Goal: Task Accomplishment & Management: Use online tool/utility

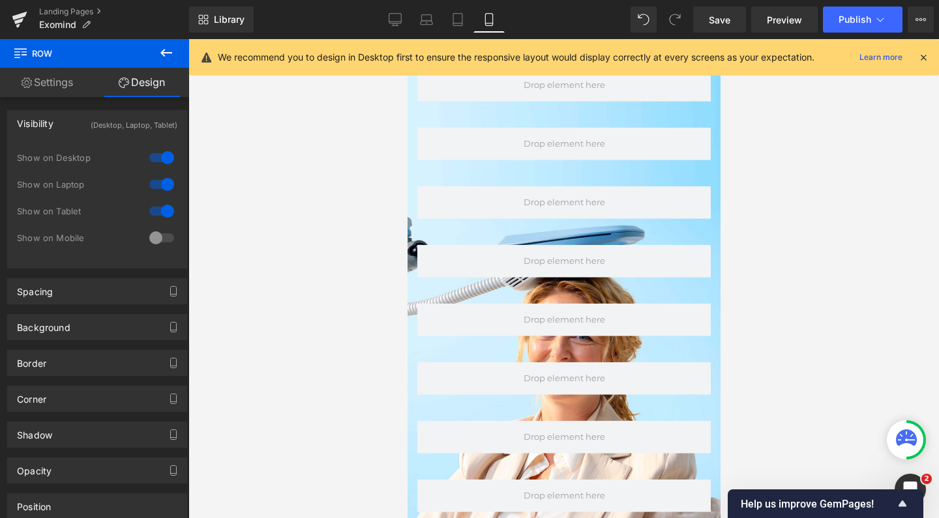
scroll to position [9458, 300]
click at [392, 15] on icon at bounding box center [395, 19] width 13 height 13
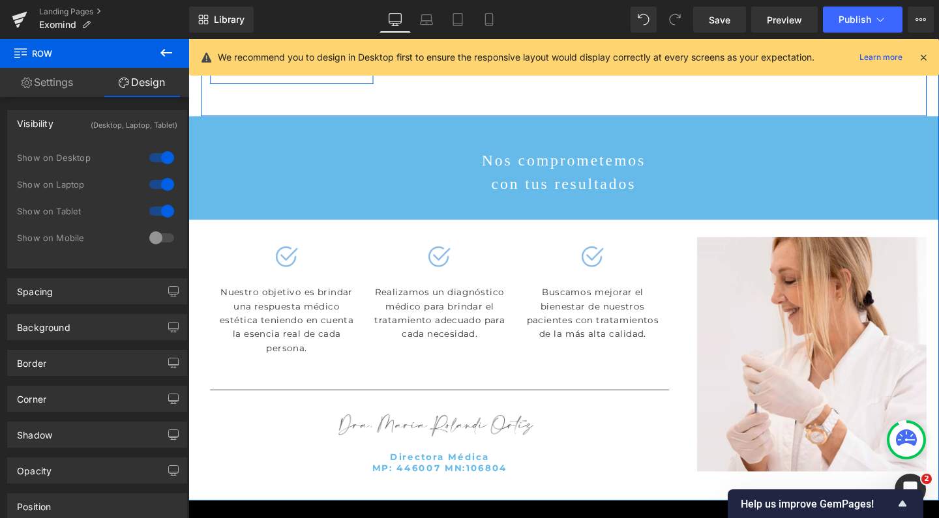
scroll to position [4879, 0]
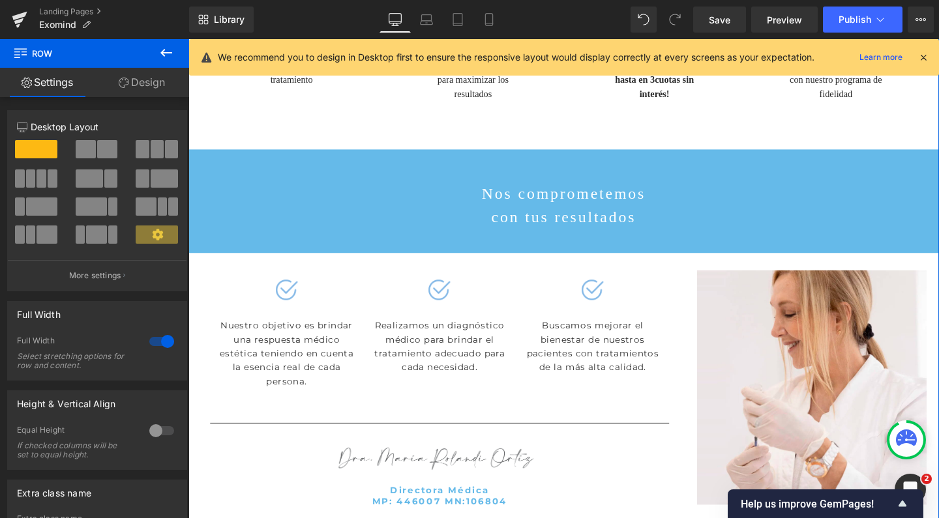
click at [149, 78] on link "Design" at bounding box center [142, 82] width 95 height 29
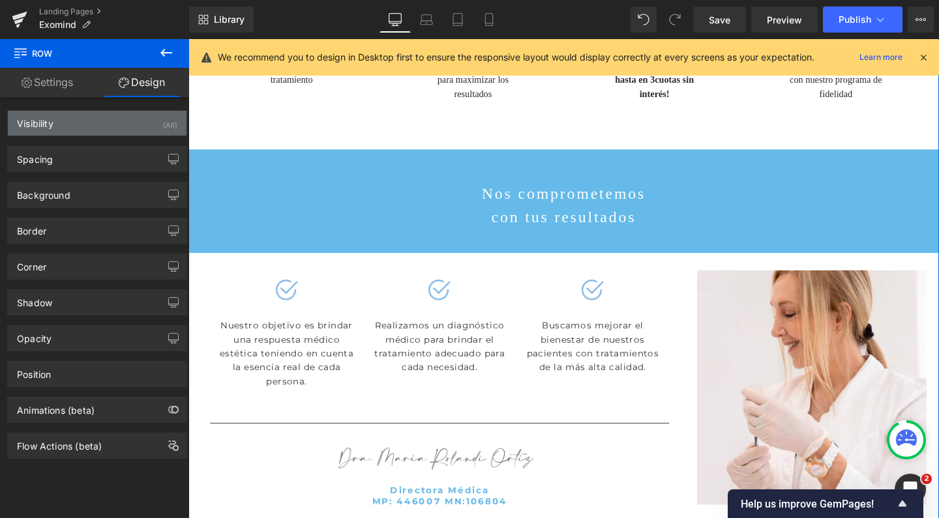
click at [98, 124] on div "Visibility (All)" at bounding box center [97, 123] width 179 height 25
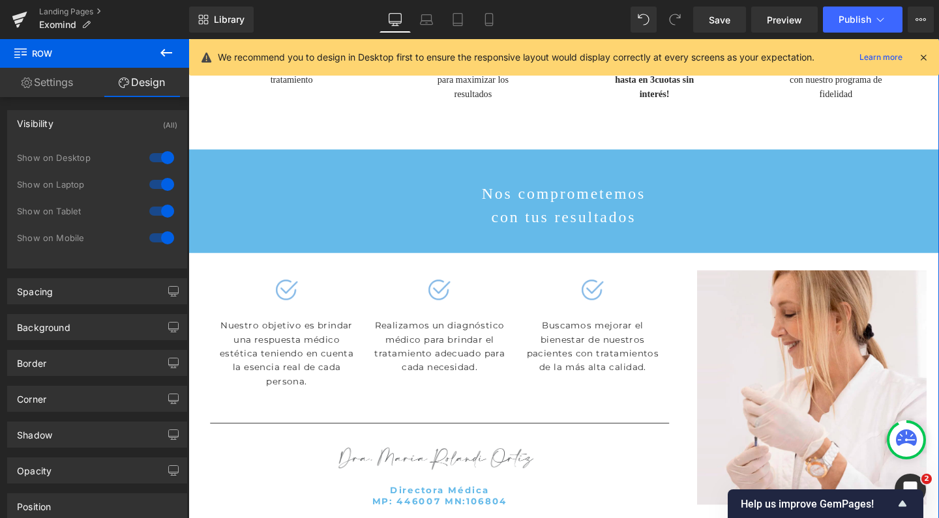
click at [154, 158] on div at bounding box center [161, 157] width 31 height 21
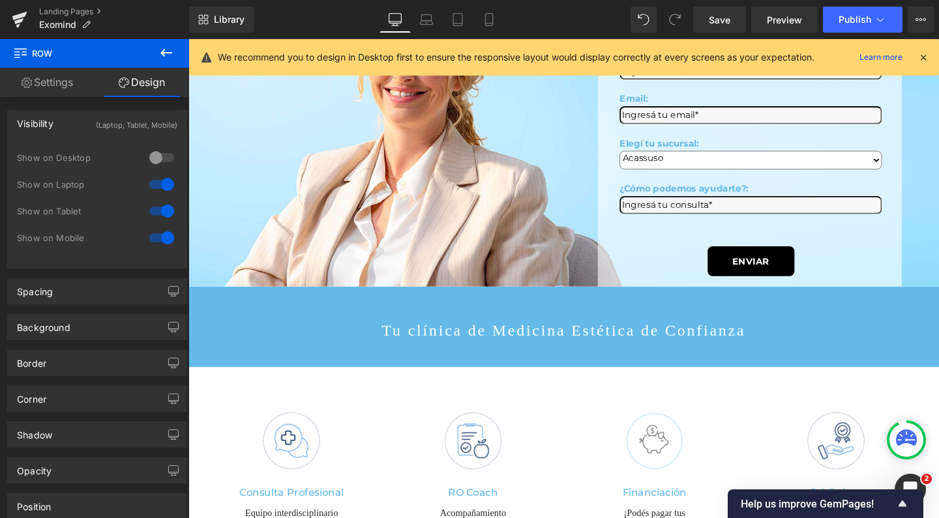
click at [156, 187] on div at bounding box center [161, 184] width 31 height 21
click at [156, 214] on div at bounding box center [161, 211] width 31 height 21
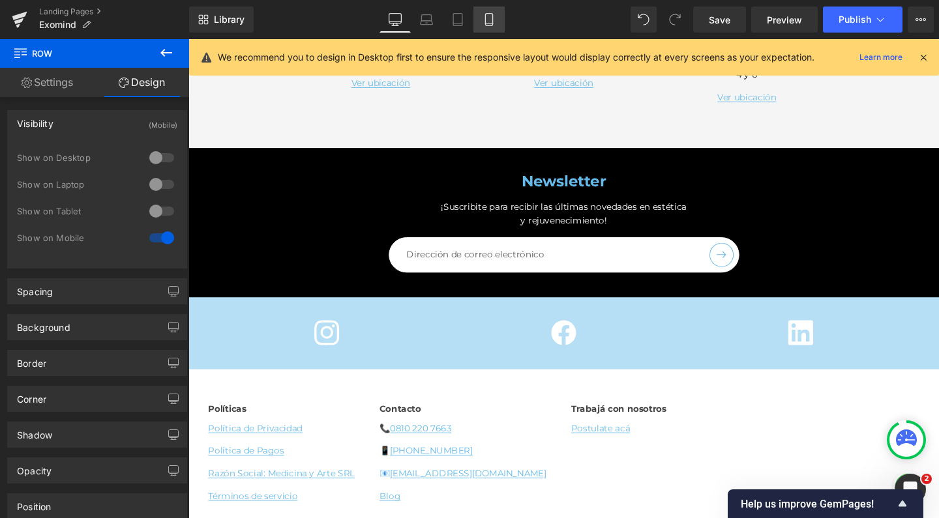
scroll to position [6616, 0]
click at [493, 28] on link "Mobile" at bounding box center [488, 20] width 31 height 26
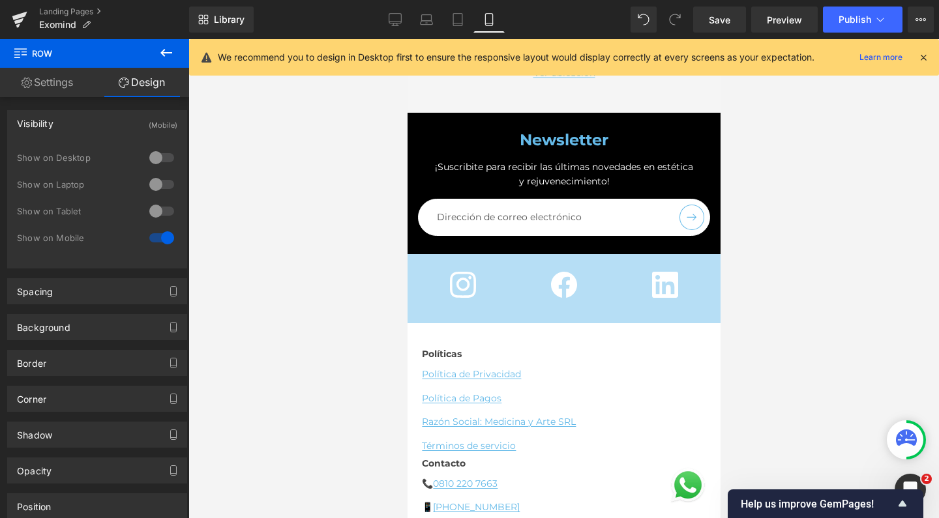
scroll to position [8979, 0]
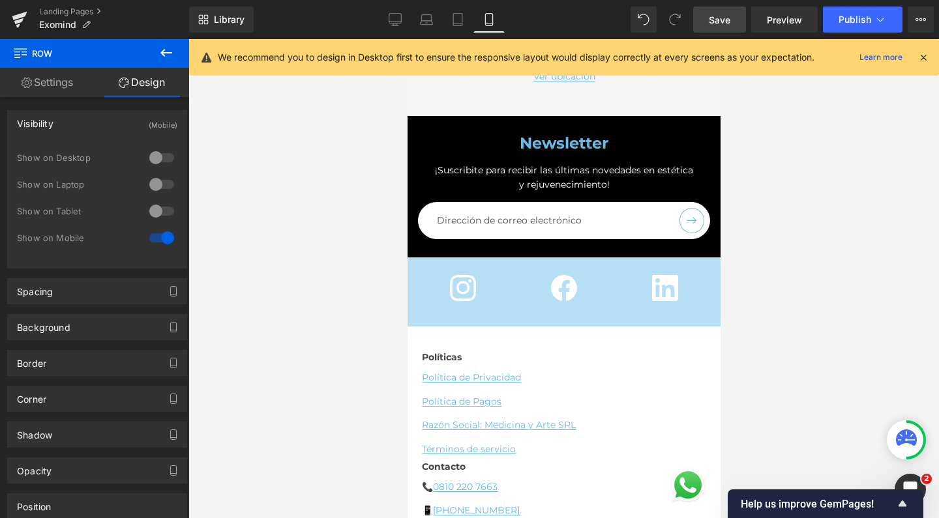
click at [714, 29] on link "Save" at bounding box center [719, 20] width 53 height 26
click at [847, 25] on button "Publish" at bounding box center [863, 20] width 80 height 26
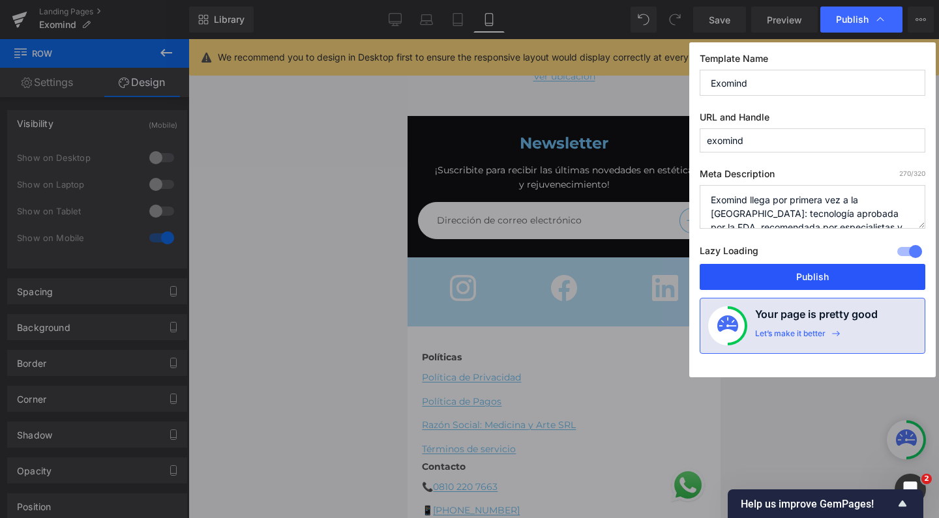
click at [769, 267] on button "Publish" at bounding box center [812, 277] width 226 height 26
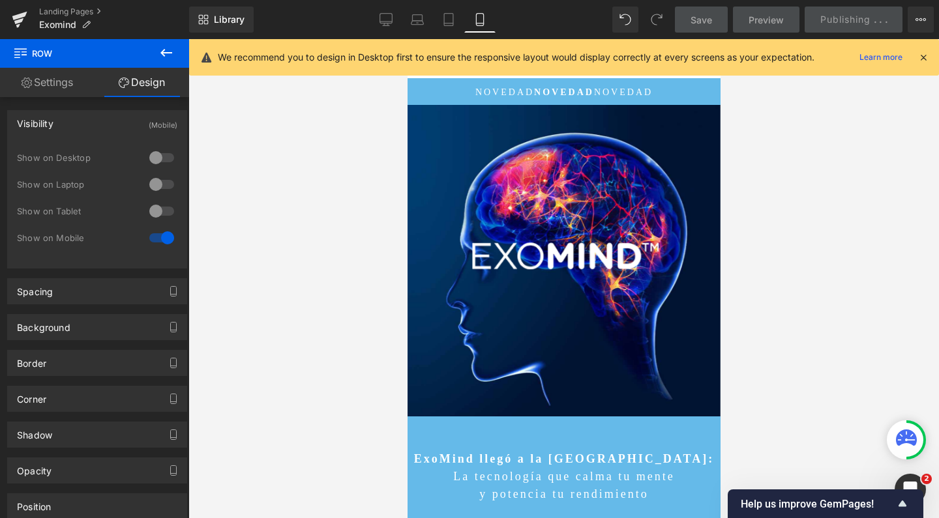
scroll to position [0, 0]
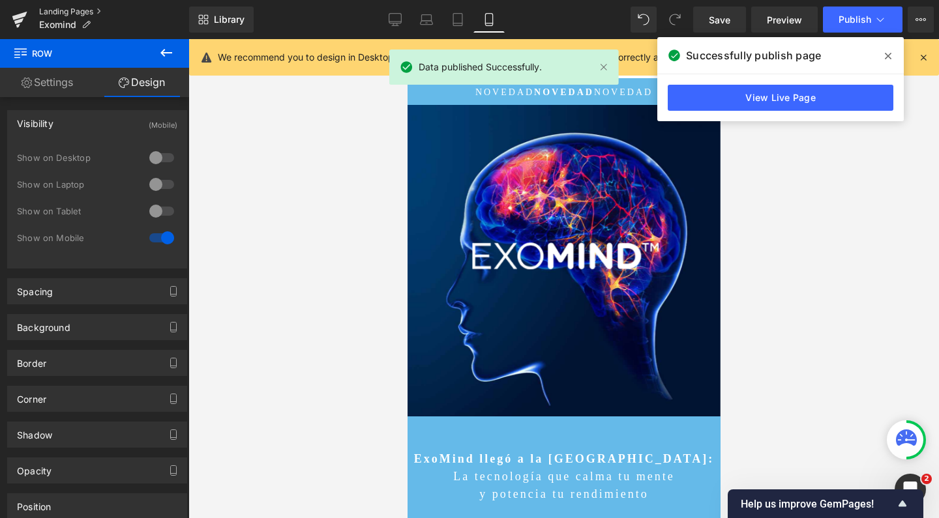
click at [79, 14] on link "Landing Pages" at bounding box center [114, 12] width 150 height 10
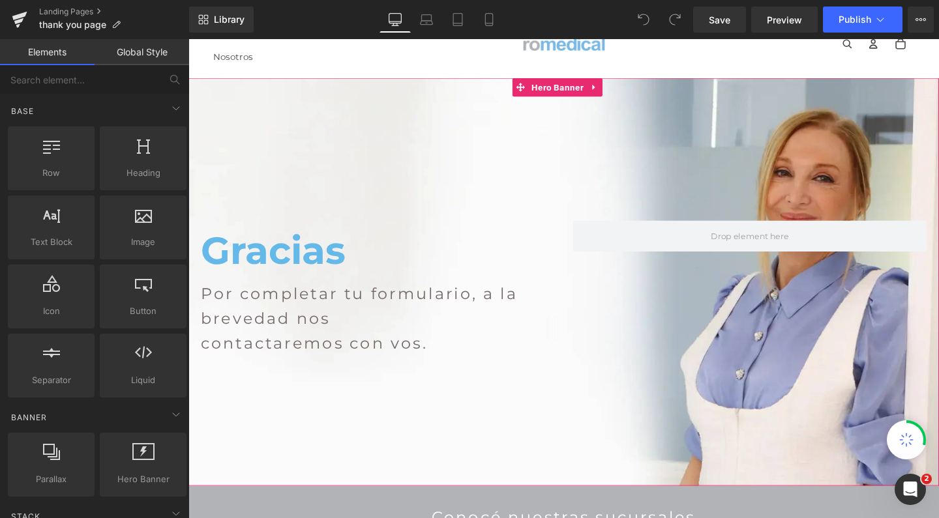
scroll to position [67, 0]
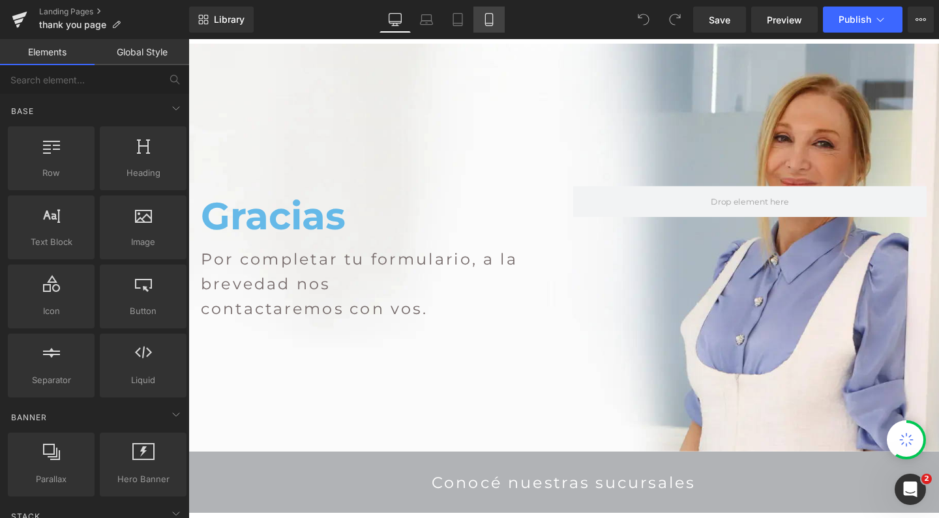
click at [488, 18] on icon at bounding box center [488, 19] width 13 height 13
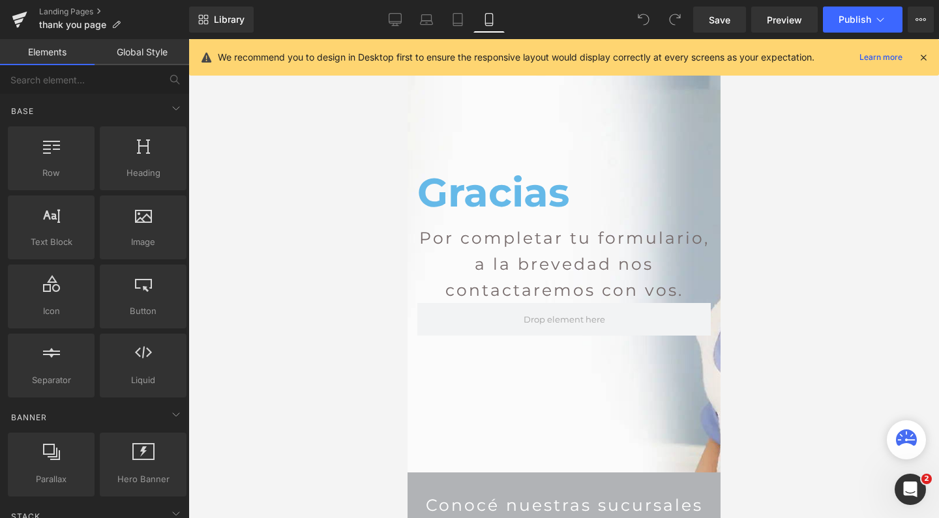
scroll to position [39, 0]
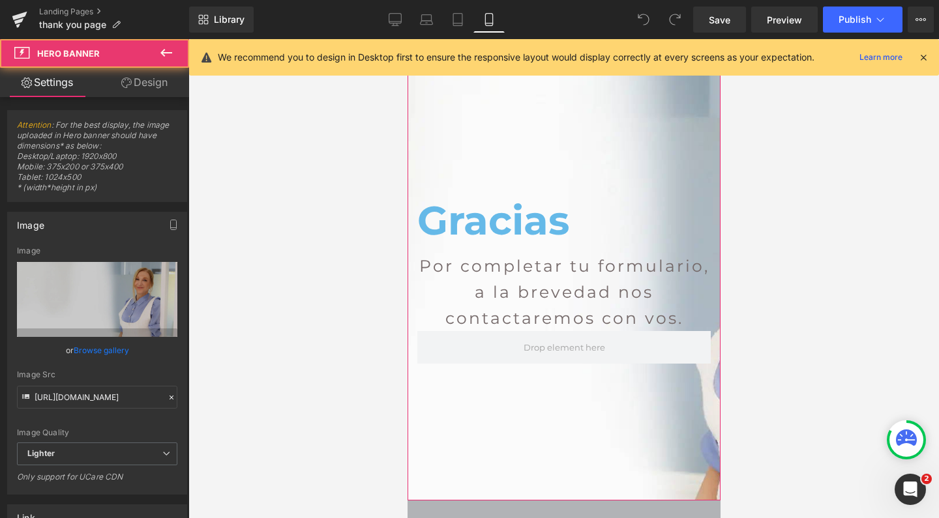
click at [505, 152] on div at bounding box center [563, 270] width 313 height 462
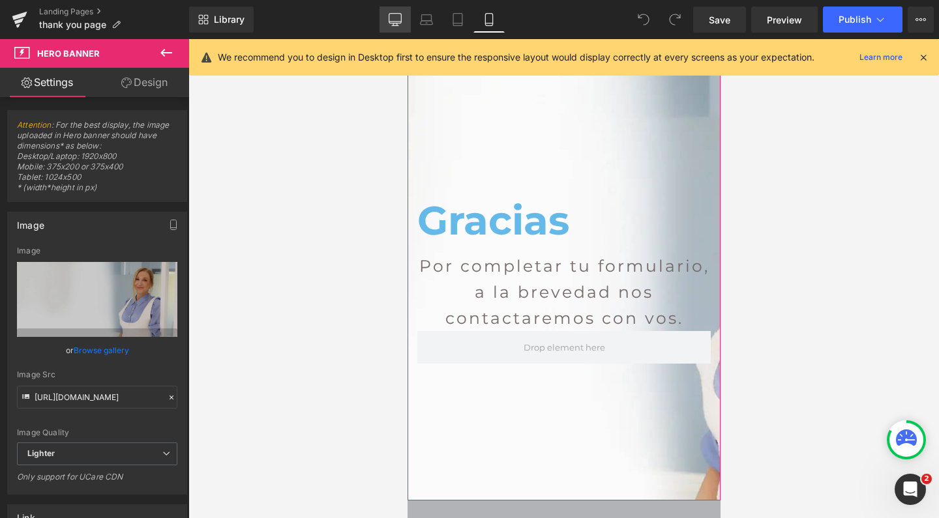
click at [396, 25] on icon at bounding box center [395, 25] width 7 height 0
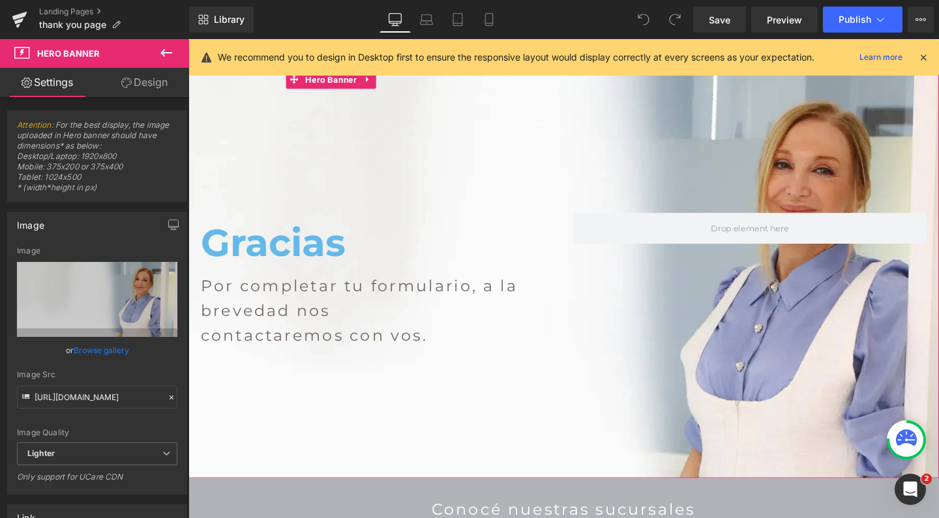
scroll to position [0, 0]
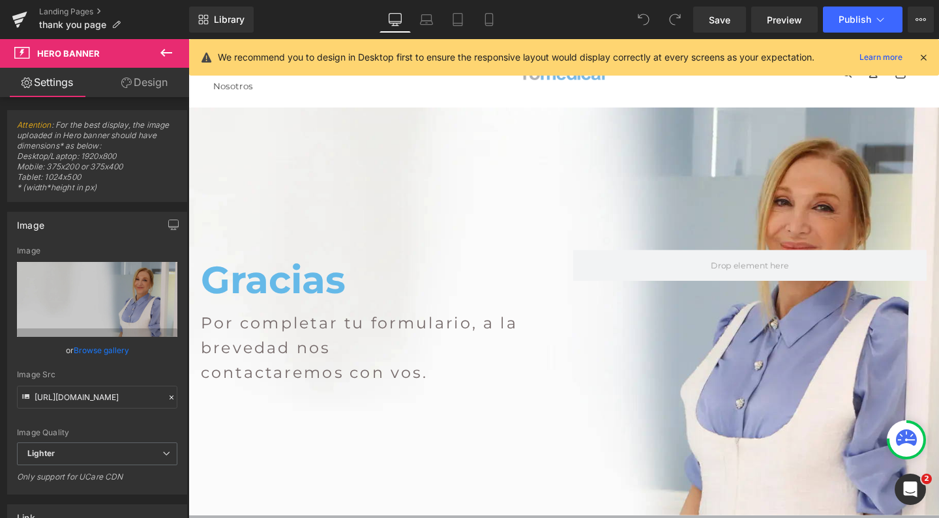
click at [553, 150] on div at bounding box center [582, 325] width 789 height 429
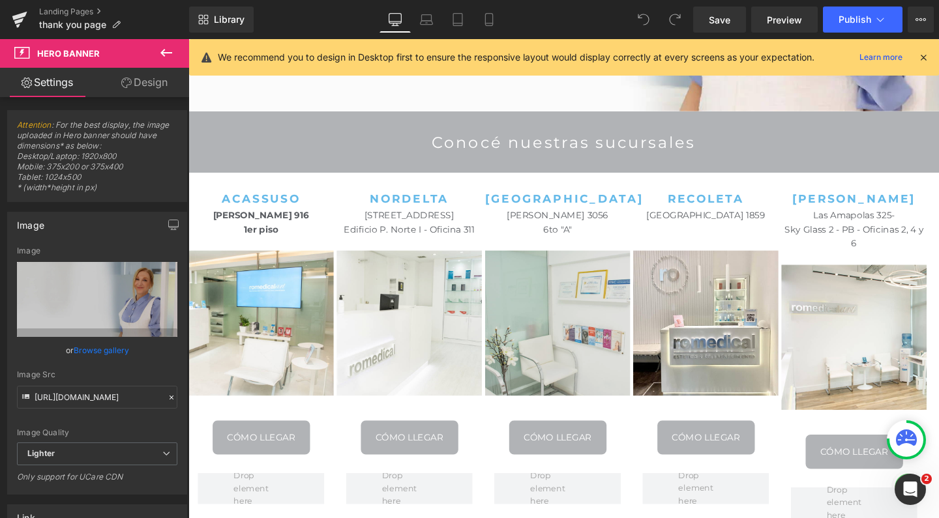
scroll to position [325, 0]
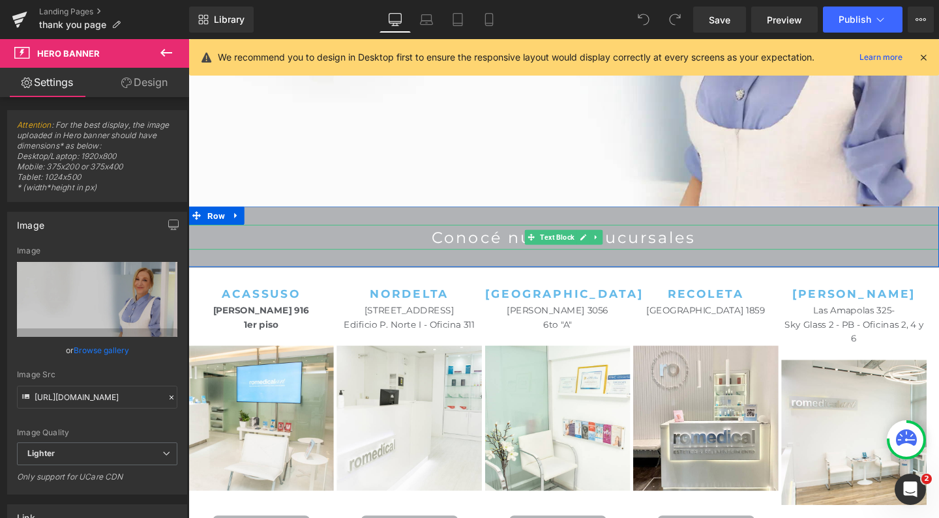
click at [328, 243] on p "Conocé nuestras sucursales" at bounding box center [582, 248] width 789 height 26
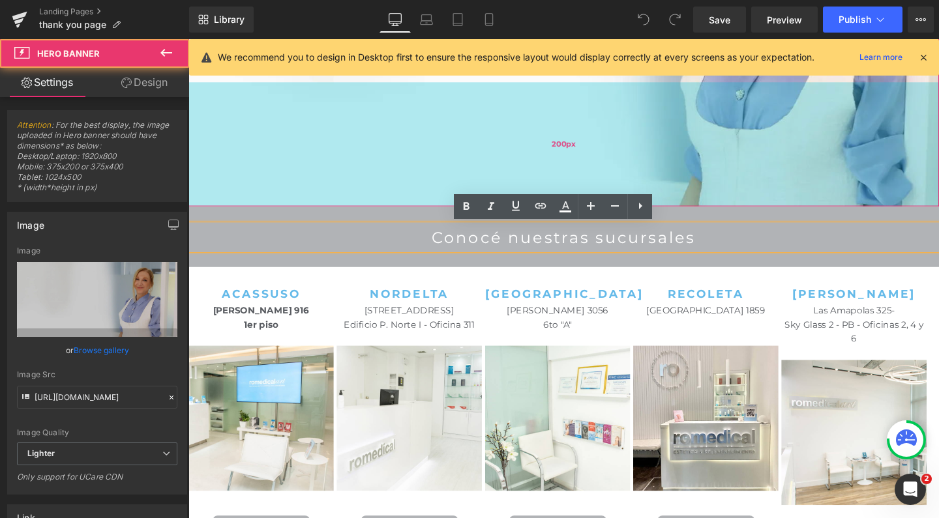
click at [325, 170] on div "200px" at bounding box center [582, 150] width 789 height 130
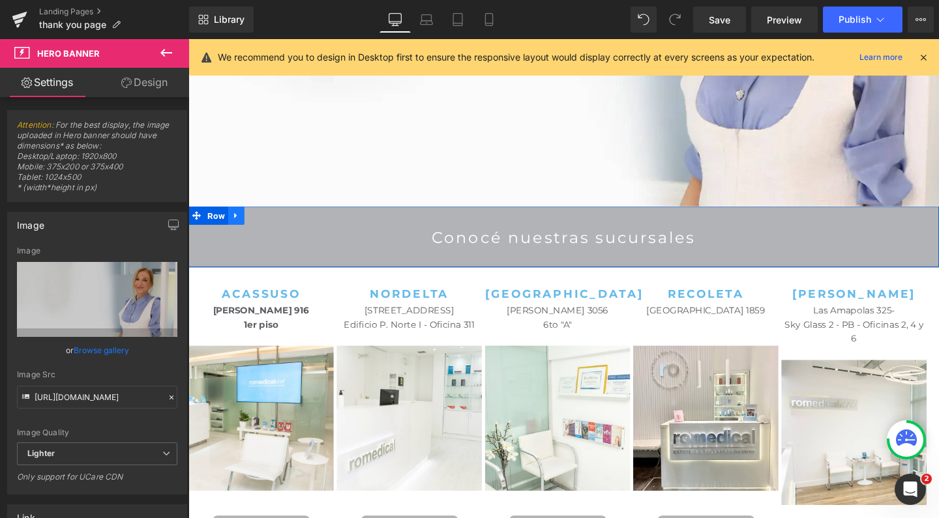
click at [234, 225] on icon at bounding box center [238, 225] width 9 height 10
click at [269, 227] on icon at bounding box center [272, 224] width 9 height 9
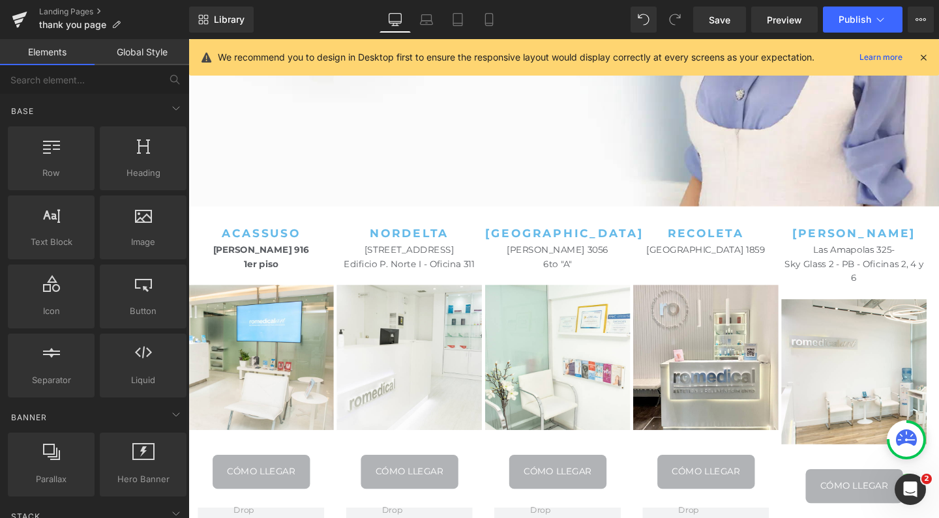
click at [188, 39] on link at bounding box center [188, 39] width 0 height 0
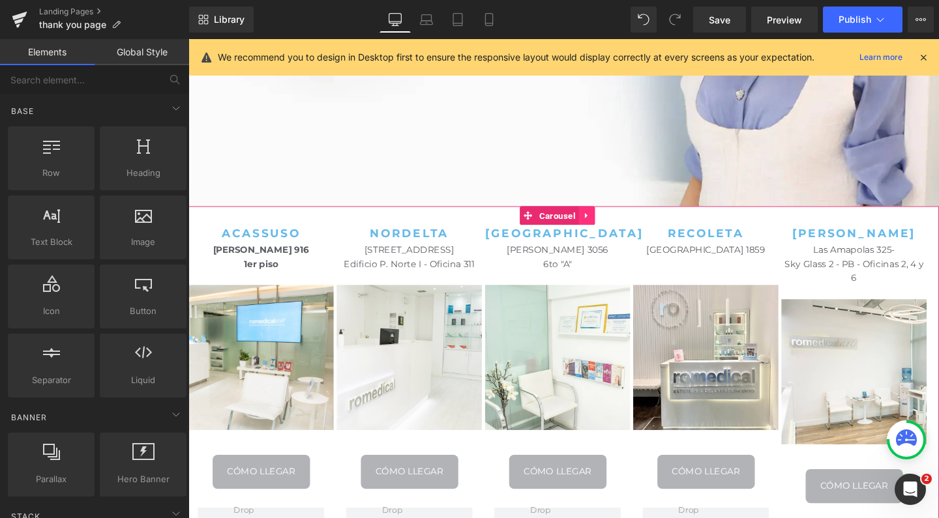
click at [604, 226] on icon at bounding box center [607, 225] width 9 height 10
click at [621, 225] on link at bounding box center [616, 225] width 17 height 20
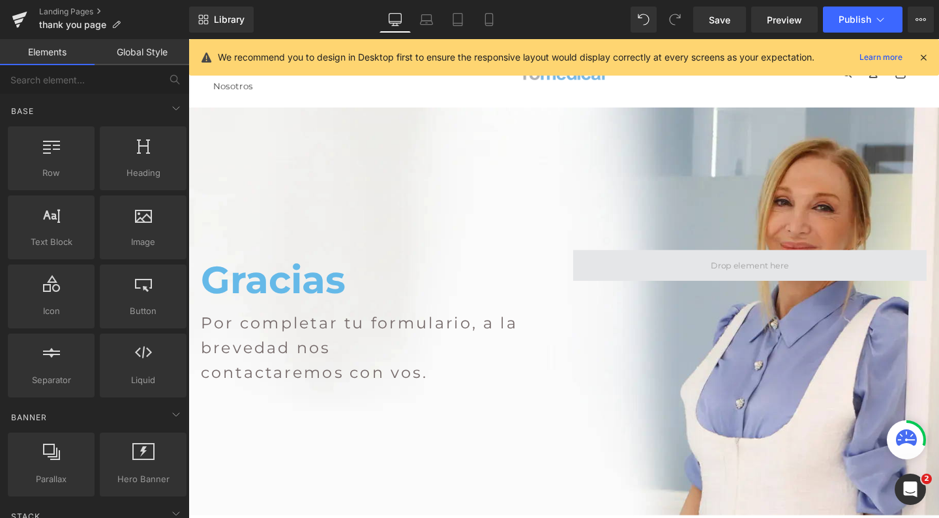
scroll to position [0, 0]
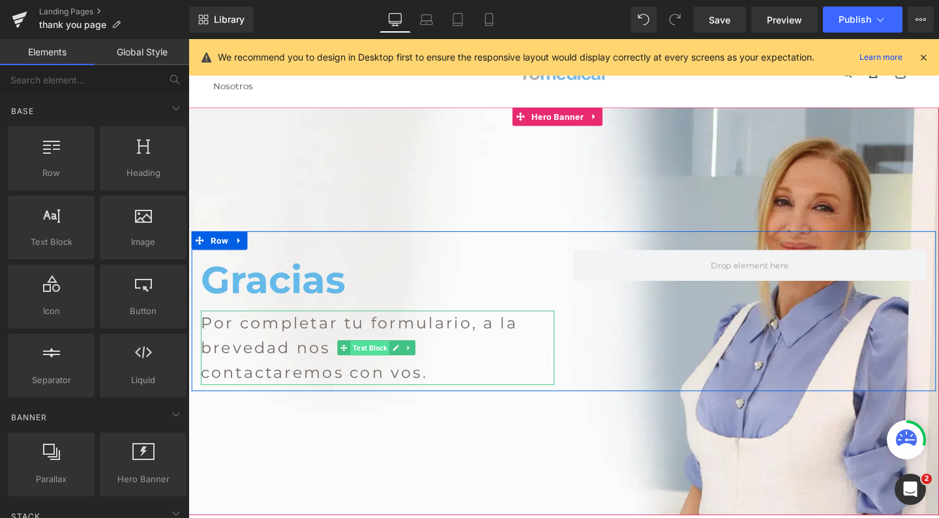
click at [383, 362] on span "Text Block" at bounding box center [379, 365] width 41 height 16
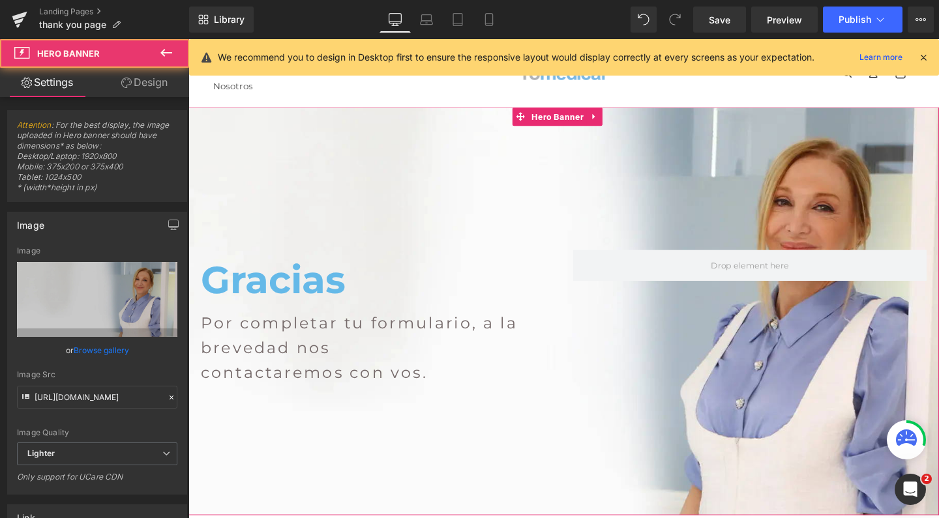
click at [417, 165] on div at bounding box center [582, 325] width 789 height 429
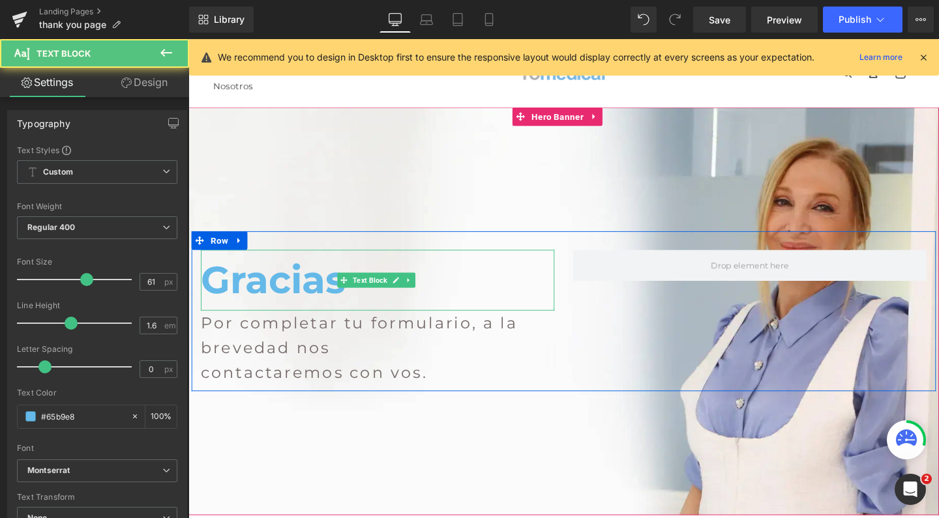
click at [324, 301] on strong "Gracias" at bounding box center [277, 292] width 152 height 48
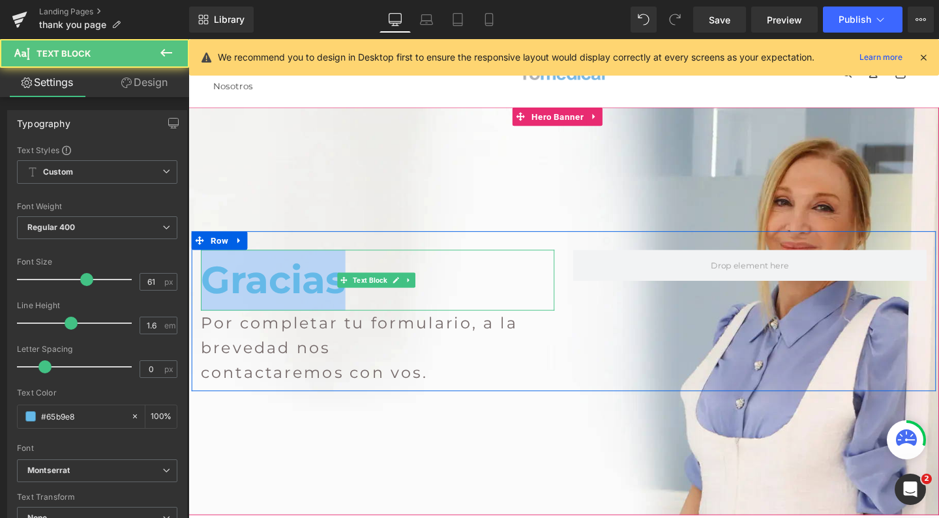
click at [324, 301] on strong "Gracias" at bounding box center [277, 292] width 152 height 48
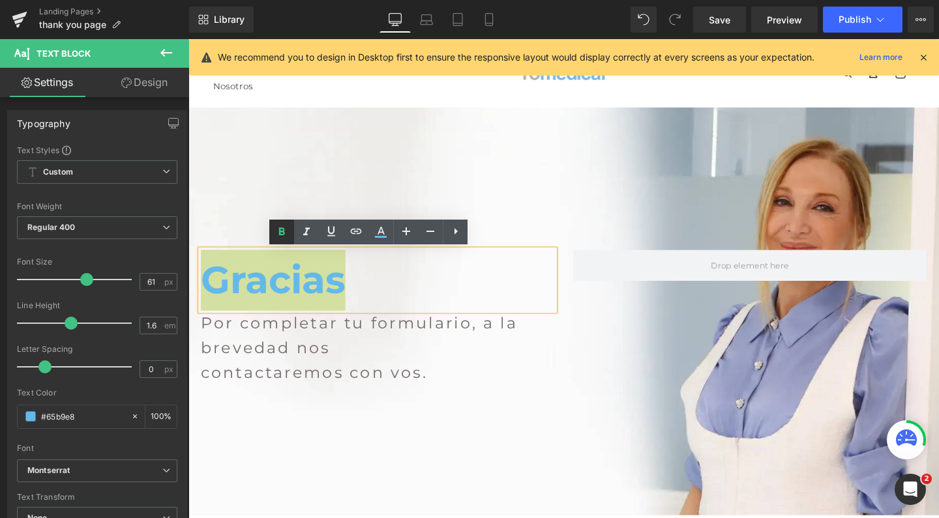
click at [284, 234] on icon at bounding box center [282, 231] width 6 height 8
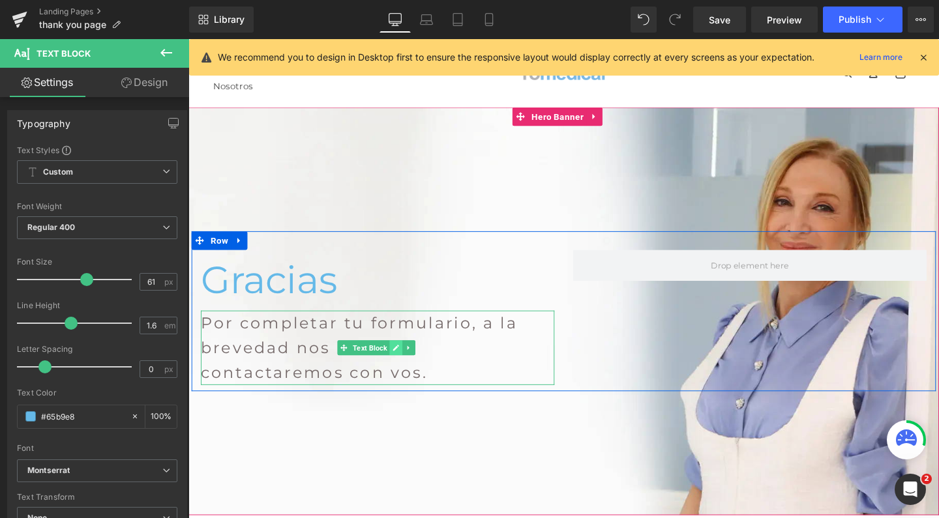
click at [400, 365] on link at bounding box center [407, 364] width 14 height 16
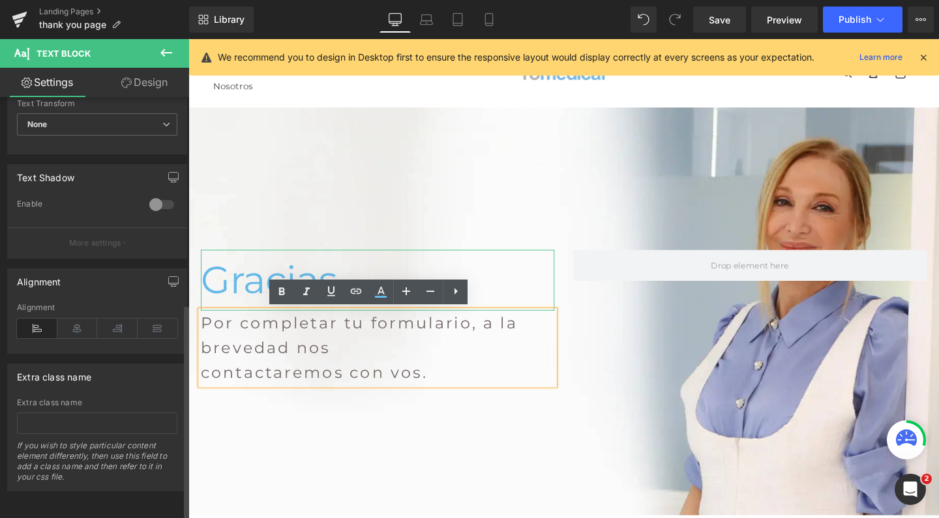
scroll to position [403, 0]
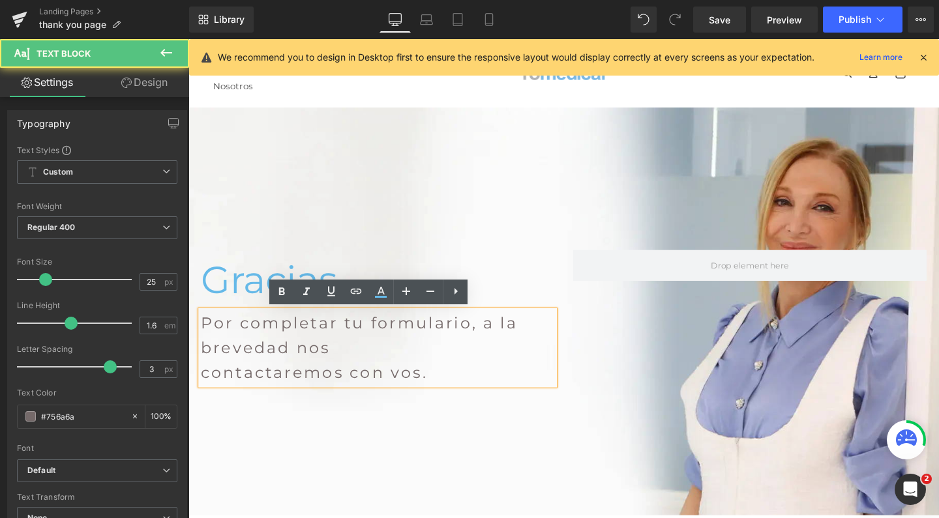
click at [379, 390] on p "Por completar tu formulario, a la brevedad nos contactaremos con vos." at bounding box center [387, 364] width 372 height 78
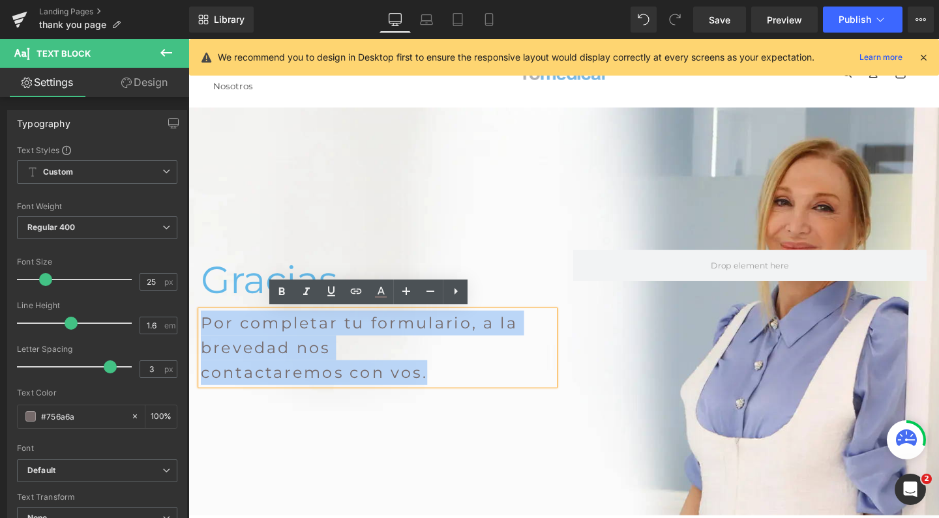
drag, startPoint x: 441, startPoint y: 399, endPoint x: 230, endPoint y: 320, distance: 224.8
click at [230, 320] on div "Gracias Text Block Por completar tu formulario, a la brevedad nos contactaremos…" at bounding box center [387, 332] width 391 height 142
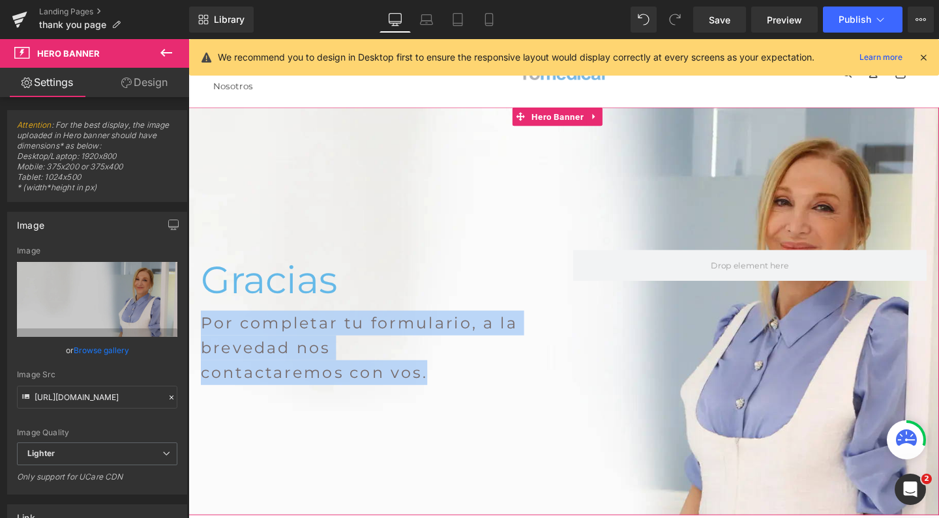
click at [278, 178] on div at bounding box center [582, 325] width 789 height 429
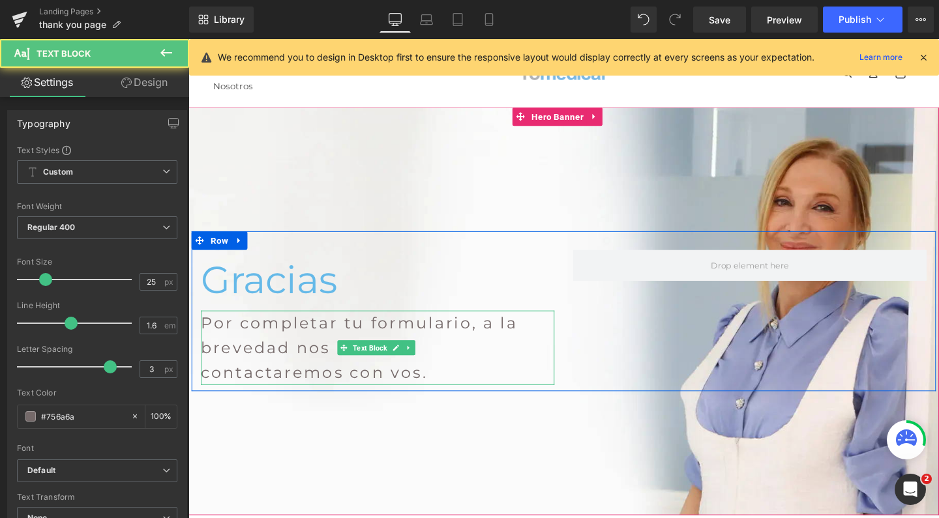
click at [239, 345] on p "Por completar tu formulario, a la brevedad nos contactaremos con vos." at bounding box center [387, 364] width 372 height 78
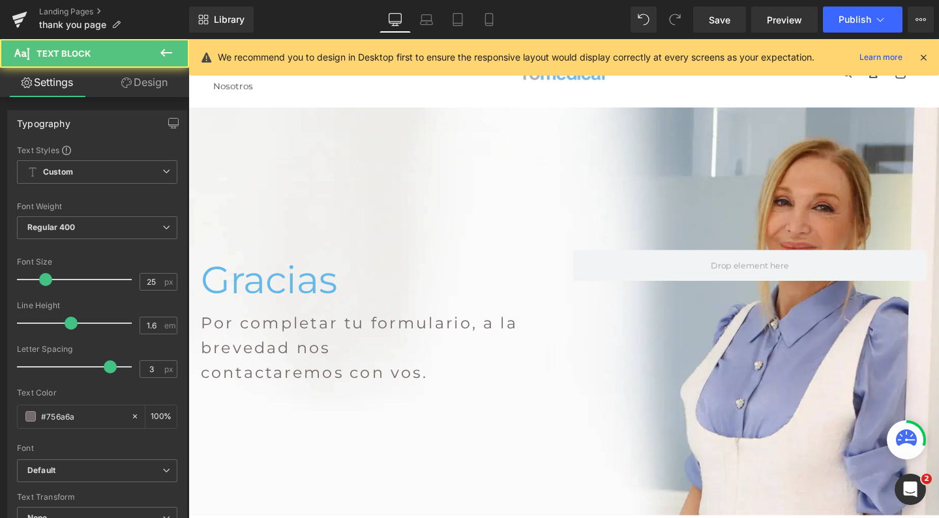
click at [165, 82] on link "Design" at bounding box center [144, 82] width 95 height 29
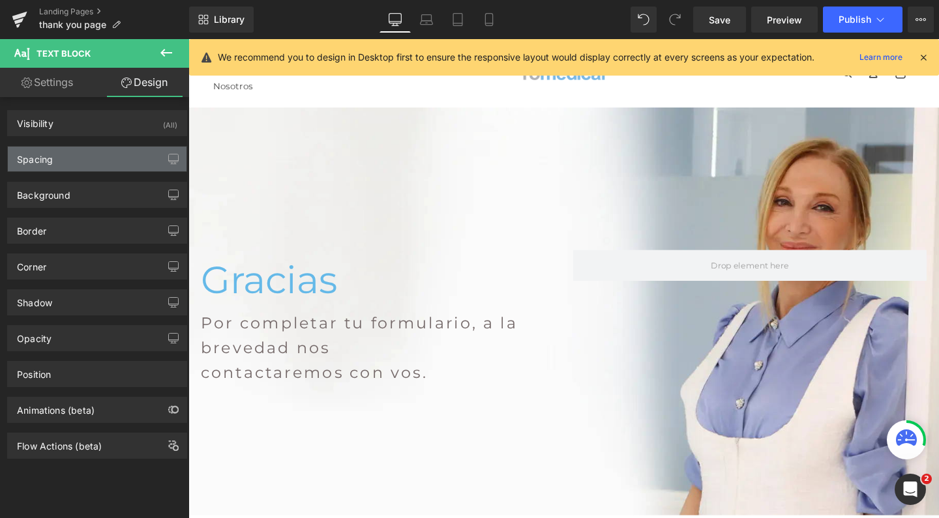
click at [76, 164] on div "Spacing" at bounding box center [97, 159] width 179 height 25
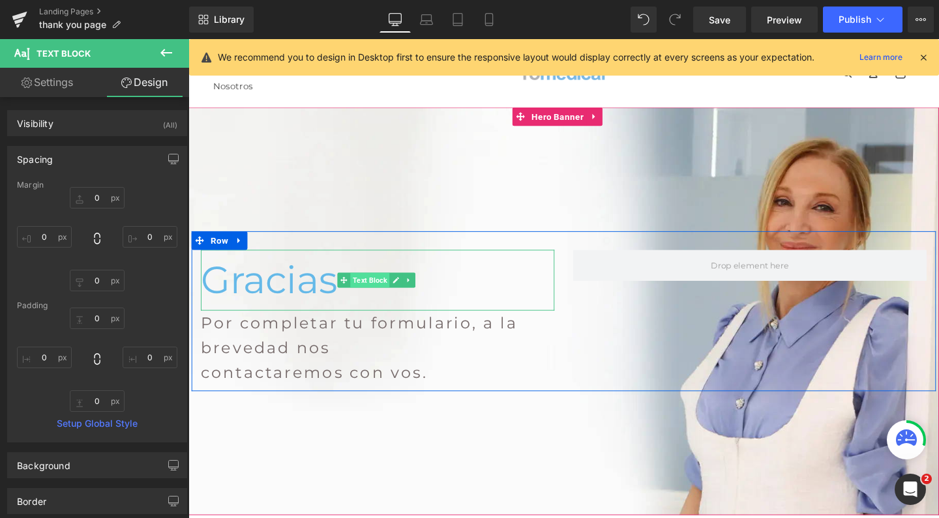
click at [375, 297] on span "Text Block" at bounding box center [379, 293] width 41 height 16
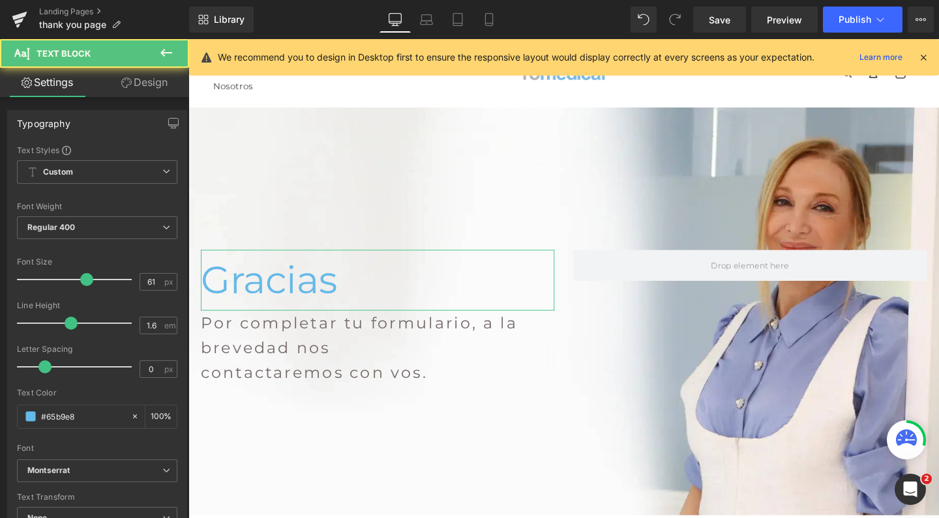
click at [160, 96] on link "Design" at bounding box center [144, 82] width 95 height 29
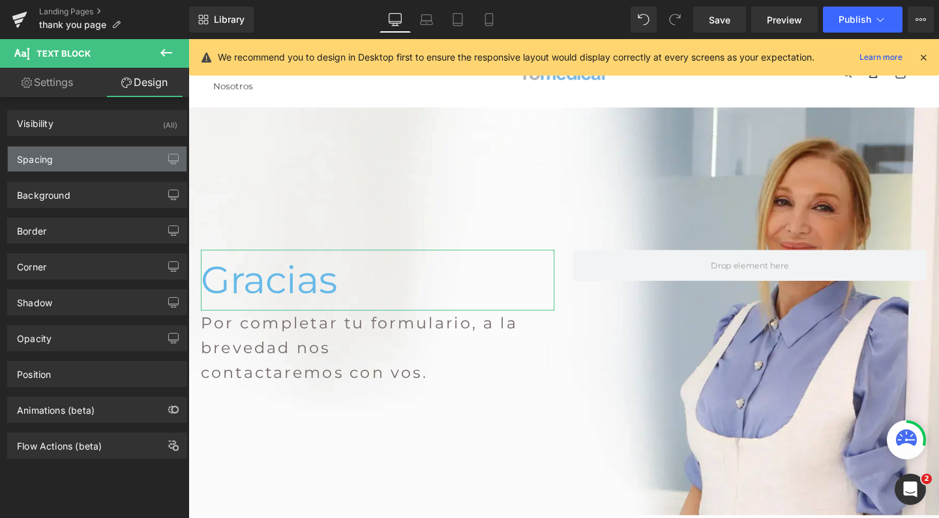
click at [92, 164] on div "Spacing" at bounding box center [97, 159] width 179 height 25
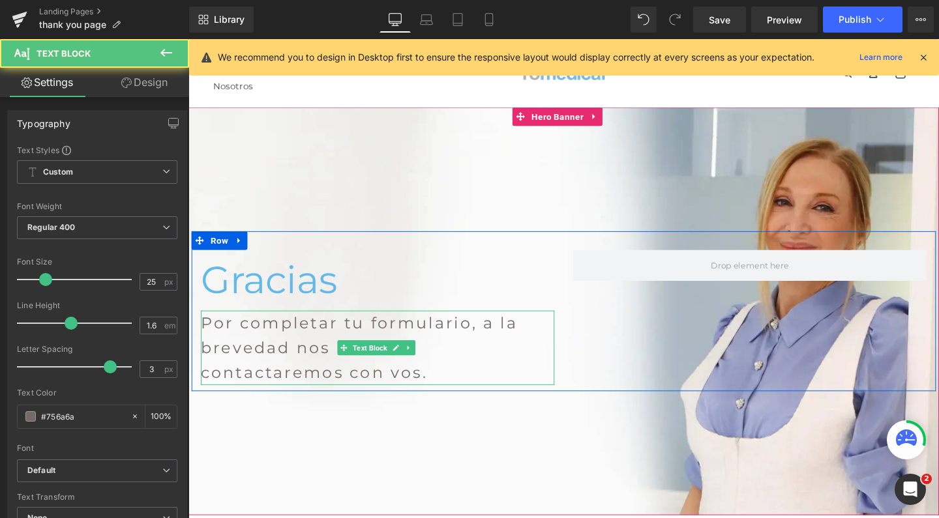
click at [212, 342] on p "Por completar tu formulario, a la brevedad nos contactaremos con vos." at bounding box center [387, 364] width 372 height 78
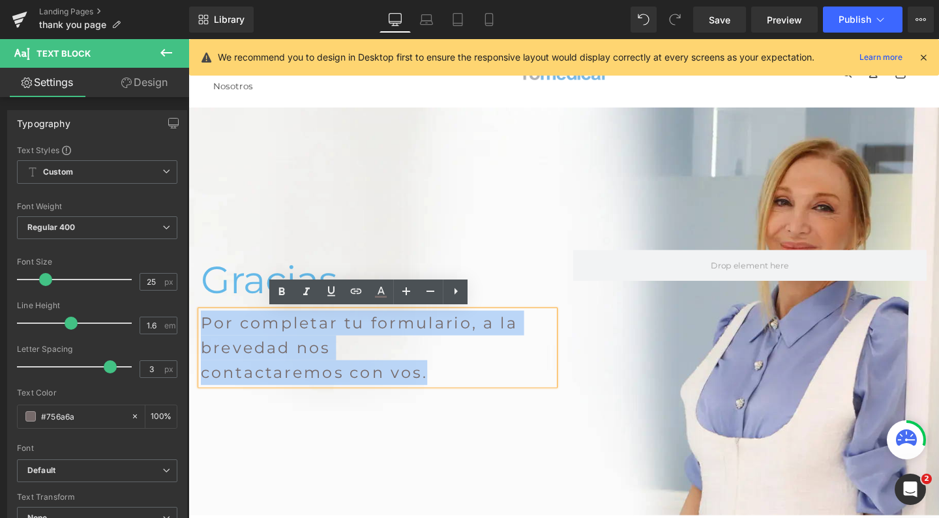
drag, startPoint x: 442, startPoint y: 392, endPoint x: 206, endPoint y: 340, distance: 241.5
click at [206, 340] on p "Por completar tu formulario, a la brevedad nos contactaremos con vos." at bounding box center [387, 364] width 372 height 78
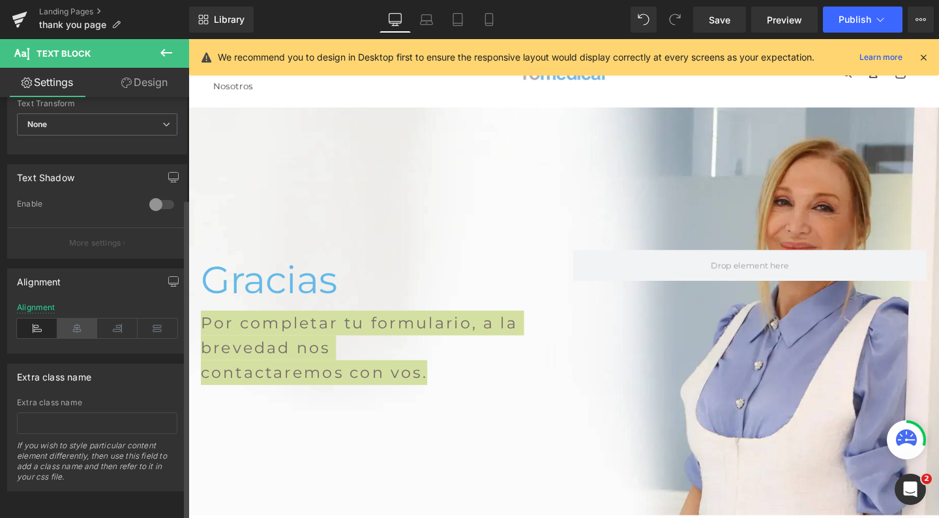
click at [85, 319] on icon at bounding box center [77, 329] width 40 height 20
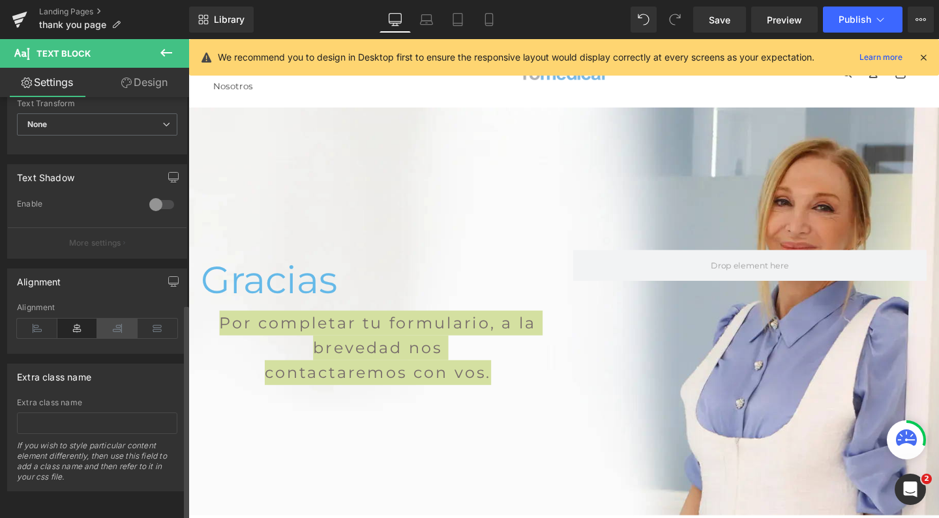
click at [107, 319] on icon at bounding box center [117, 329] width 40 height 20
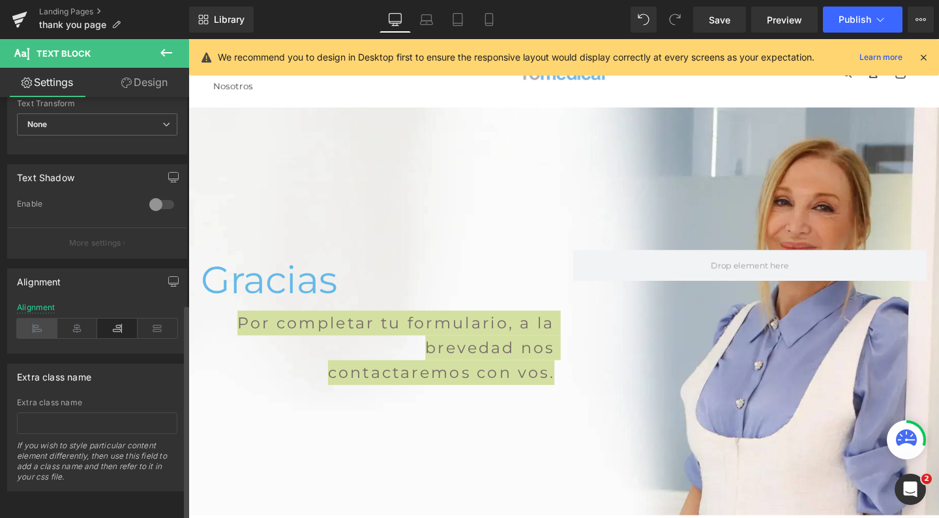
click at [43, 323] on icon at bounding box center [37, 329] width 40 height 20
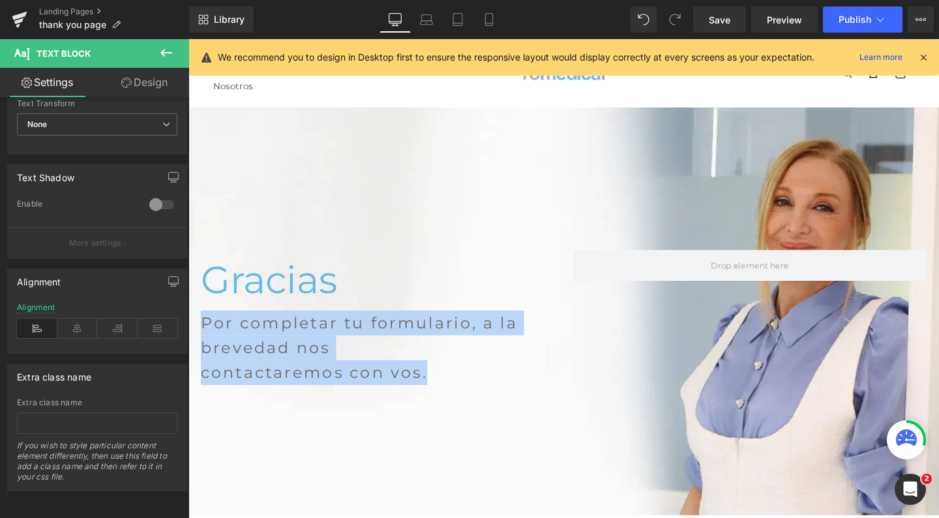
click at [463, 87] on ul "Facial Rejuvenecimiento Inyectables Manchas y lesiones Cicatrices Labios Rinomo…" at bounding box center [370, 74] width 312 height 57
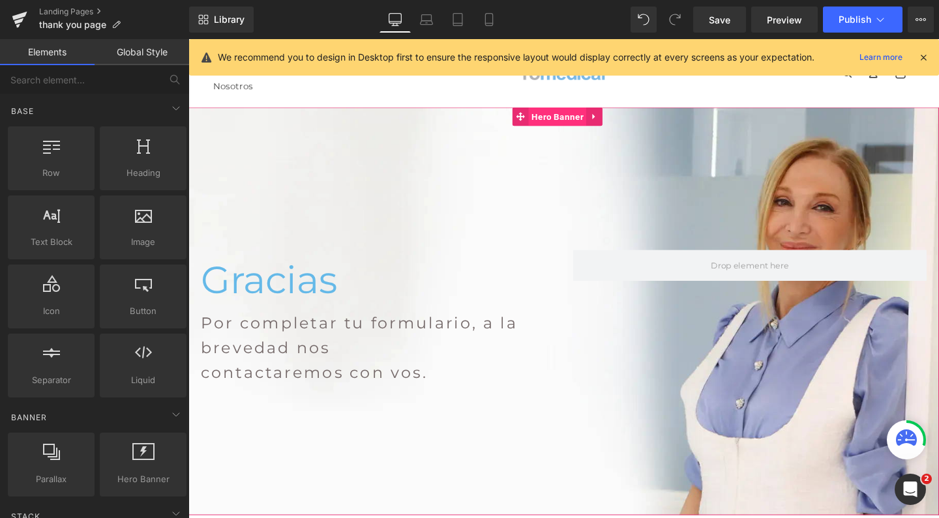
click at [585, 115] on span "Hero Banner" at bounding box center [576, 121] width 61 height 20
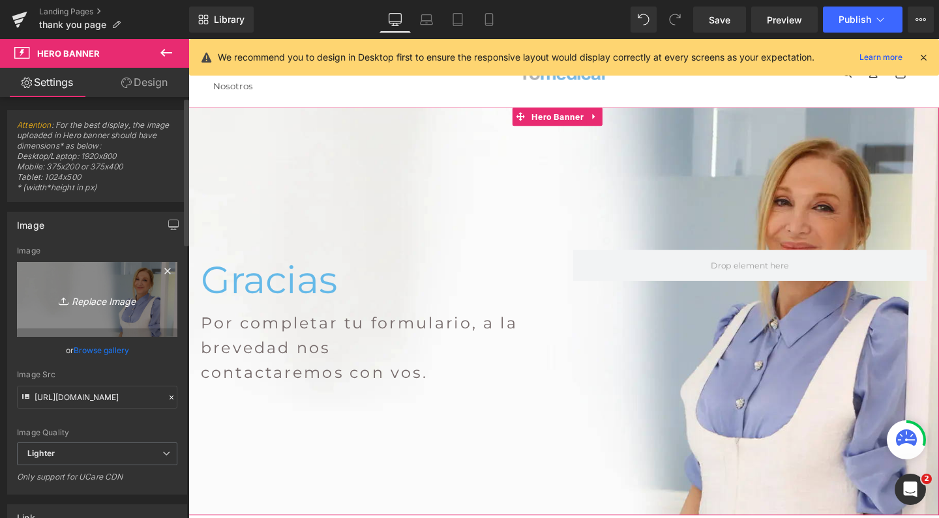
click at [116, 278] on link "Replace Image" at bounding box center [97, 299] width 160 height 75
type input "C:\fakepath\wellness romedical tratamientos para bienestar integral.jpg"
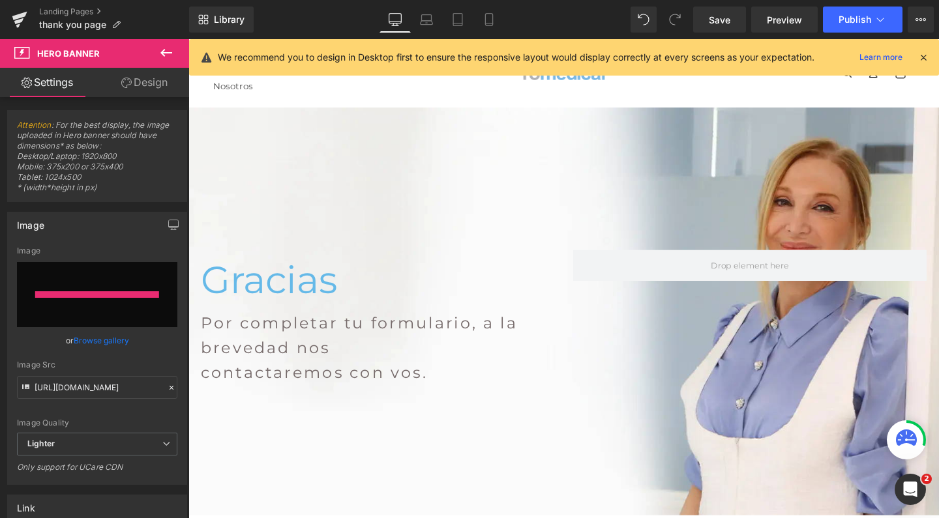
type input "https://ucarecdn.com/857a6df8-c274-4608-9e75-6ab525fb27fb/-/format/auto/-/previ…"
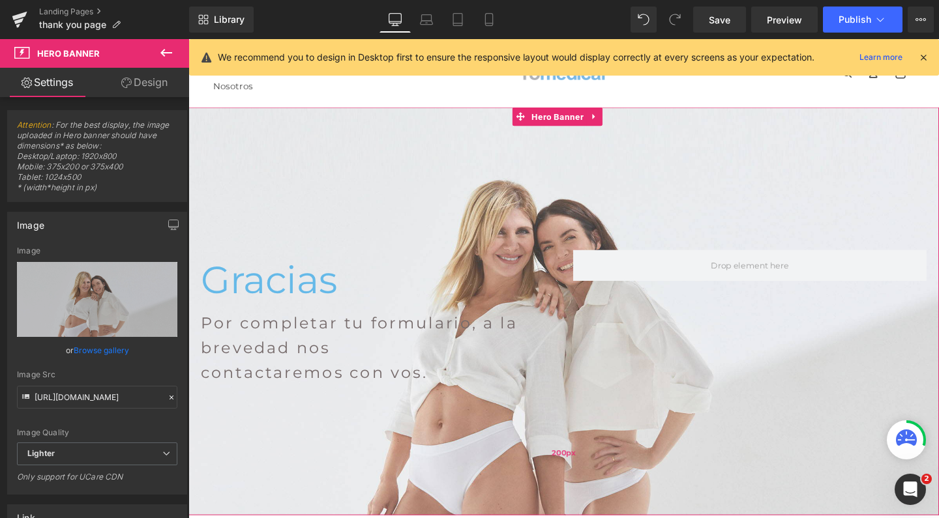
scroll to position [0, 0]
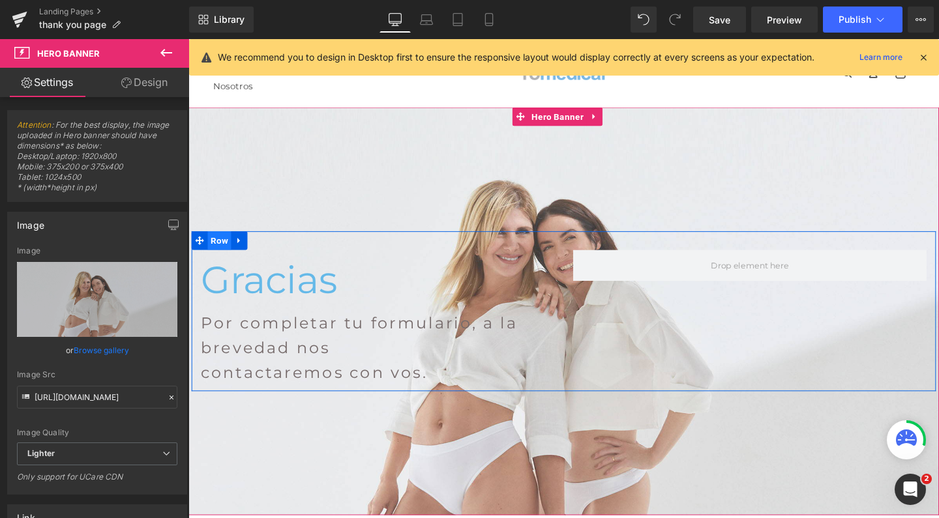
click at [216, 254] on span "Row" at bounding box center [221, 251] width 25 height 20
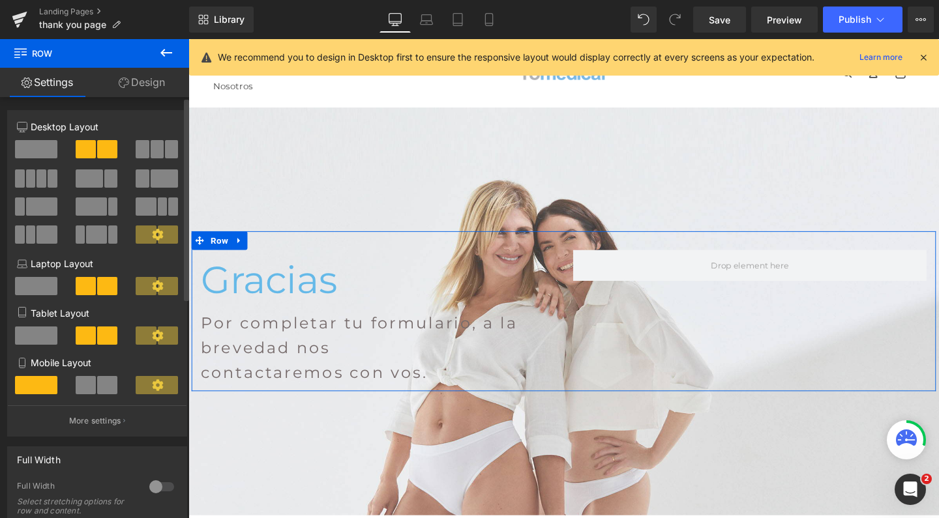
click at [28, 157] on span at bounding box center [36, 149] width 42 height 18
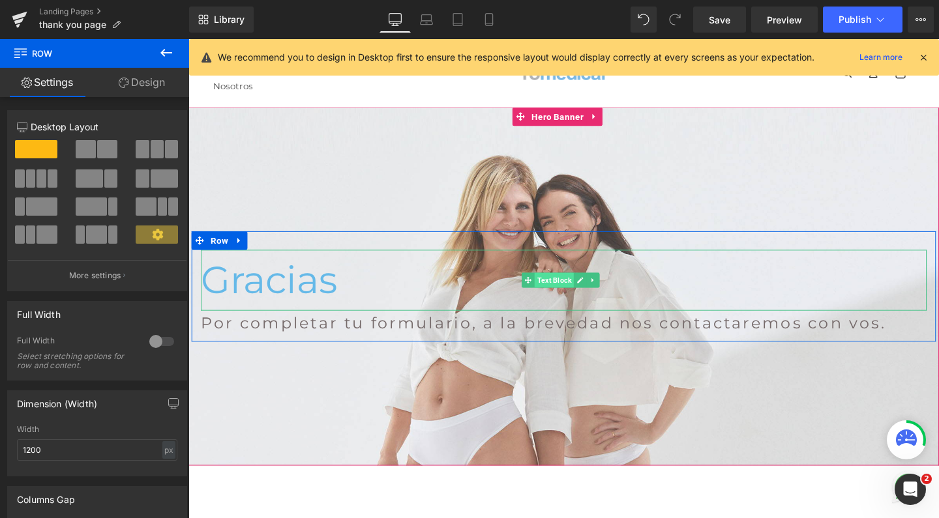
click at [576, 295] on span "Text Block" at bounding box center [572, 293] width 41 height 16
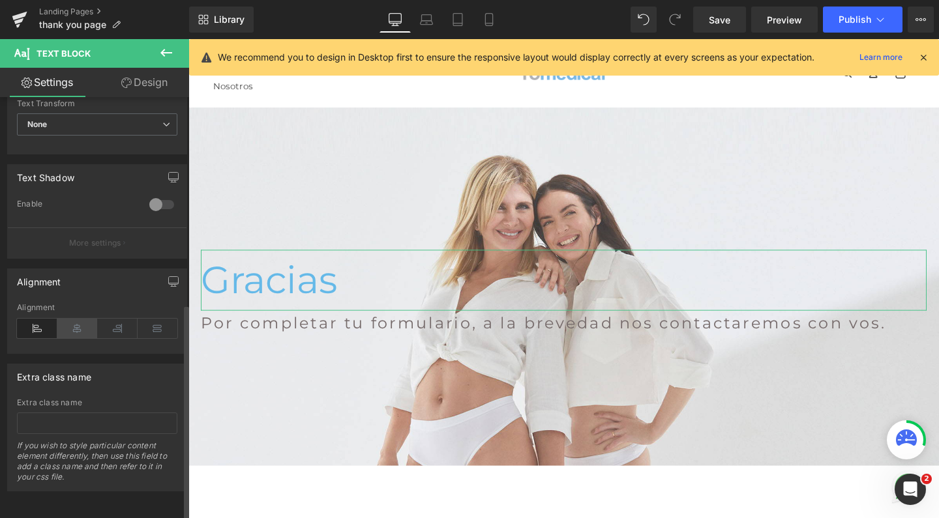
scroll to position [403, 0]
click at [76, 319] on icon at bounding box center [77, 329] width 40 height 20
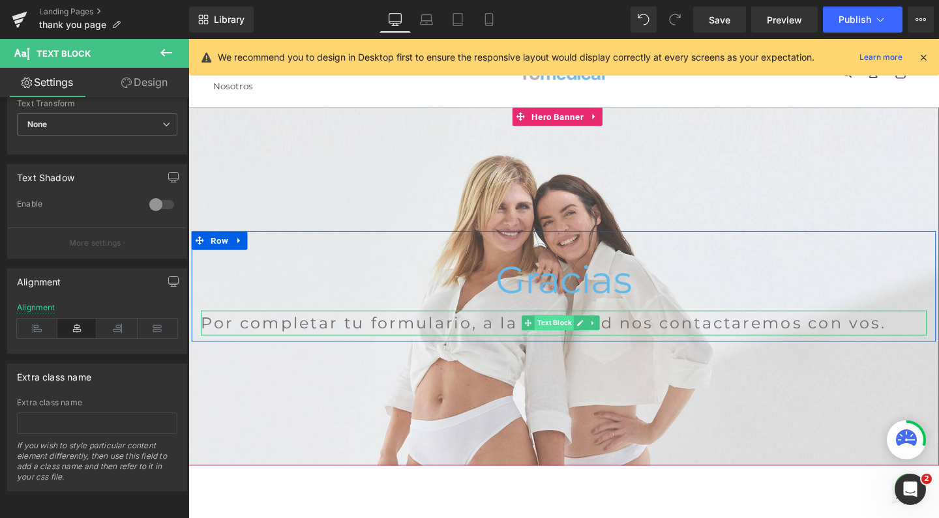
click at [565, 338] on span "Text Block" at bounding box center [572, 338] width 41 height 16
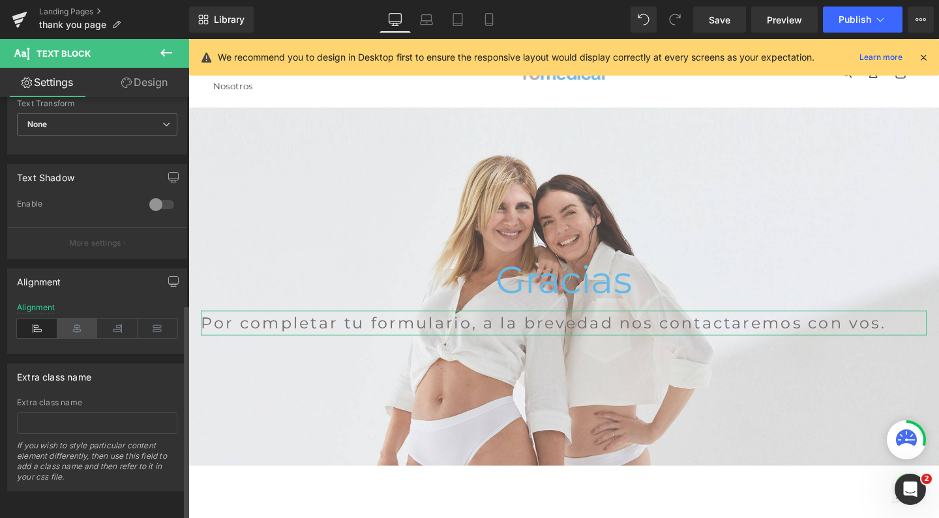
click at [74, 321] on icon at bounding box center [77, 329] width 40 height 20
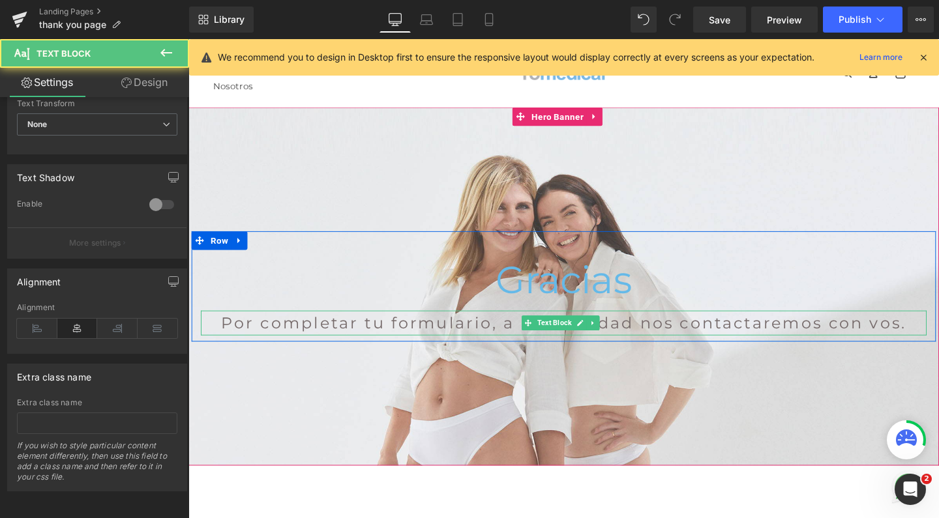
click at [526, 342] on p "Por completar tu formulario, a la brevedad nos contactaremos con vos." at bounding box center [582, 338] width 763 height 26
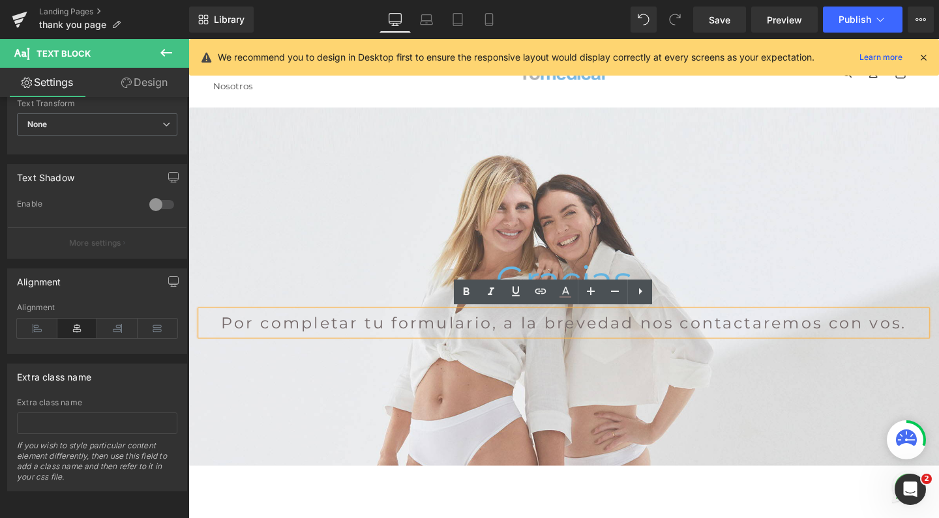
click at [512, 340] on p "Por completar tu formulario, a la brevedad nos contactaremos con vos." at bounding box center [582, 338] width 763 height 26
click at [510, 344] on p "Por completar tu formulario, a la brevedad nos contactaremos con vos." at bounding box center [582, 338] width 763 height 26
click at [513, 336] on p "Por completar tu formulario, a la brevedad nos contactaremos con vos." at bounding box center [582, 338] width 763 height 26
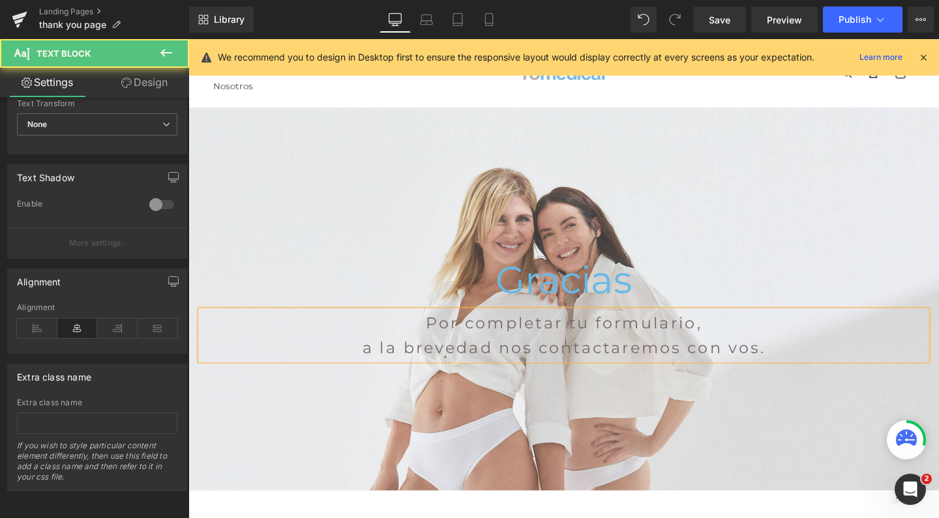
click at [440, 335] on p "Por completar tu formulario," at bounding box center [582, 338] width 763 height 26
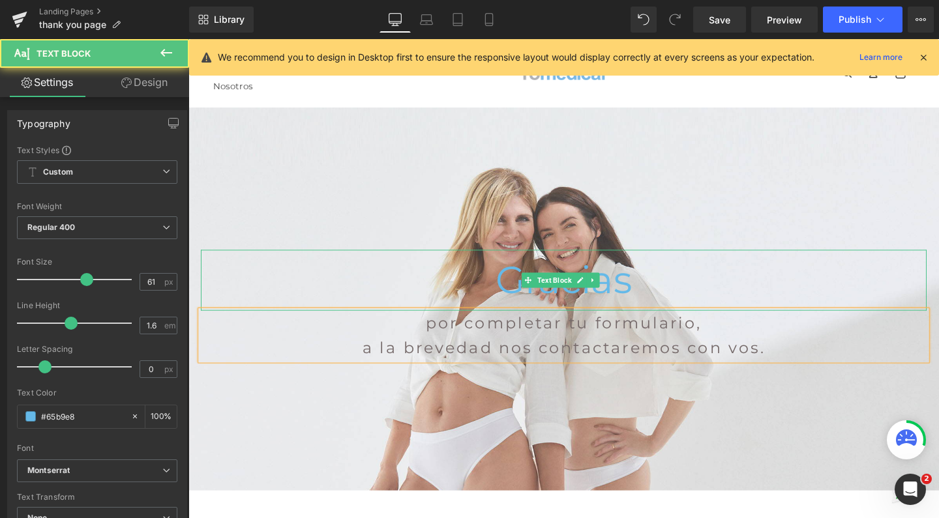
click at [252, 286] on p "Gracias" at bounding box center [582, 293] width 763 height 64
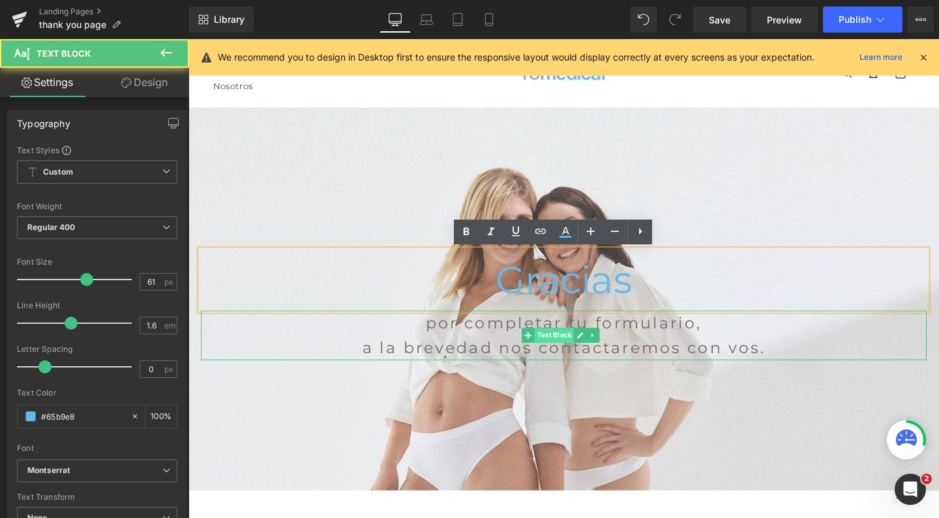
click at [577, 356] on span "Text Block" at bounding box center [572, 351] width 41 height 16
click at [732, 364] on p "a la brevedad nos contactaremos con vos." at bounding box center [582, 364] width 763 height 26
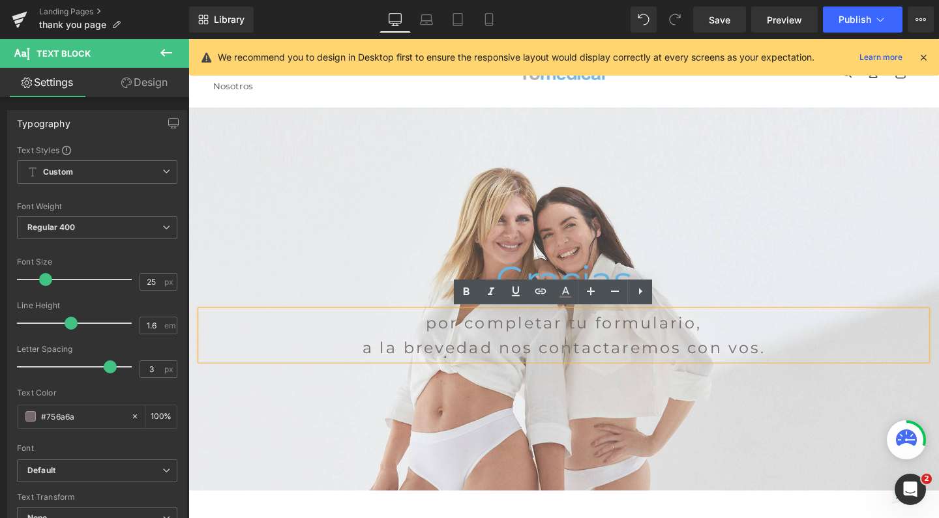
click at [716, 342] on p "por completar tu formulario," at bounding box center [582, 338] width 763 height 26
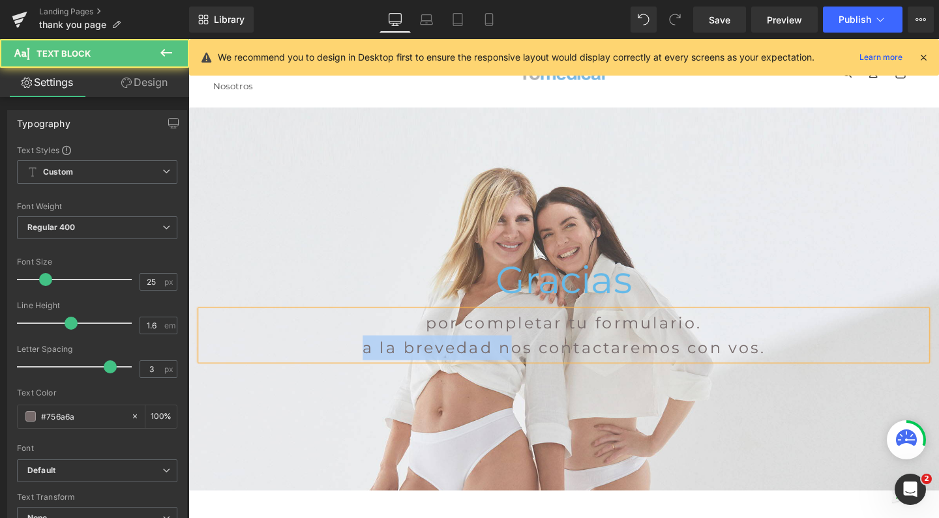
drag, startPoint x: 518, startPoint y: 365, endPoint x: 329, endPoint y: 365, distance: 189.0
click at [329, 365] on p "a la brevedad nos contactaremos con vos." at bounding box center [582, 364] width 763 height 26
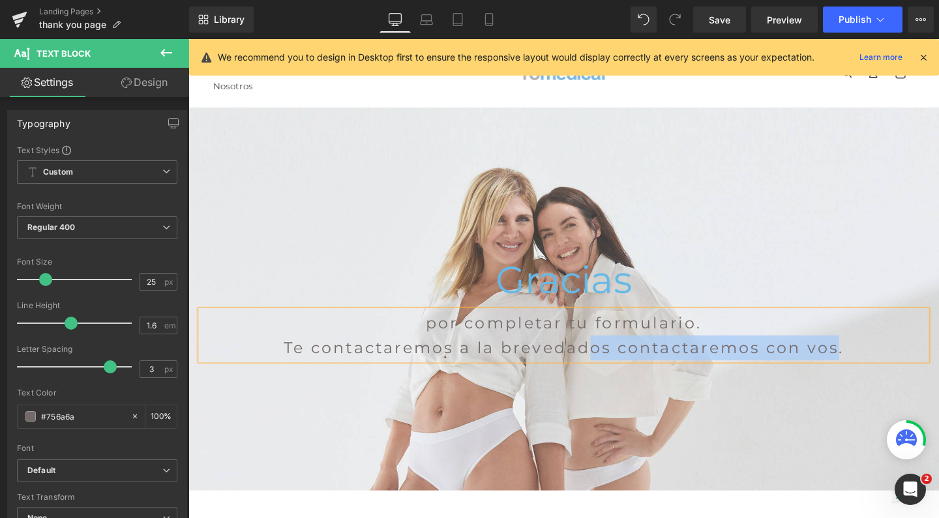
drag, startPoint x: 857, startPoint y: 364, endPoint x: 604, endPoint y: 364, distance: 252.3
click at [604, 364] on p "Te contactaremos a la brevedados contactaremos con vos." at bounding box center [582, 364] width 763 height 26
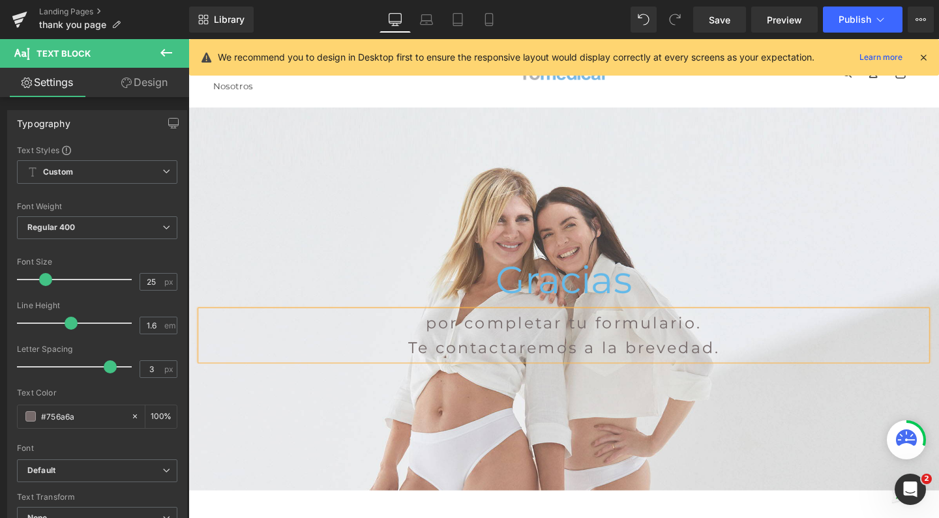
scroll to position [0, 0]
click at [495, 14] on icon at bounding box center [488, 19] width 13 height 13
type input "100"
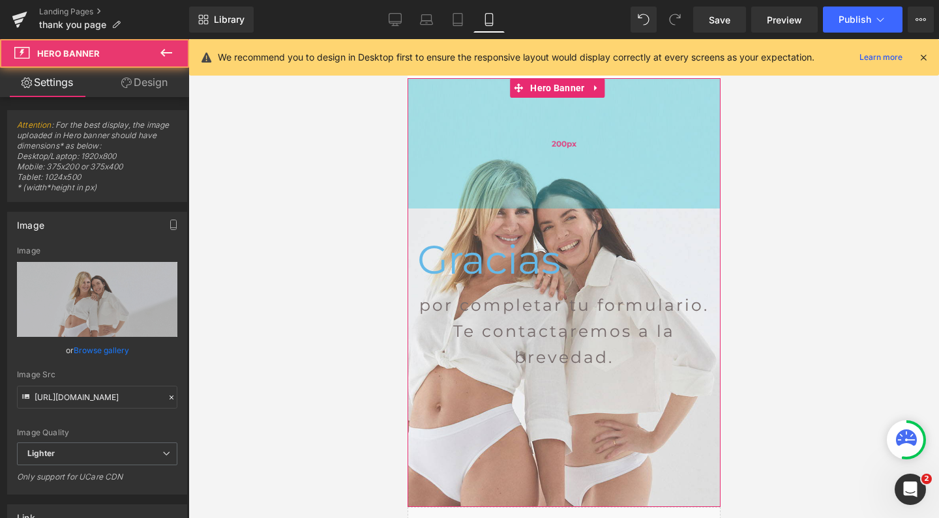
click at [521, 167] on div "200px" at bounding box center [563, 143] width 313 height 130
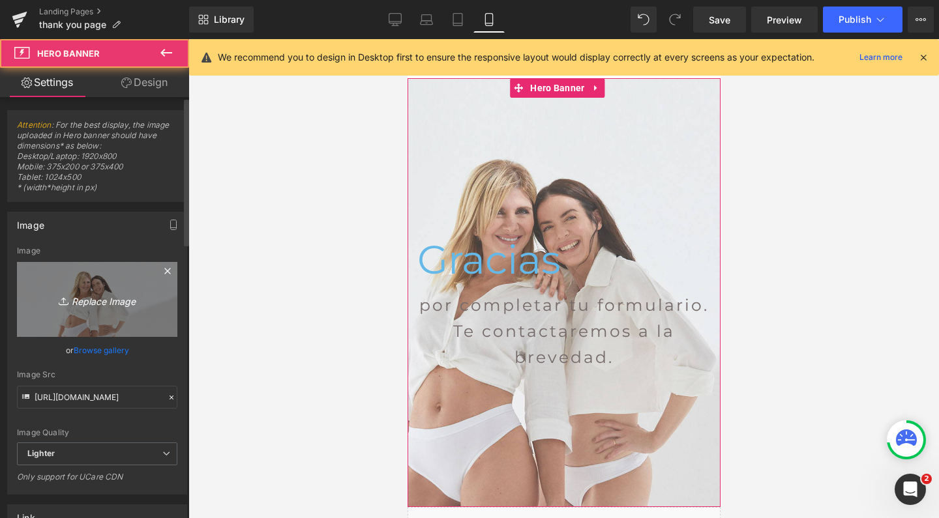
click at [110, 278] on link "Replace Image" at bounding box center [97, 299] width 160 height 75
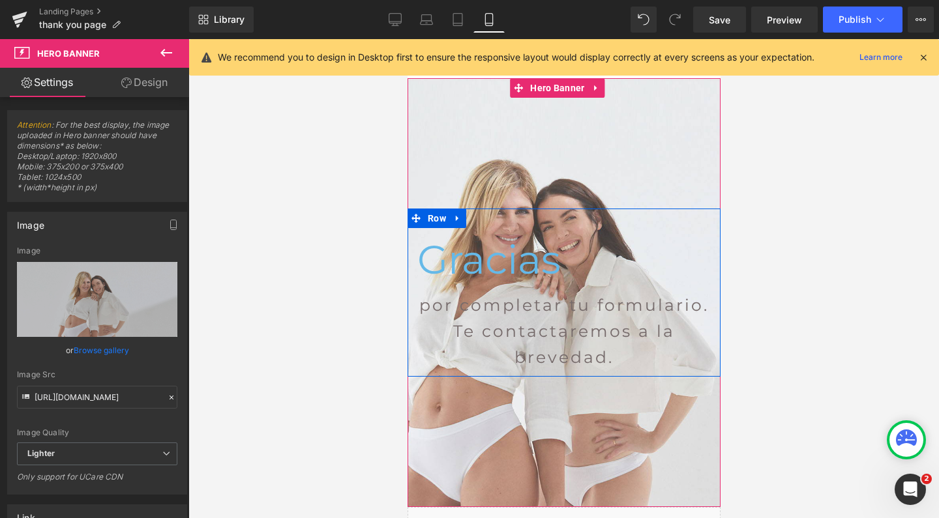
type input "C:\fakepath\wellness romedical centro bienestar integral estetica.jpg"
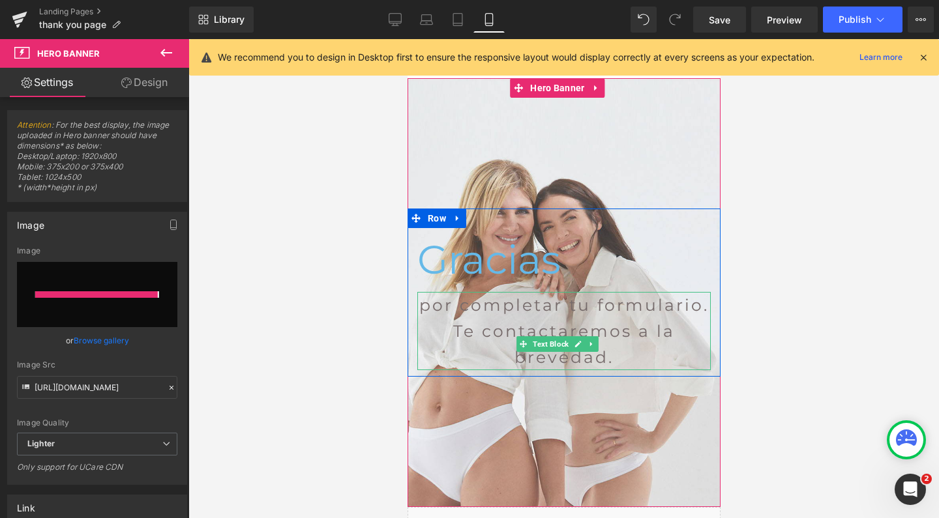
type input "https://ucarecdn.com/b6a751a4-9845-4fdb-9d7b-493b093049a9/-/format/auto/-/previ…"
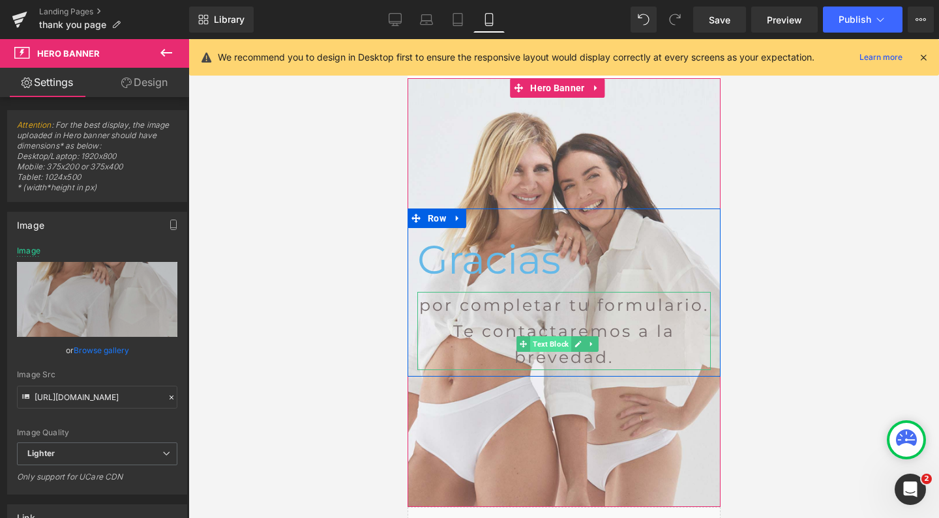
click at [556, 343] on span "Text Block" at bounding box center [549, 344] width 41 height 16
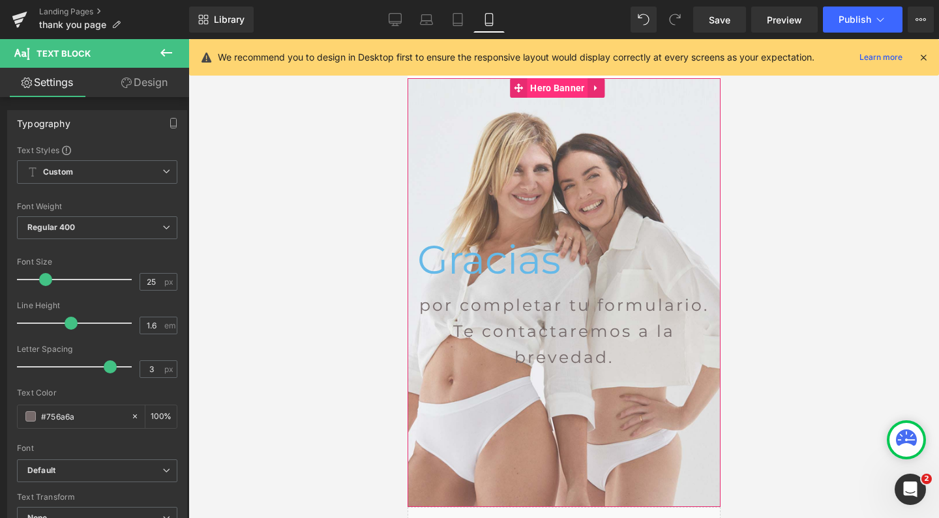
click at [562, 90] on span "Hero Banner" at bounding box center [556, 88] width 61 height 20
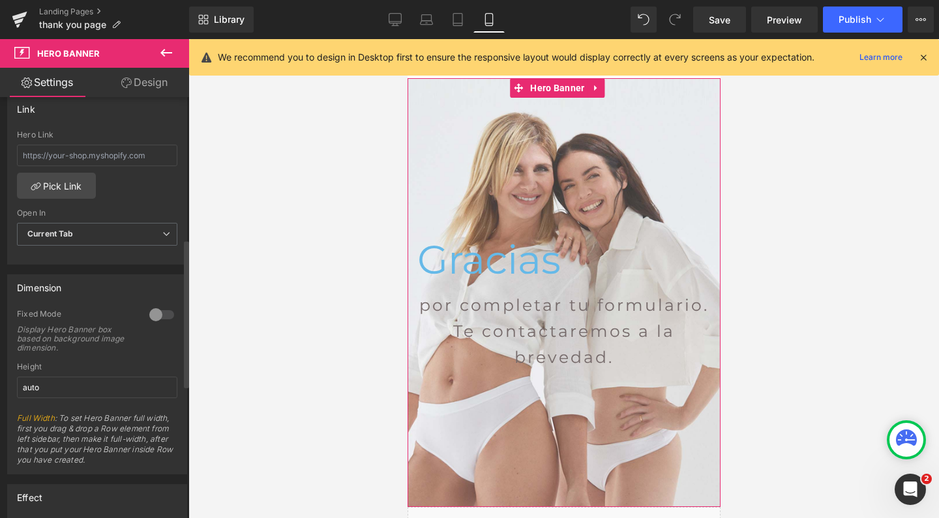
scroll to position [410, 0]
click at [160, 311] on div at bounding box center [161, 313] width 31 height 21
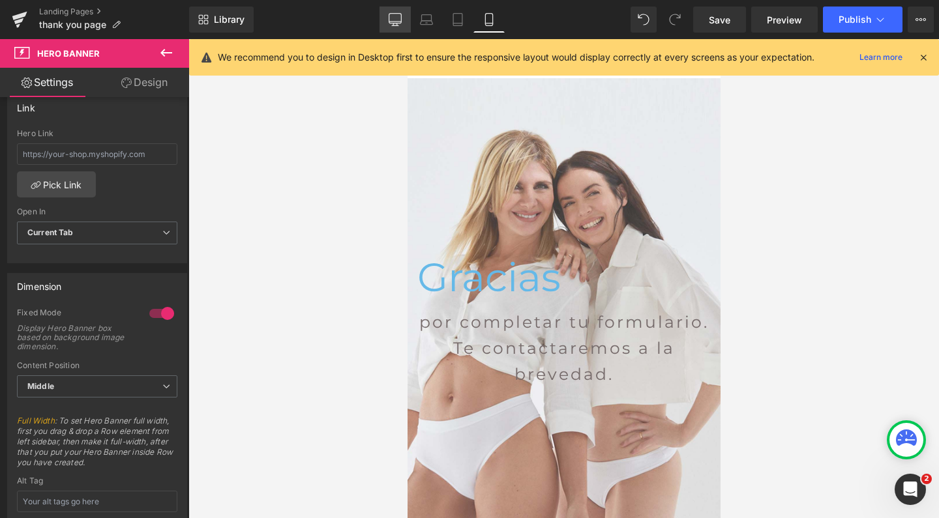
click at [401, 22] on icon at bounding box center [395, 22] width 12 height 0
type input "https://ucarecdn.com/857a6df8-c274-4608-9e75-6ab525fb27fb/-/format/auto/-/previ…"
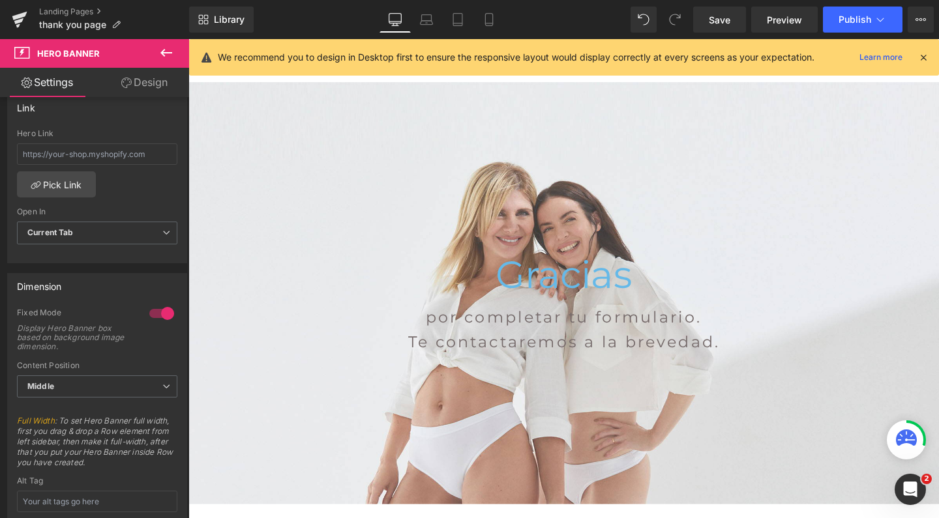
scroll to position [33, 0]
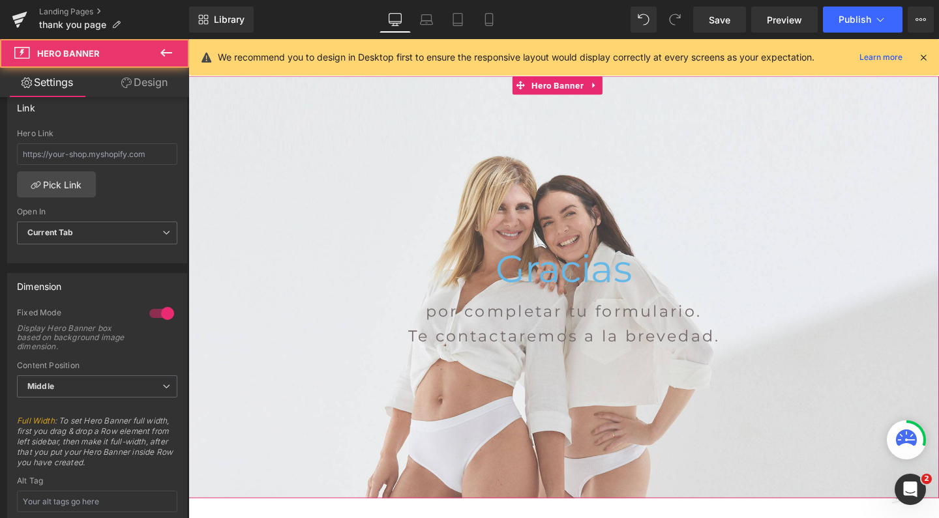
click at [512, 145] on div "Gracias Text Block por completar tu formulario. Te contactaremos a la brevedad.…" at bounding box center [582, 300] width 789 height 444
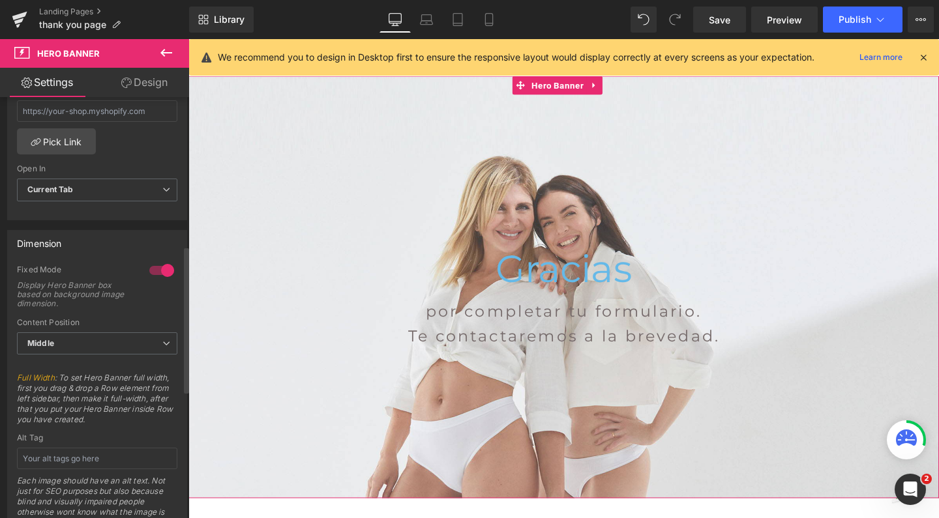
scroll to position [460, 0]
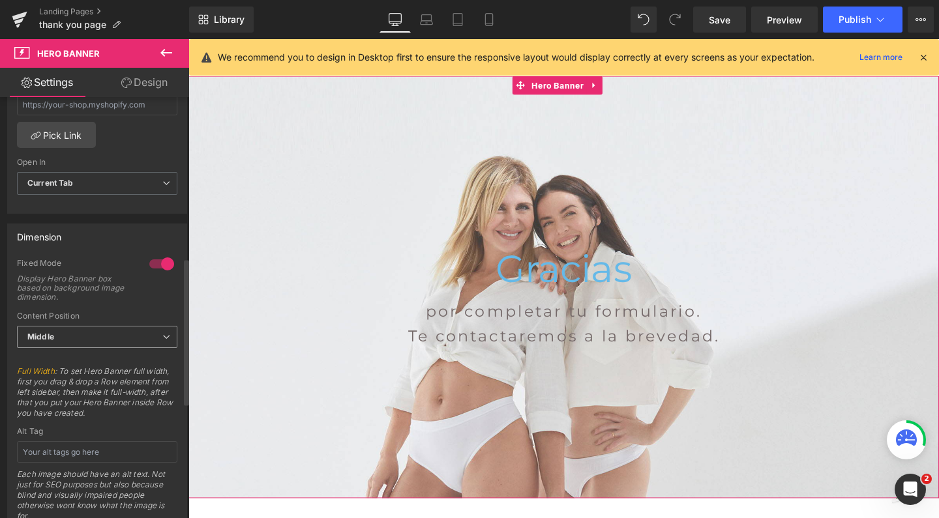
click at [134, 335] on span "Middle" at bounding box center [97, 337] width 160 height 23
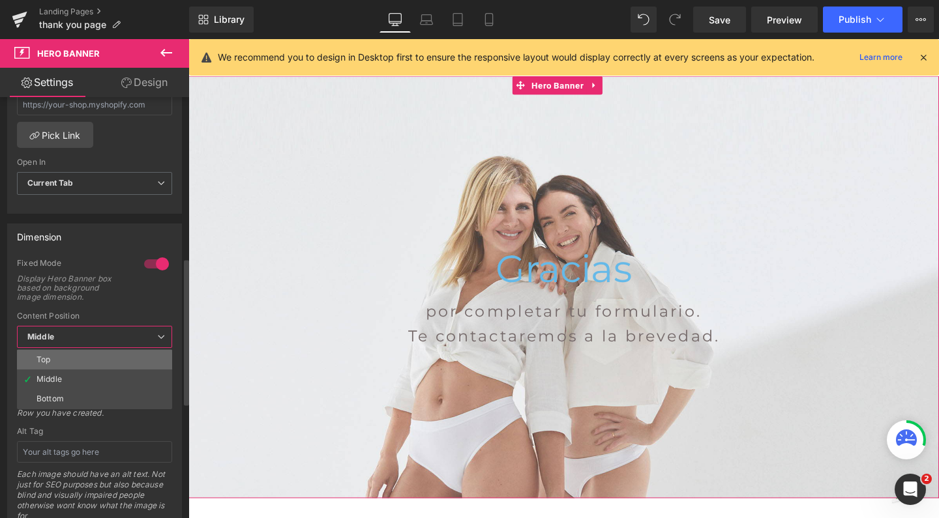
click at [121, 353] on li "Top" at bounding box center [94, 360] width 155 height 20
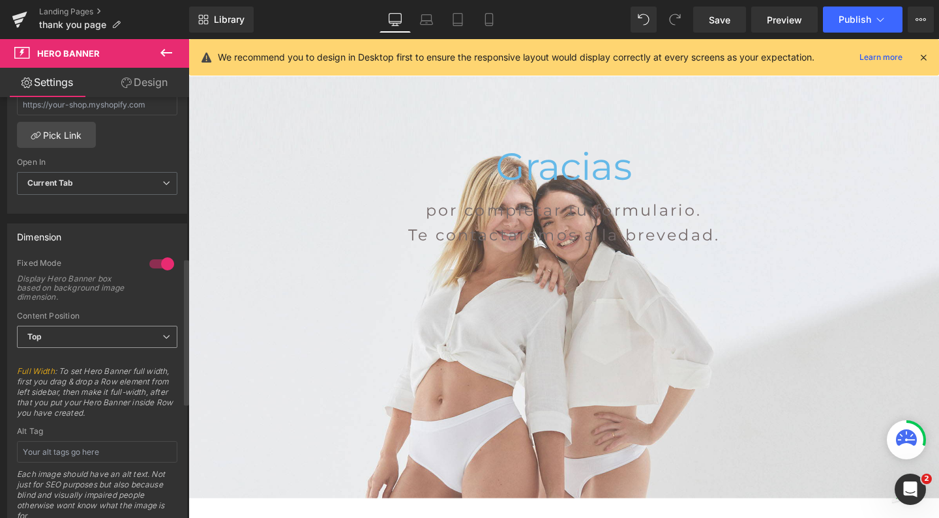
click at [122, 336] on span "Top" at bounding box center [97, 337] width 160 height 23
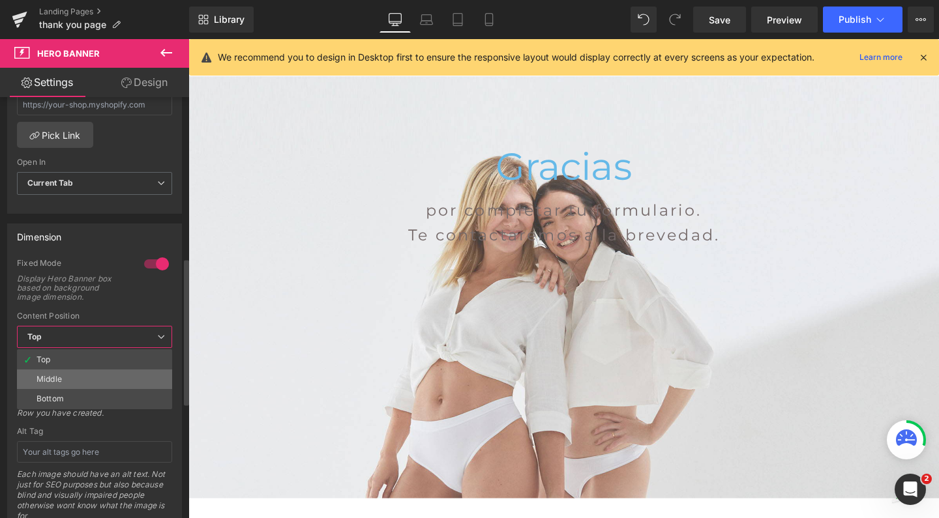
click at [106, 376] on li "Middle" at bounding box center [94, 380] width 155 height 20
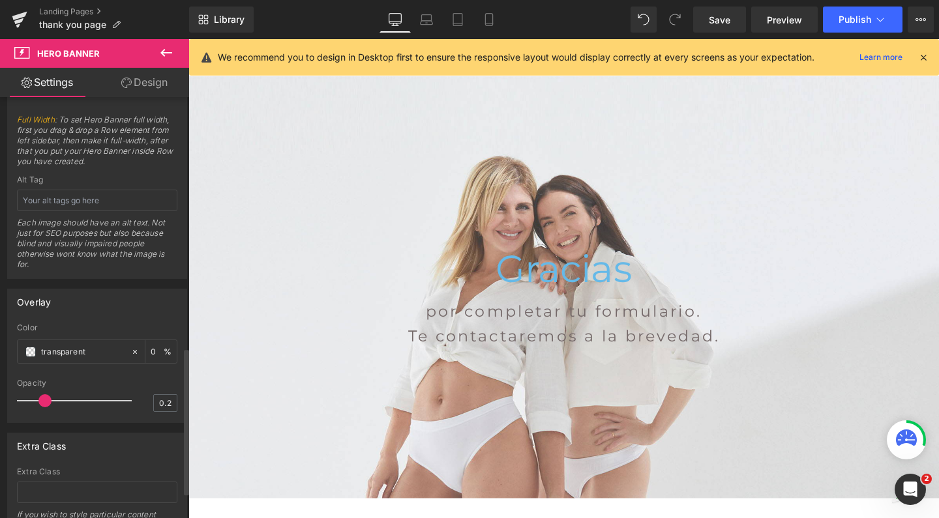
scroll to position [722, 0]
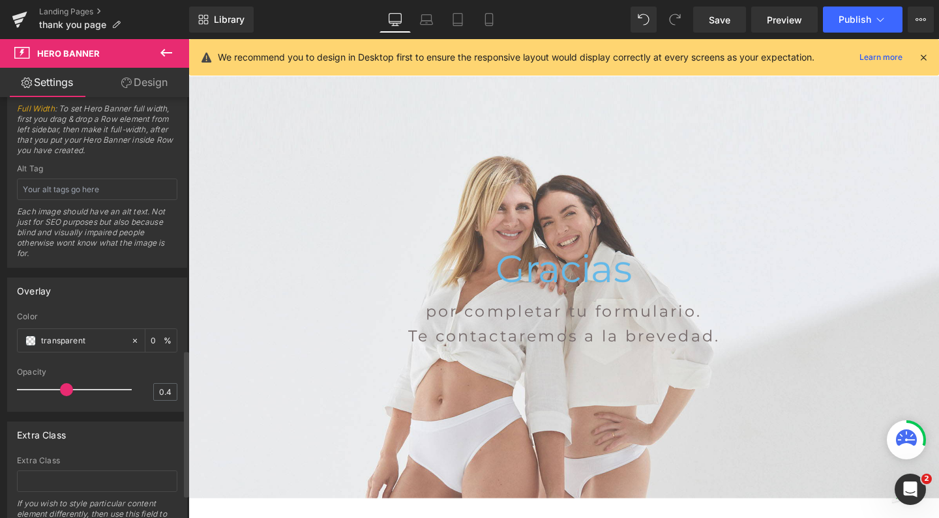
click at [64, 390] on div at bounding box center [77, 390] width 108 height 26
type input "0.4"
click at [61, 394] on span at bounding box center [66, 389] width 13 height 13
click at [487, 20] on icon at bounding box center [488, 19] width 13 height 13
type input "https://ucarecdn.com/b6a751a4-9845-4fdb-9d7b-493b093049a9/-/format/auto/-/previ…"
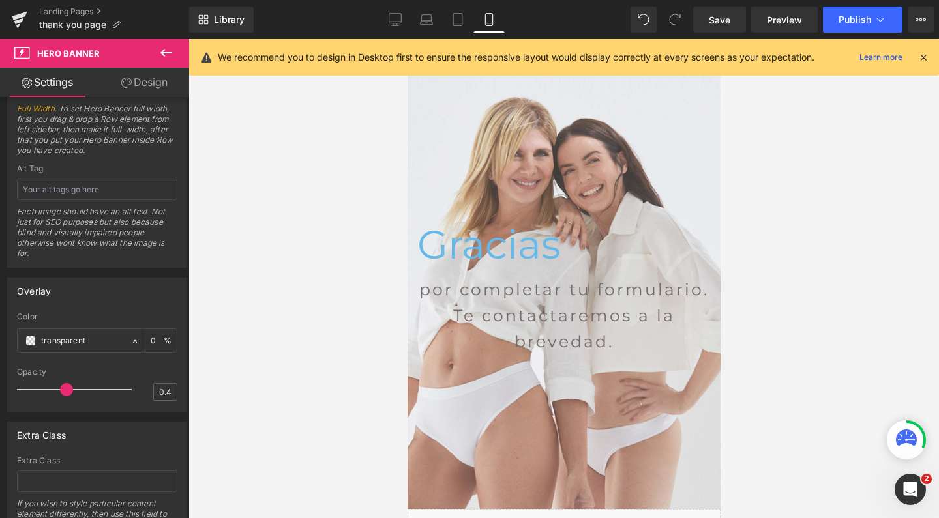
scroll to position [0, 0]
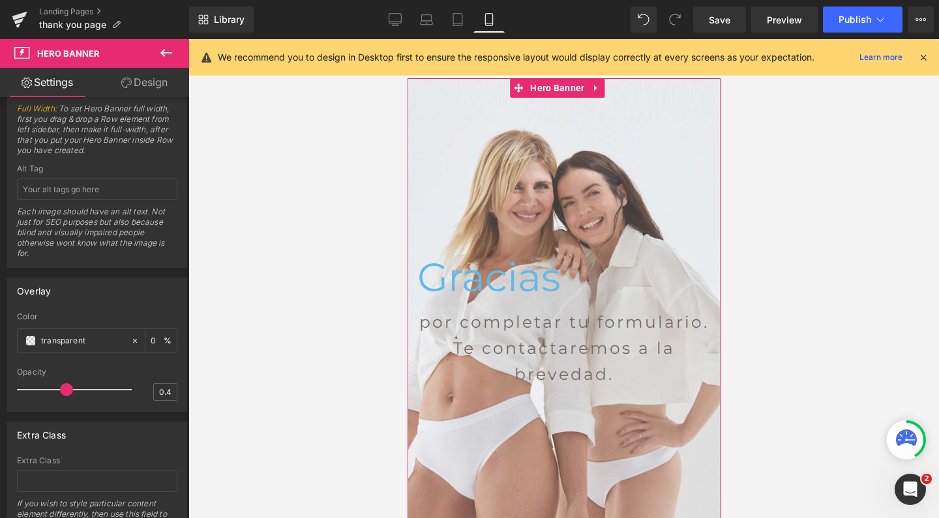
click at [484, 143] on div "Gracias Text Block por completar tu formulario. Te contactaremos a la brevedad.…" at bounding box center [563, 309] width 313 height 463
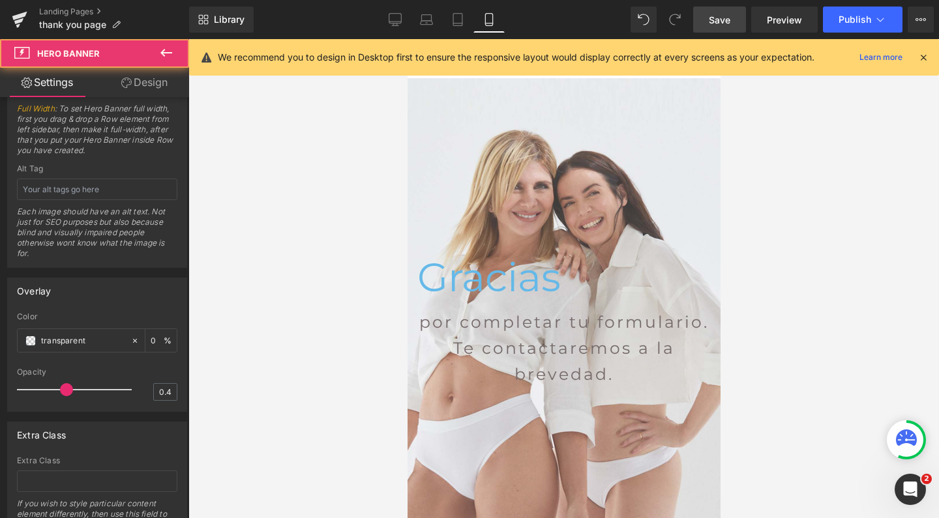
click at [724, 20] on span "Save" at bounding box center [720, 20] width 22 height 14
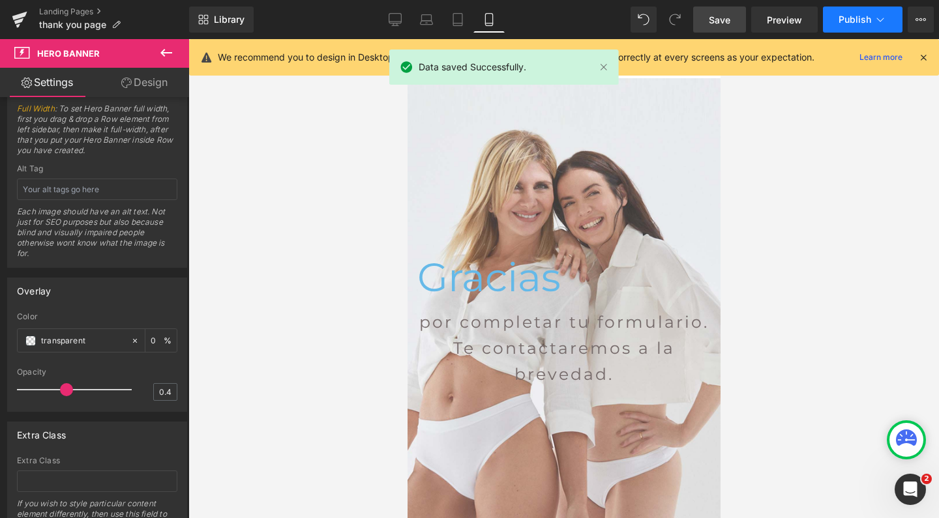
click at [845, 16] on span "Publish" at bounding box center [854, 19] width 33 height 10
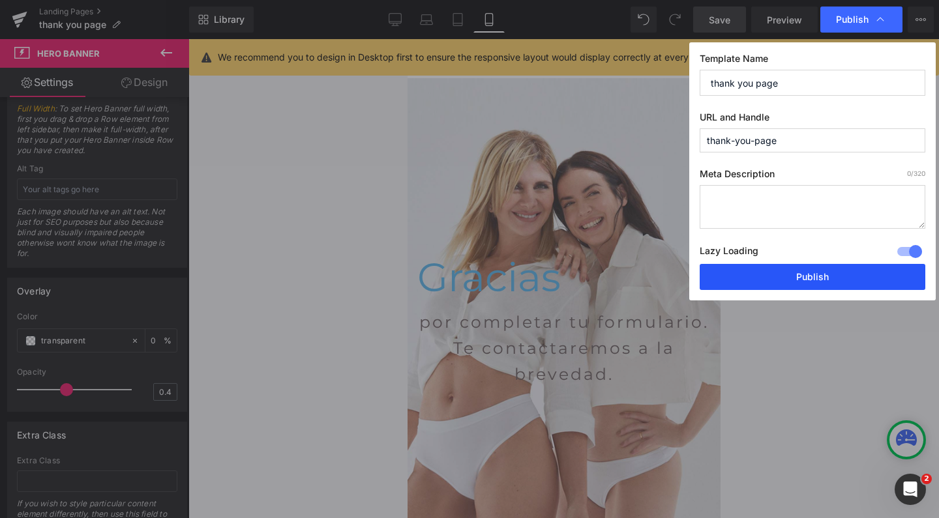
click at [825, 272] on button "Publish" at bounding box center [812, 277] width 226 height 26
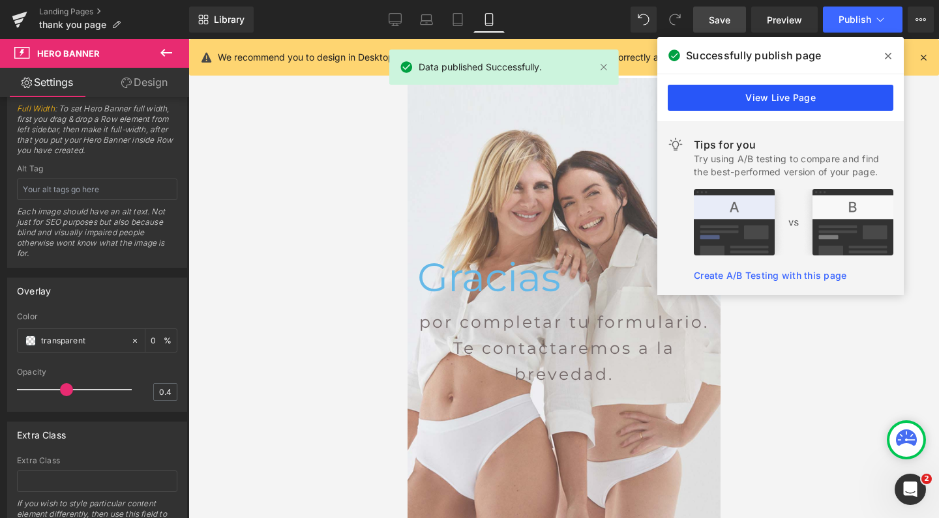
click at [732, 102] on link "View Live Page" at bounding box center [781, 98] width 226 height 26
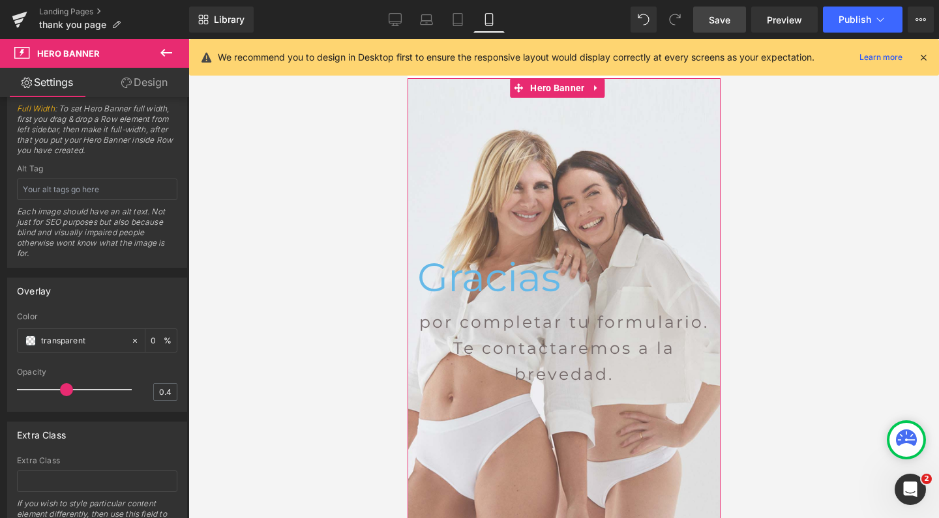
click at [551, 117] on div "Gracias Text Block por completar tu formulario. Te contactaremos a la brevedad.…" at bounding box center [563, 309] width 313 height 463
click at [27, 342] on span at bounding box center [30, 341] width 10 height 10
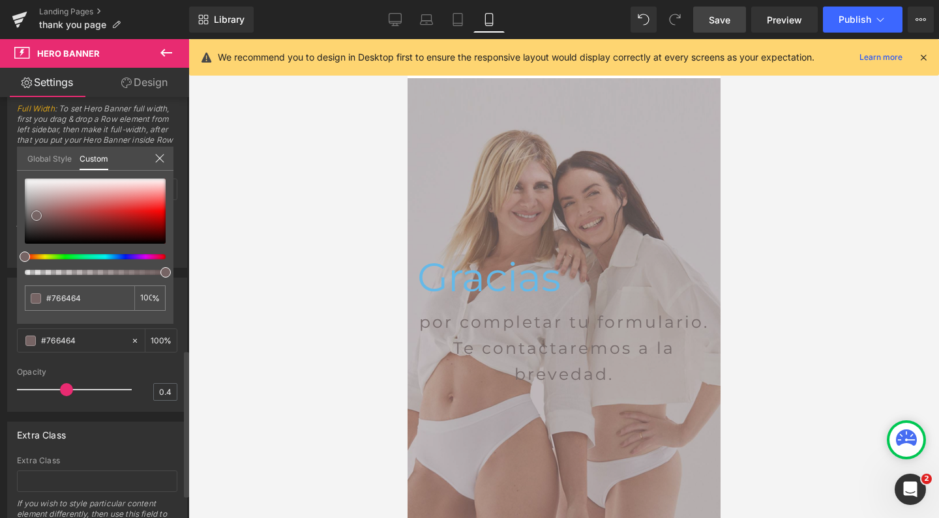
type input "#766464"
type input "100"
type input "#766464"
type input "100"
type input "#aba0a0"
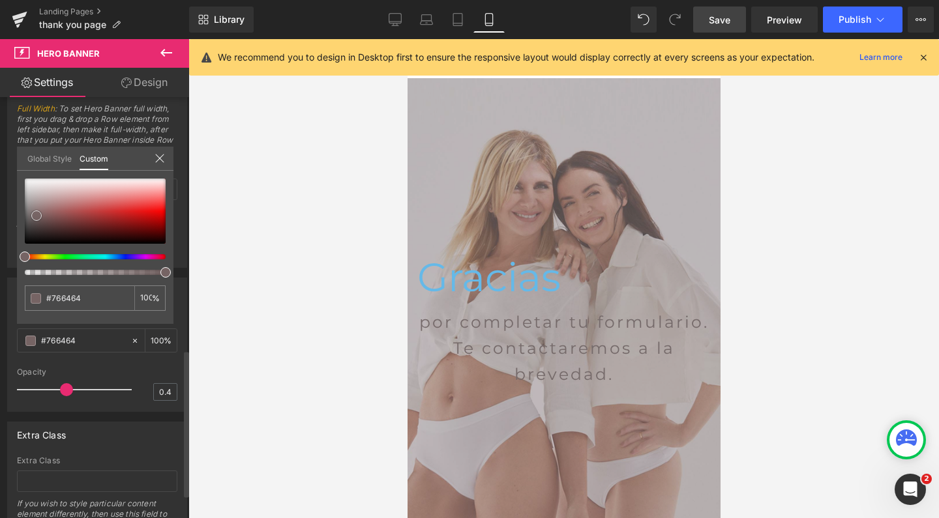
type input "#aba0a0"
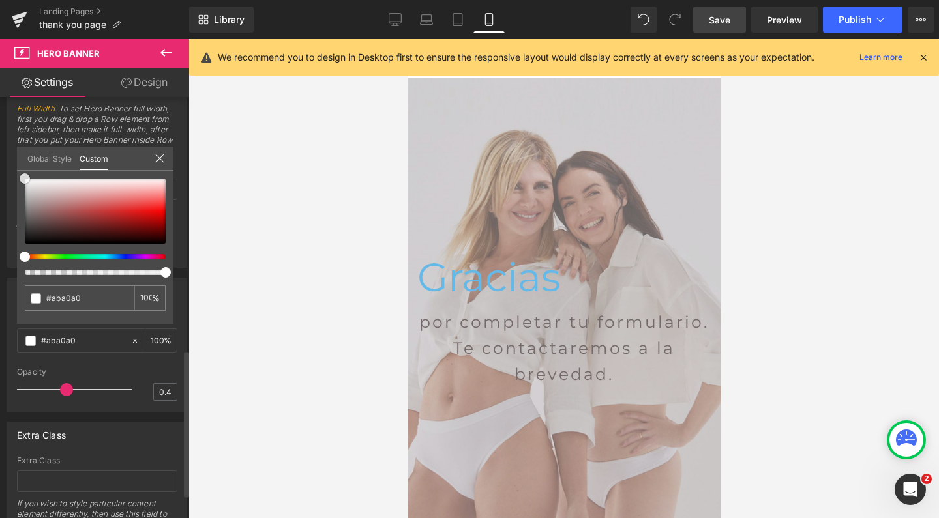
type input "#ffffff"
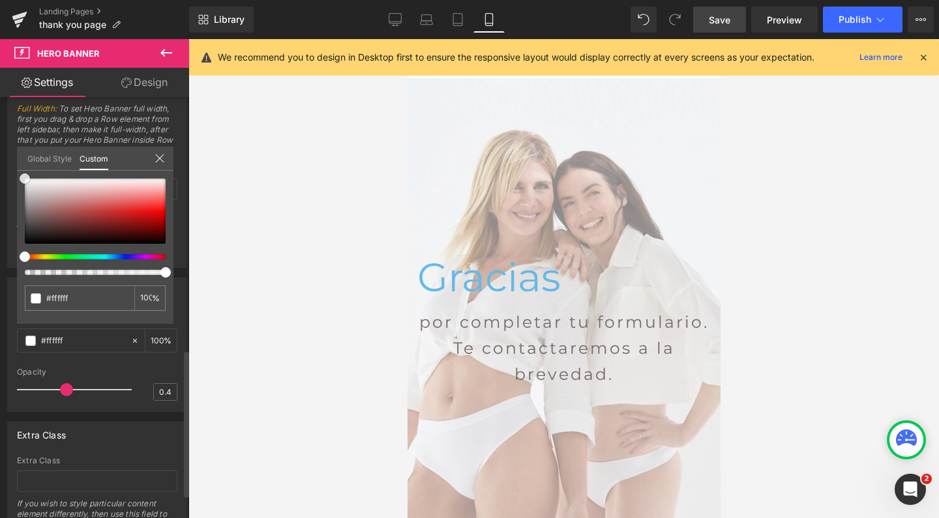
drag, startPoint x: 37, startPoint y: 216, endPoint x: 0, endPoint y: 145, distance: 79.3
click at [0, 268] on div "Overlay rgba(255, 255, 255, 1) Color #ffffff 100 % 0.4 Opacity 0.4 Global Style…" at bounding box center [97, 340] width 195 height 144
click at [398, 23] on icon at bounding box center [395, 19] width 12 height 10
type input "https://ucarecdn.com/857a6df8-c274-4608-9e75-6ab525fb27fb/-/format/auto/-/previ…"
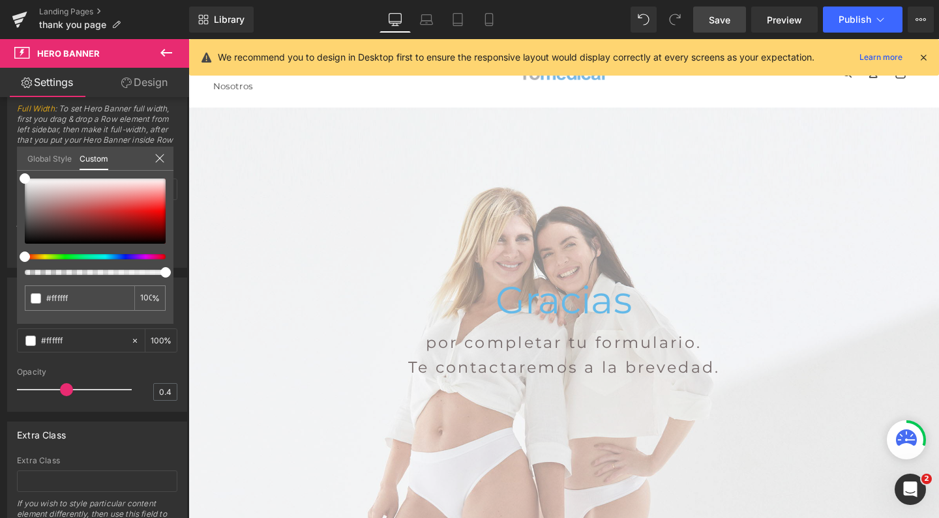
scroll to position [33, 0]
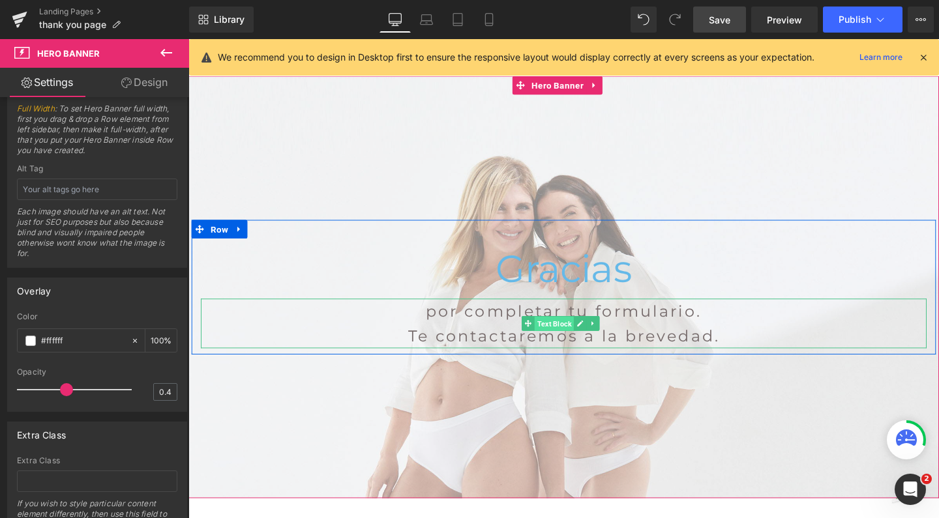
click at [568, 338] on span "Text Block" at bounding box center [572, 339] width 41 height 16
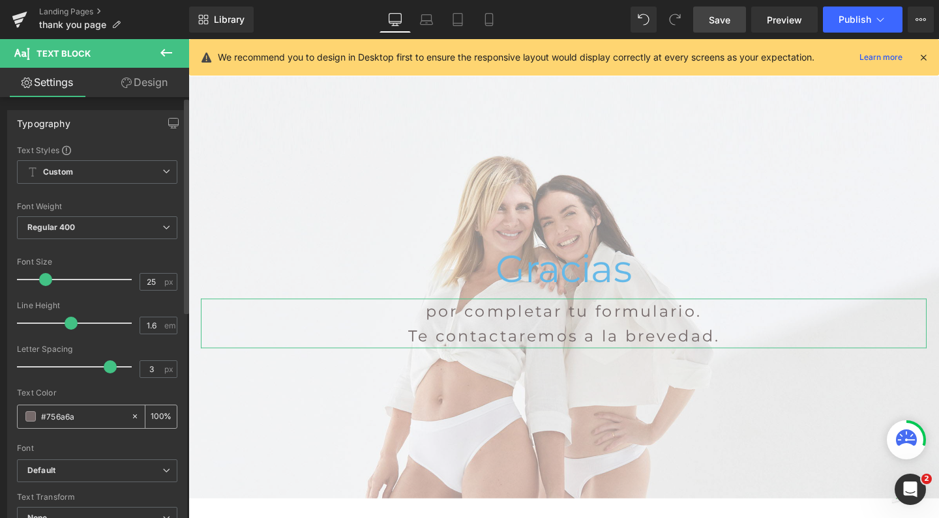
click at [55, 417] on input "#756a6a" at bounding box center [82, 416] width 83 height 14
type input "#0"
type input "0"
type input "#000"
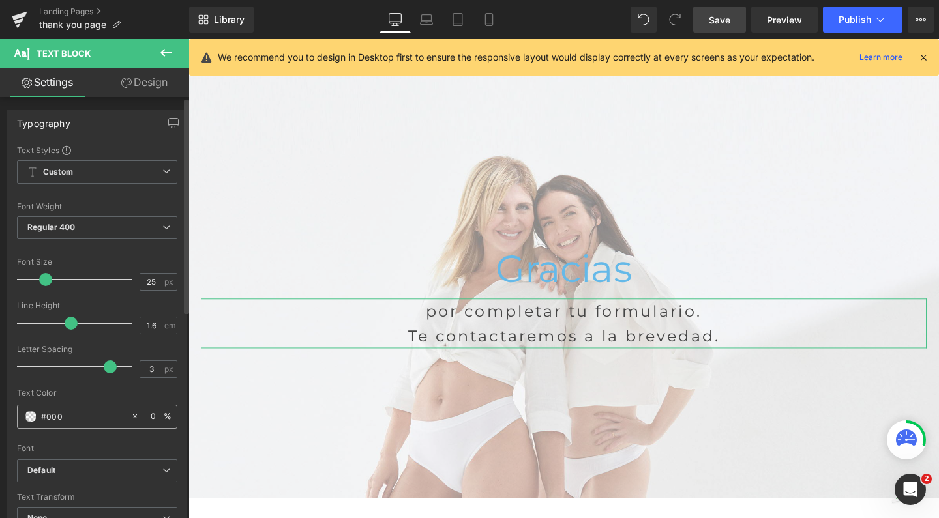
type input "100"
type input "#00000"
type input "0"
type input "#000000"
type input "100"
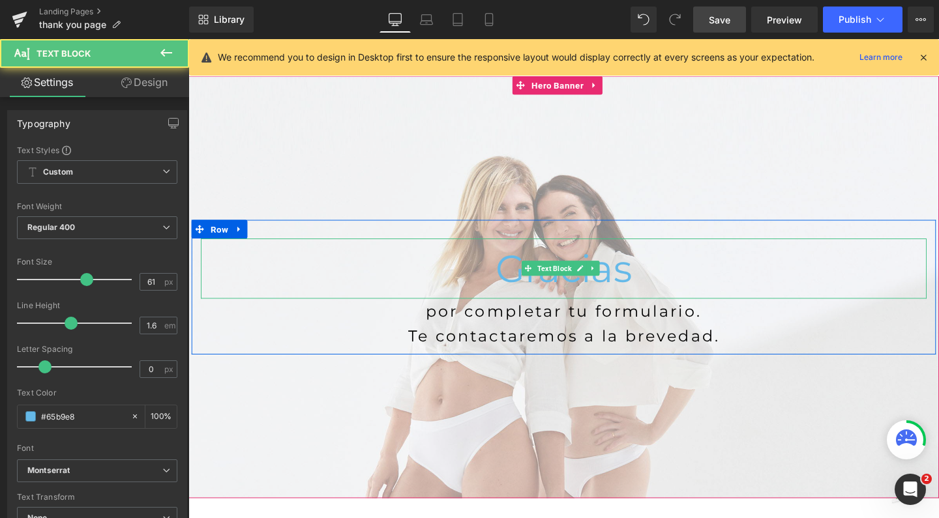
click at [264, 280] on p "Gracias" at bounding box center [582, 281] width 763 height 64
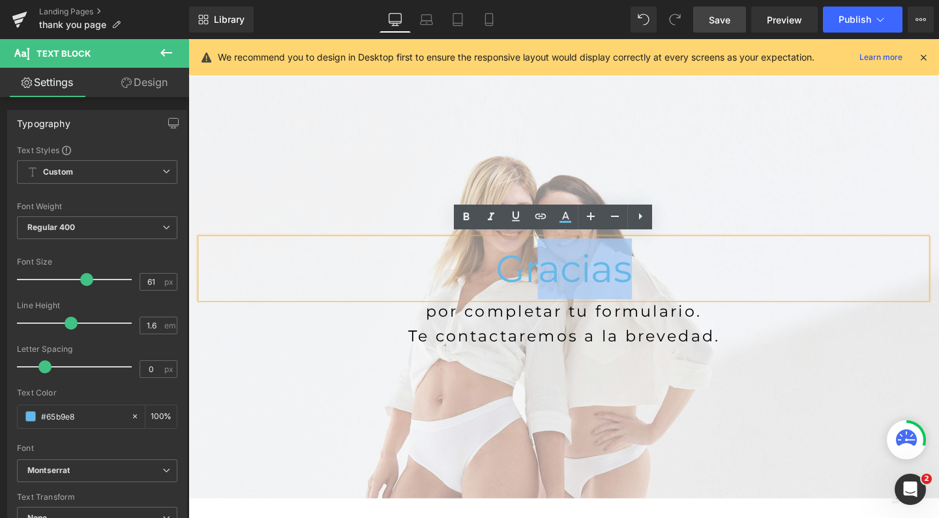
drag, startPoint x: 341, startPoint y: 279, endPoint x: 230, endPoint y: 279, distance: 110.8
click at [230, 279] on p "Gracias" at bounding box center [582, 281] width 763 height 64
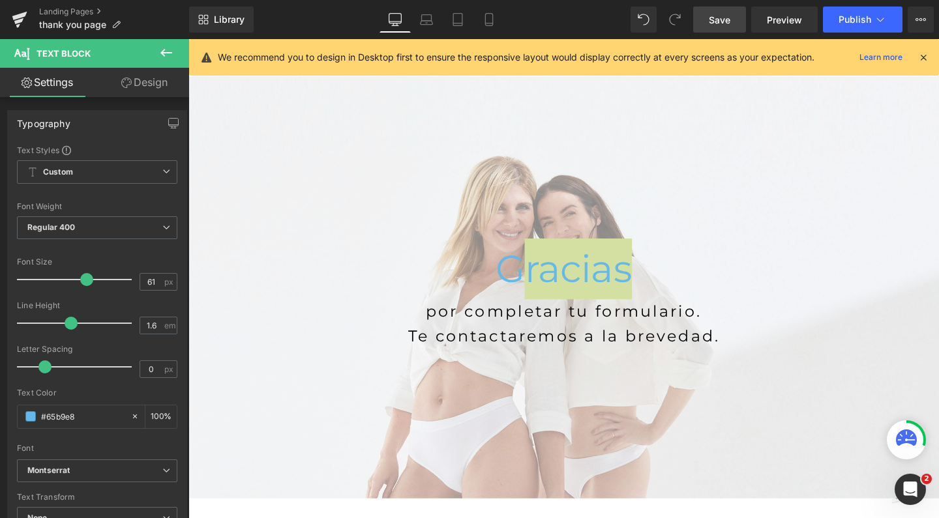
click at [720, 21] on span "Save" at bounding box center [720, 20] width 22 height 14
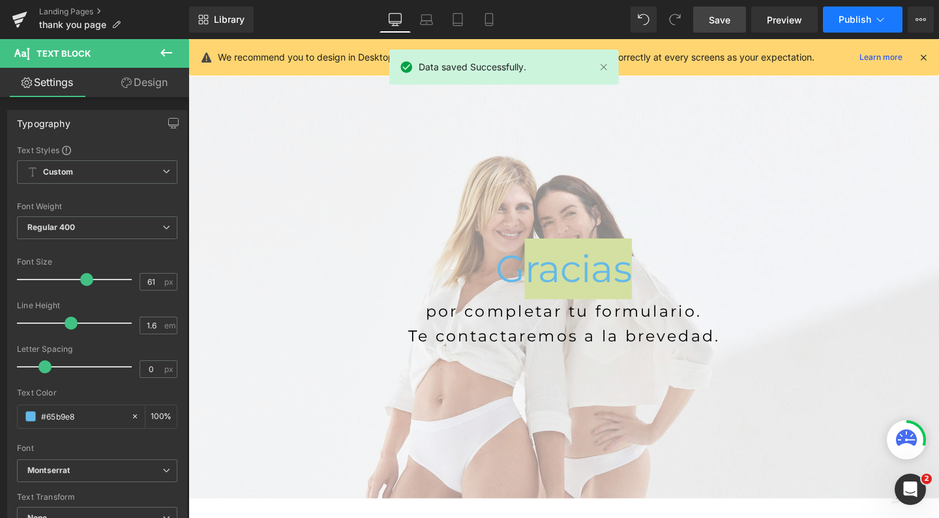
click at [846, 14] on span "Publish" at bounding box center [854, 19] width 33 height 10
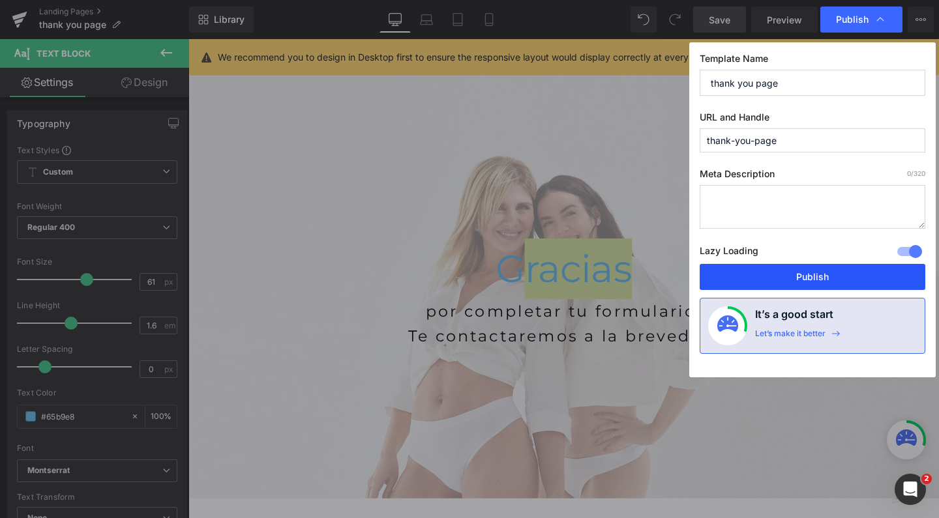
click at [768, 282] on button "Publish" at bounding box center [812, 277] width 226 height 26
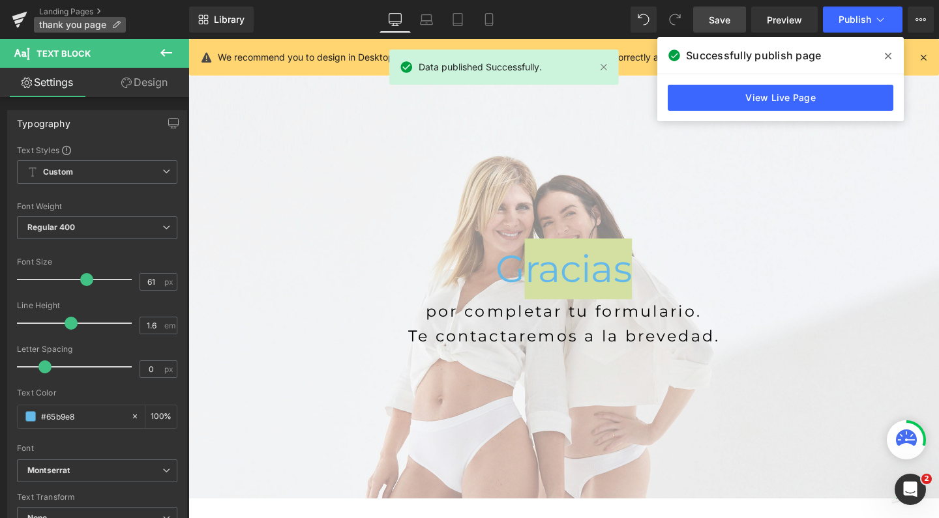
click at [72, 25] on span "thank you page" at bounding box center [72, 25] width 67 height 10
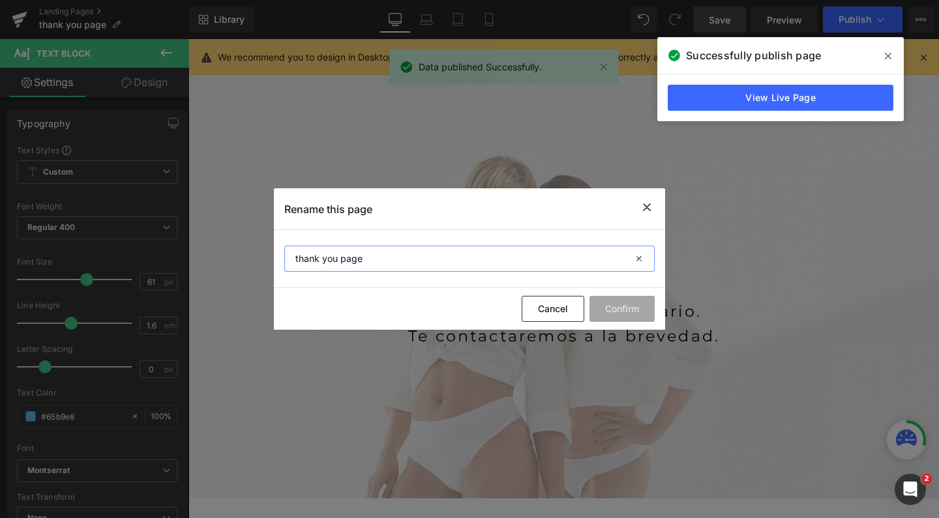
click at [351, 265] on input "thank you page" at bounding box center [469, 259] width 370 height 26
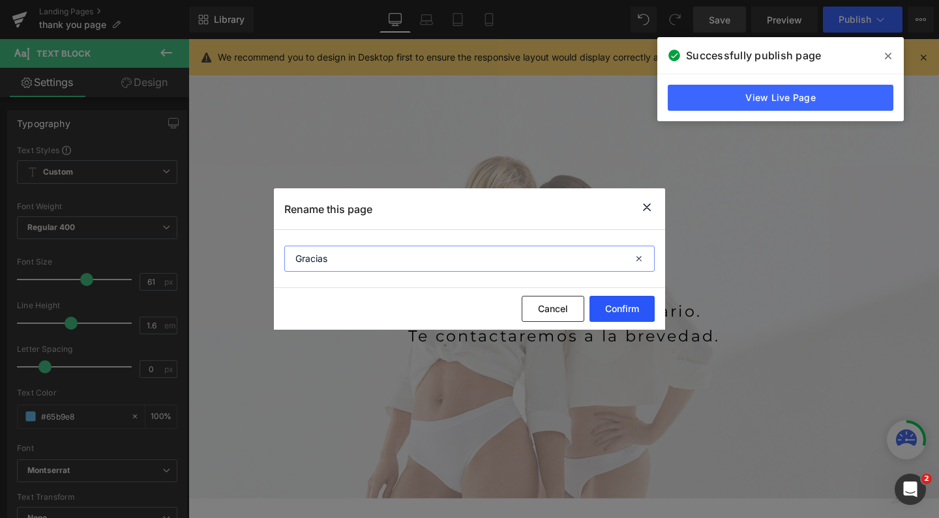
type input "Gracias"
click at [625, 302] on button "Confirm" at bounding box center [621, 309] width 65 height 26
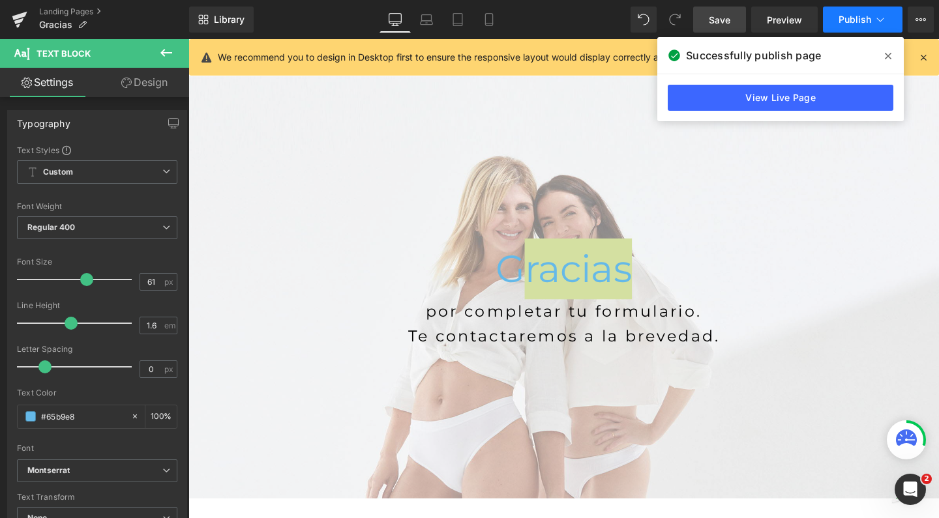
click at [887, 18] on button "Publish" at bounding box center [863, 20] width 80 height 26
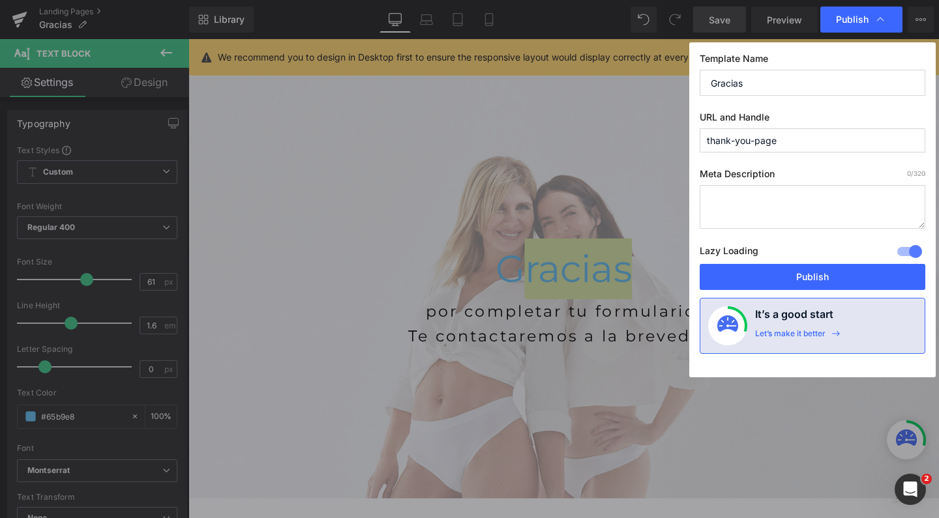
click at [887, 18] on icon at bounding box center [879, 19] width 13 height 13
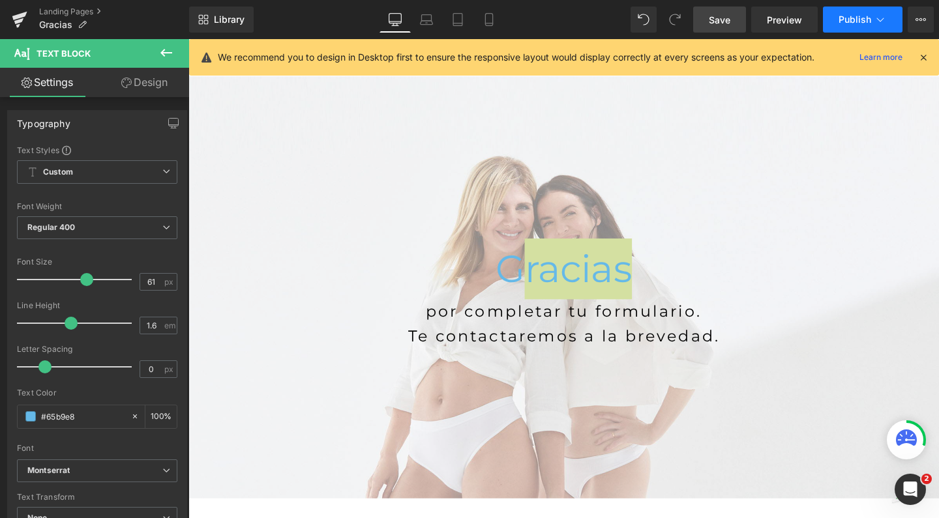
click at [850, 23] on span "Publish" at bounding box center [854, 19] width 33 height 10
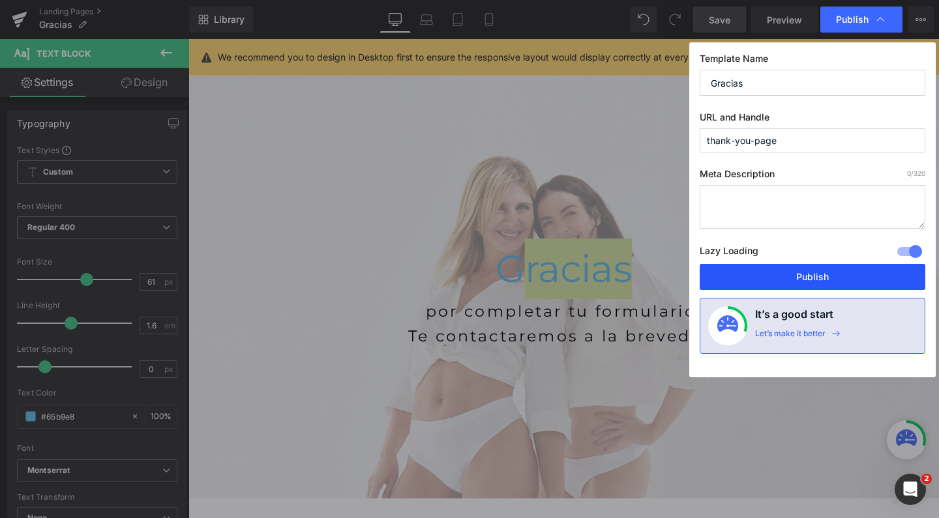
click at [796, 284] on button "Publish" at bounding box center [812, 277] width 226 height 26
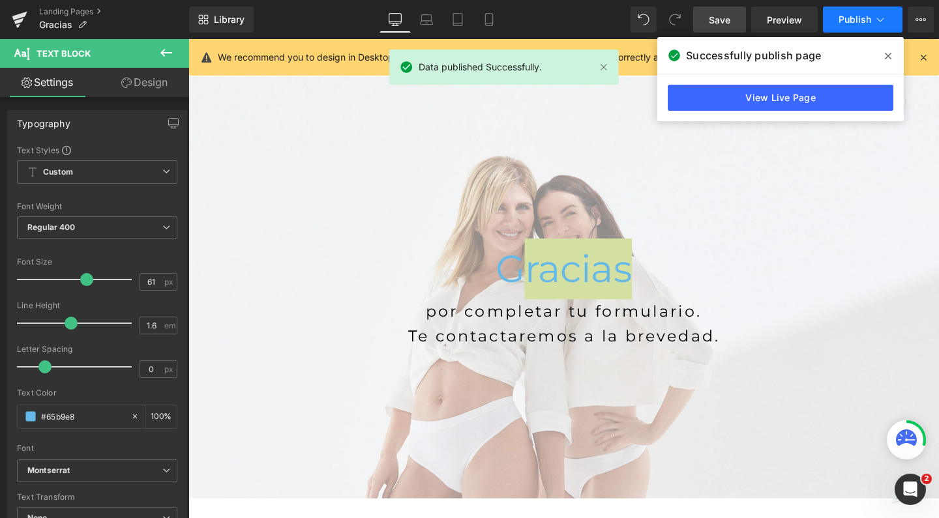
click at [845, 16] on span "Publish" at bounding box center [854, 19] width 33 height 10
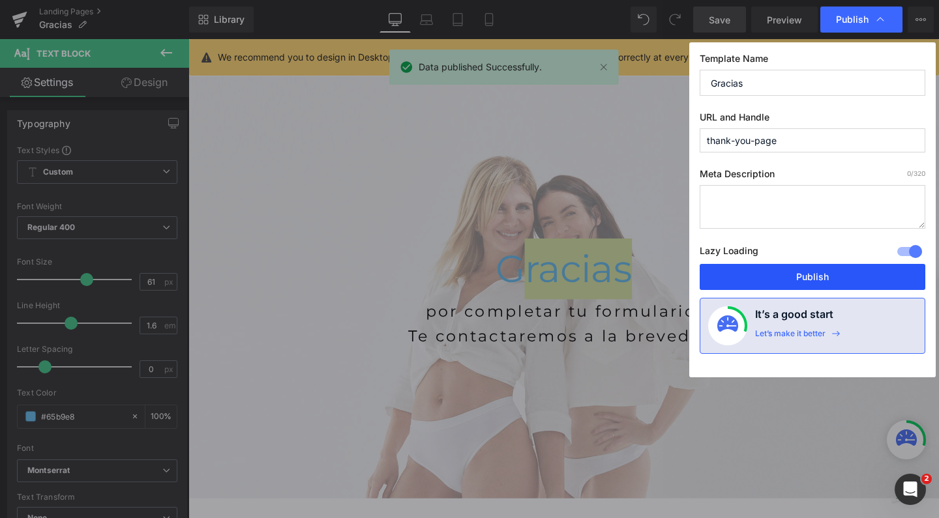
click at [756, 273] on button "Publish" at bounding box center [812, 277] width 226 height 26
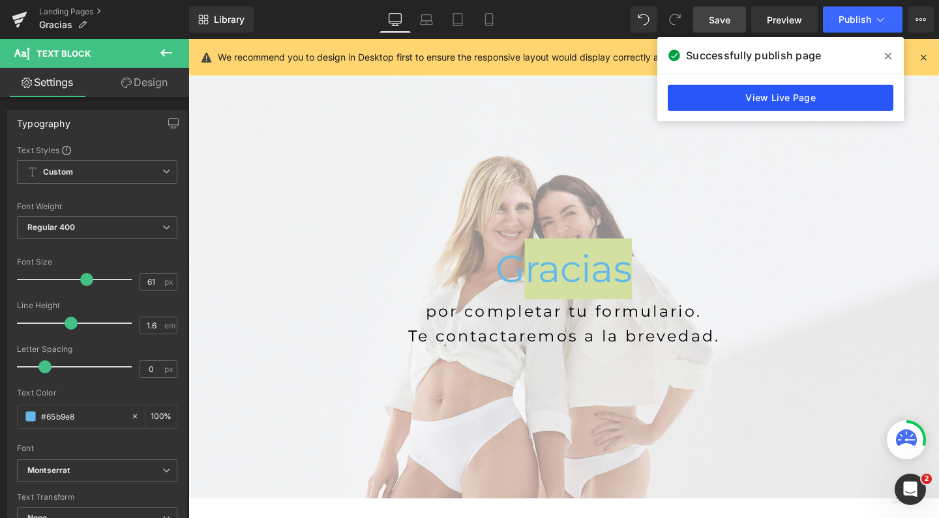
click at [763, 96] on link "View Live Page" at bounding box center [781, 98] width 226 height 26
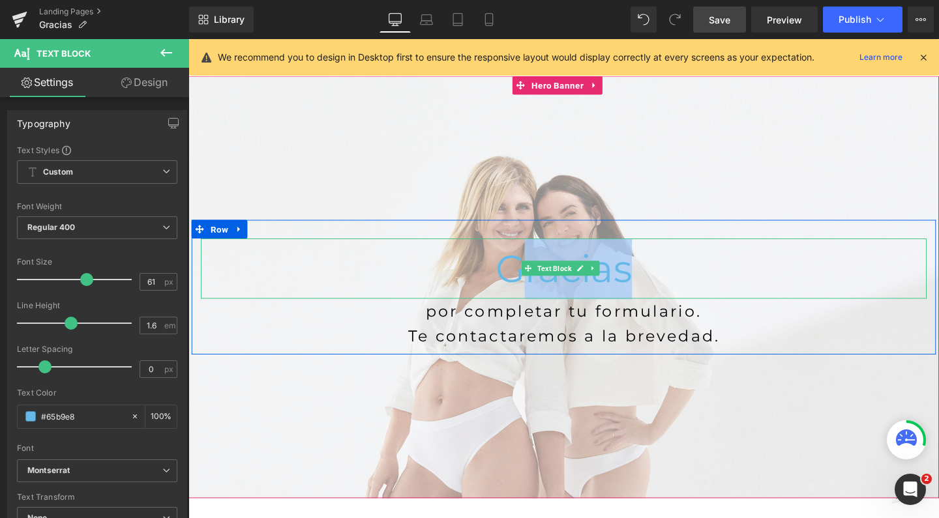
click at [226, 267] on p "Gracias" at bounding box center [582, 281] width 763 height 64
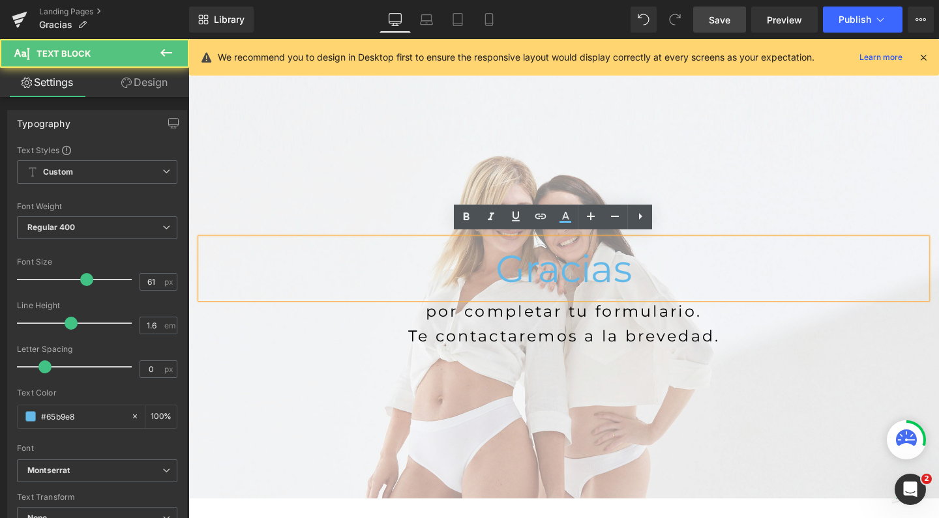
click at [226, 267] on p "Gracias" at bounding box center [582, 281] width 763 height 64
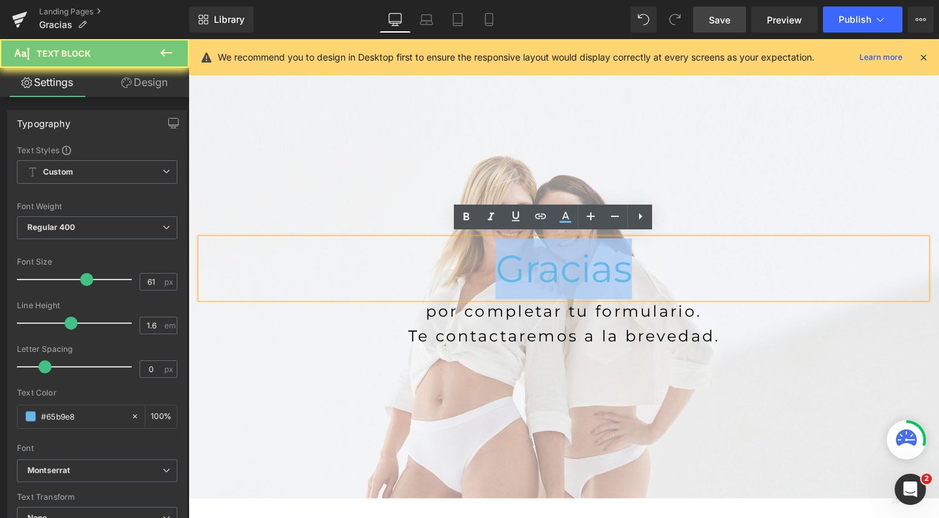
click at [226, 267] on p "Gracias" at bounding box center [582, 281] width 763 height 64
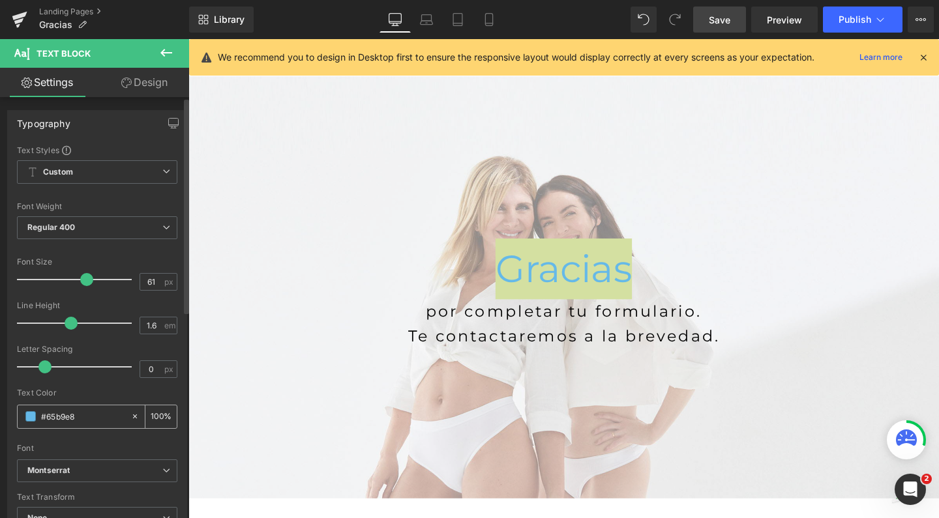
click at [19, 419] on div "#65b9e8" at bounding box center [74, 416] width 113 height 23
click at [27, 418] on span at bounding box center [30, 416] width 10 height 10
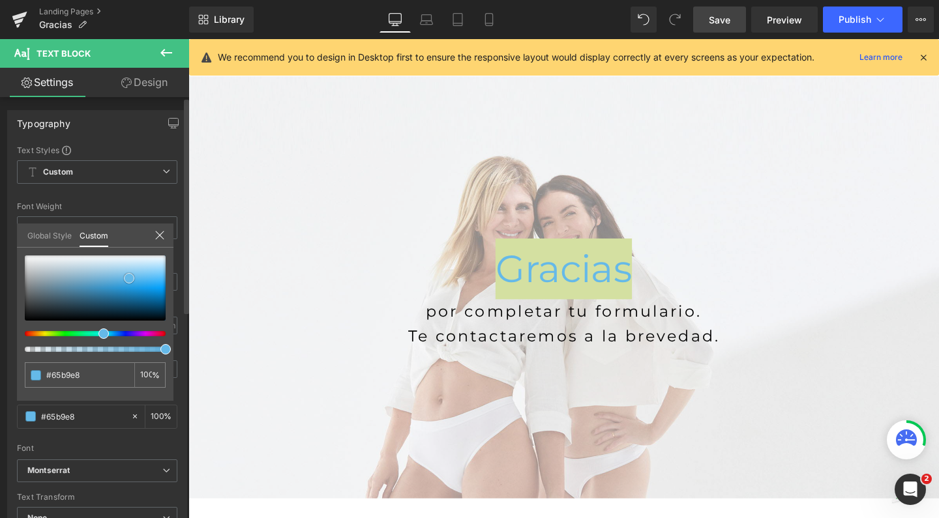
type input "#27292a"
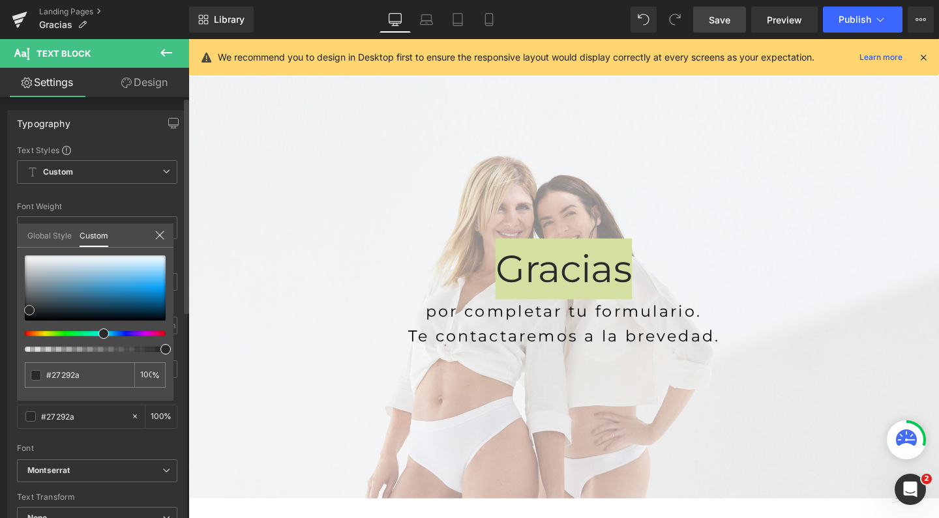
type input "#161717"
type input "#000000"
drag, startPoint x: 29, startPoint y: 310, endPoint x: 9, endPoint y: 344, distance: 39.5
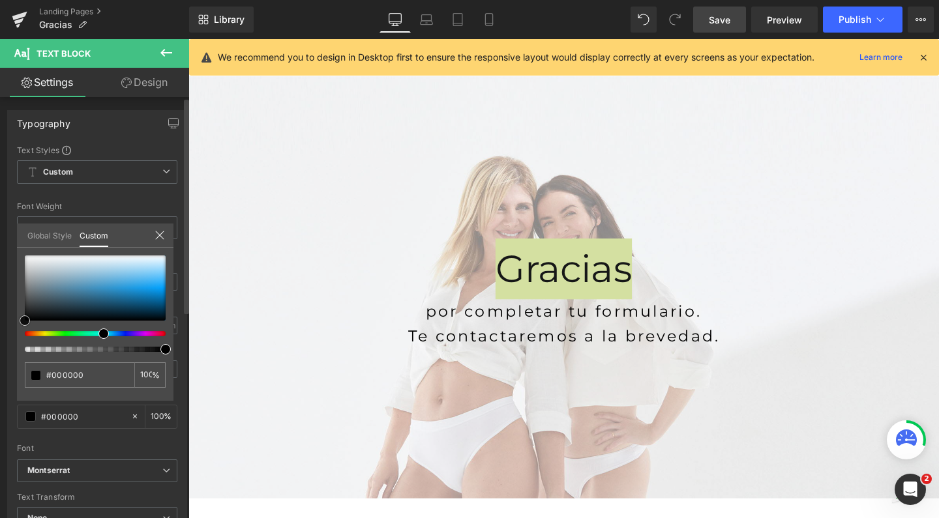
click at [9, 344] on div "Typography Text Styles Custom Custom Setup Global Style Custom Setup Global Sty…" at bounding box center [97, 324] width 195 height 448
click at [496, 21] on link "Mobile" at bounding box center [488, 20] width 31 height 26
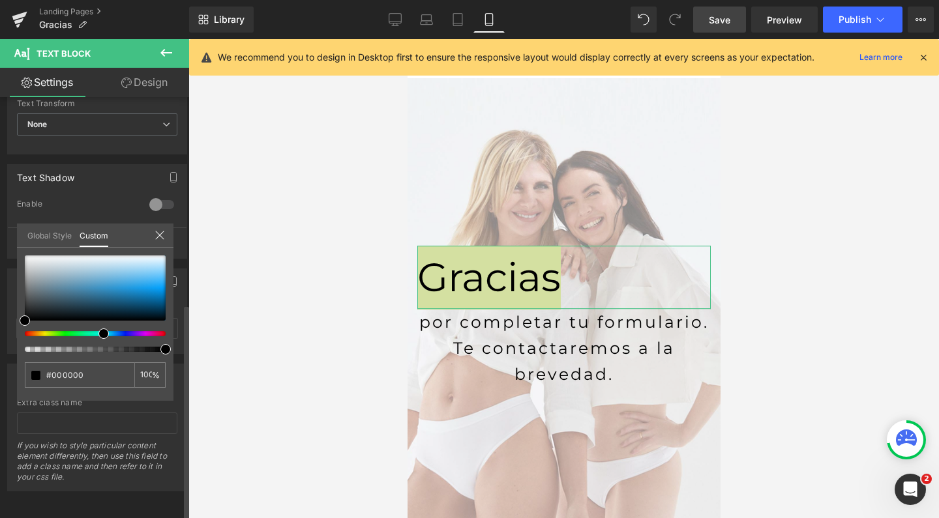
scroll to position [403, 0]
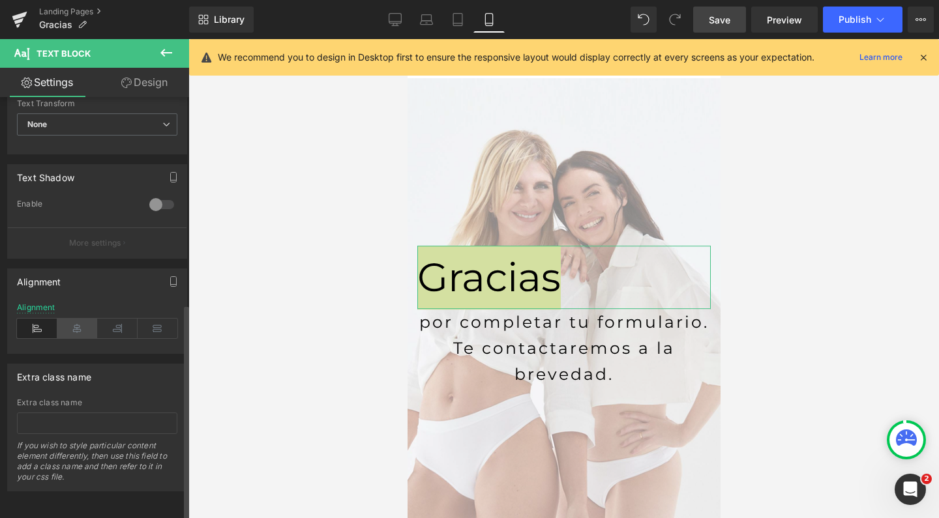
click at [74, 321] on icon at bounding box center [77, 329] width 40 height 20
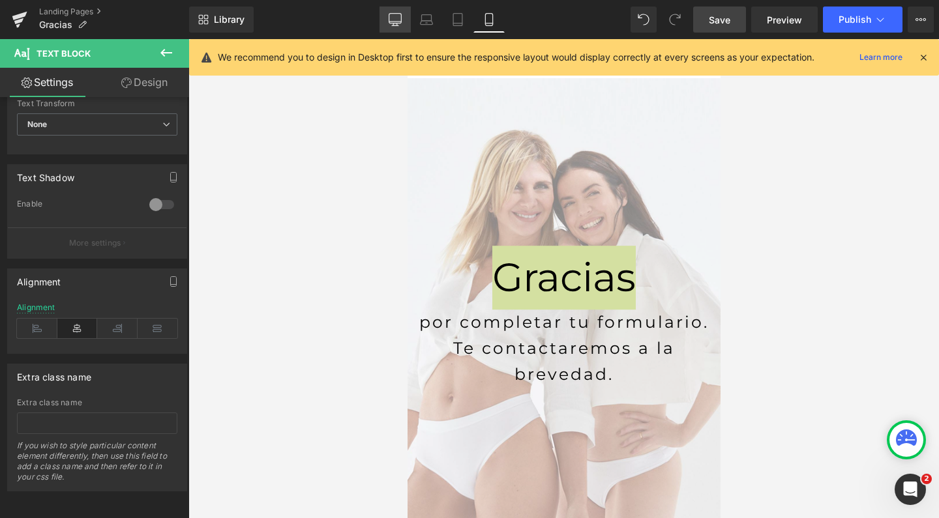
click at [394, 21] on icon at bounding box center [395, 19] width 13 height 13
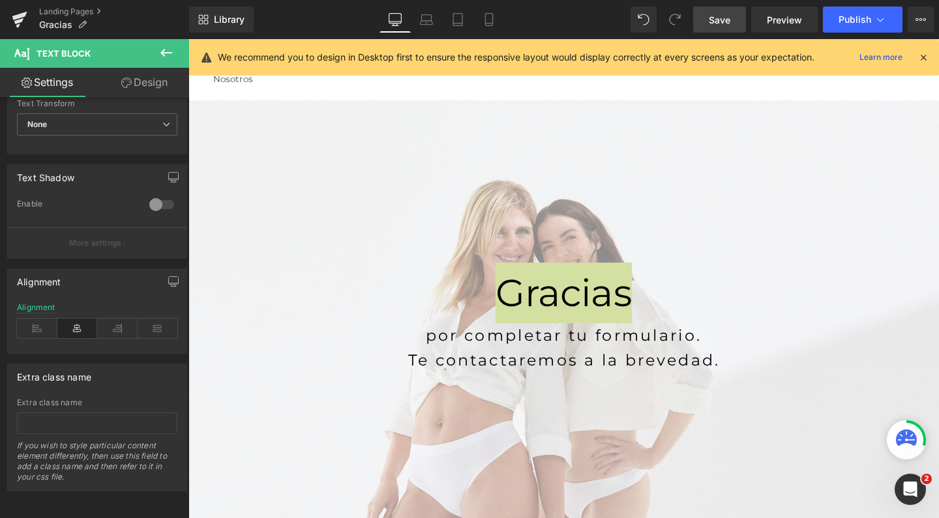
scroll to position [55, 0]
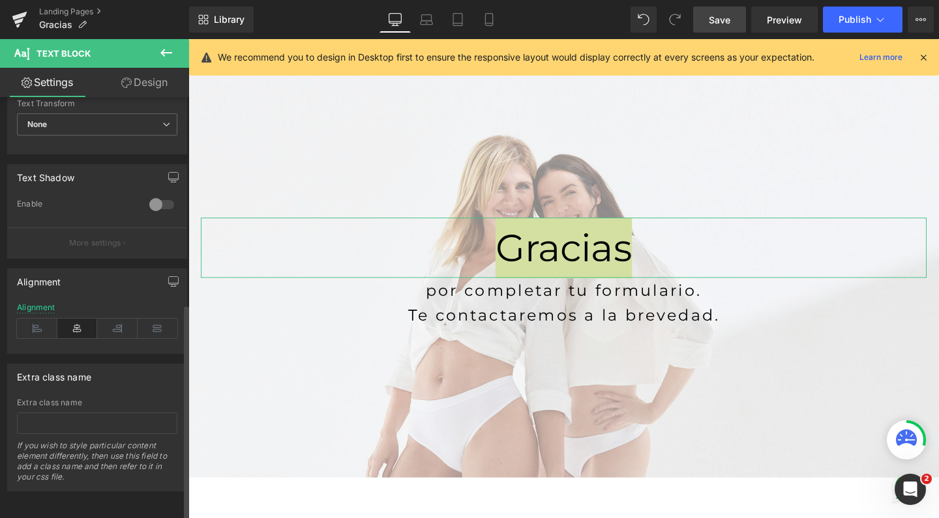
click at [68, 323] on icon at bounding box center [77, 329] width 40 height 20
click at [731, 21] on link "Save" at bounding box center [719, 20] width 53 height 26
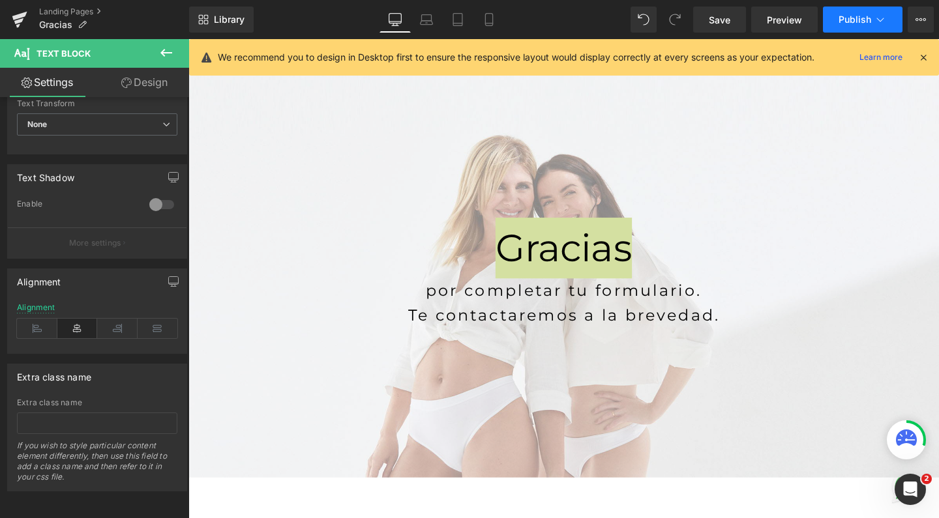
click at [849, 28] on button "Publish" at bounding box center [863, 20] width 80 height 26
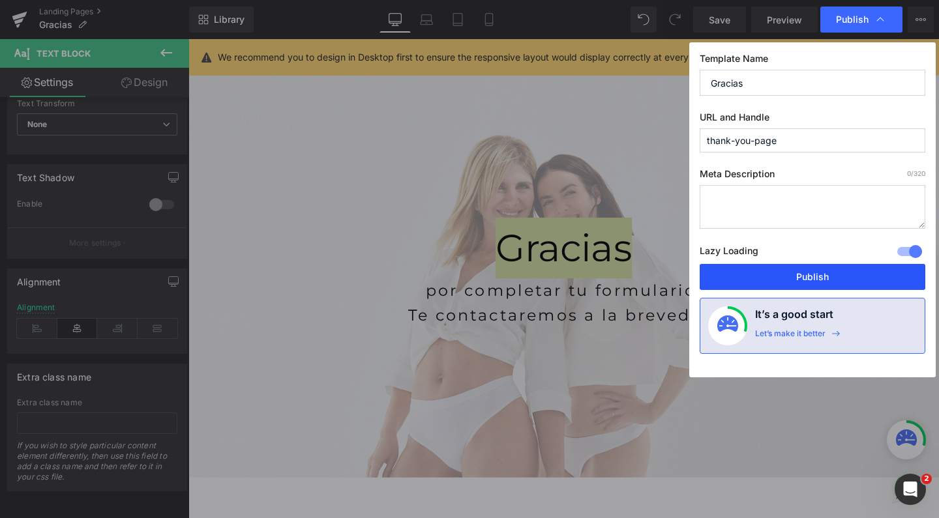
click at [791, 275] on button "Publish" at bounding box center [812, 277] width 226 height 26
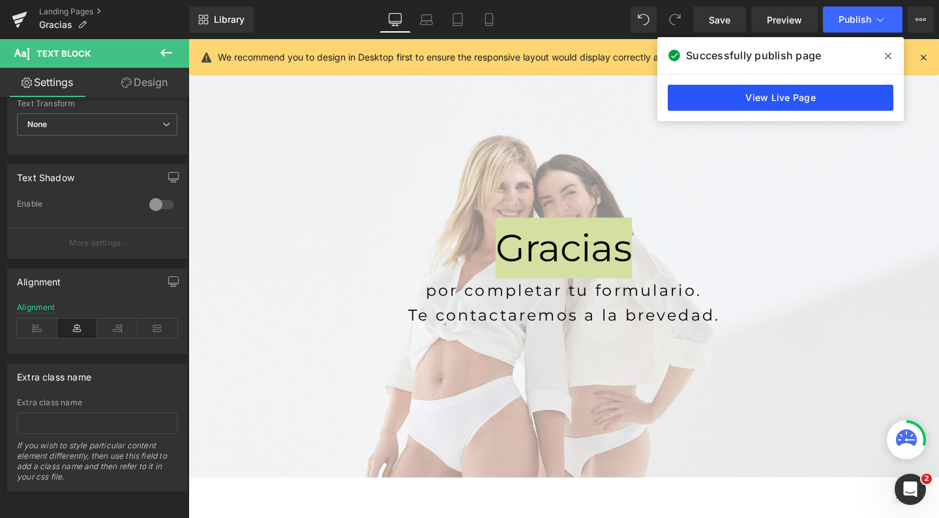
click at [738, 96] on link "View Live Page" at bounding box center [781, 98] width 226 height 26
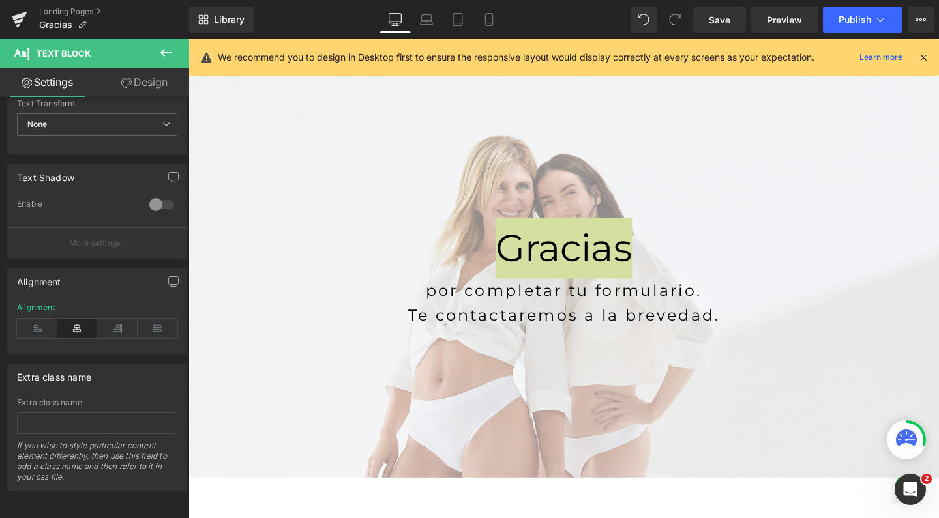
click at [509, 14] on div "Library Desktop Desktop Laptop Tablet Mobile Save Preview Publish Scheduled Vie…" at bounding box center [564, 20] width 750 height 26
click at [492, 23] on icon at bounding box center [488, 23] width 7 height 0
type input "100"
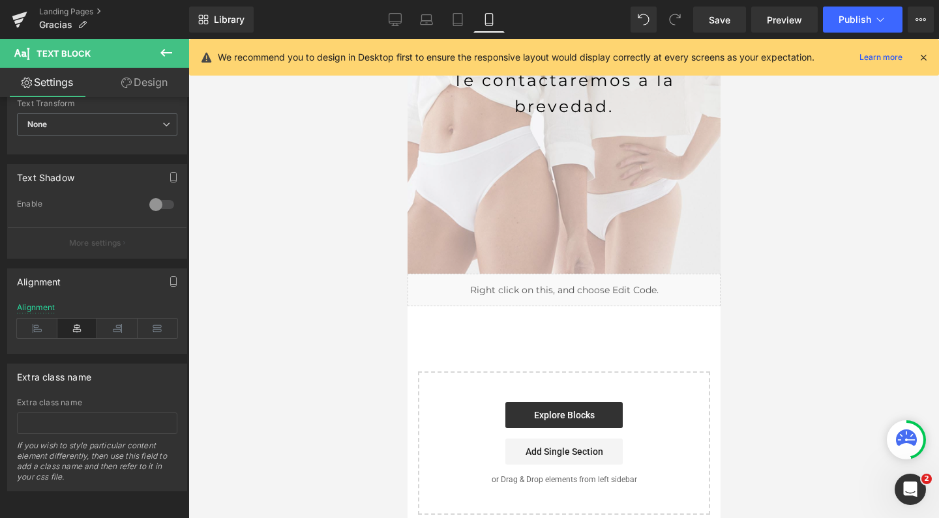
scroll to position [272, 0]
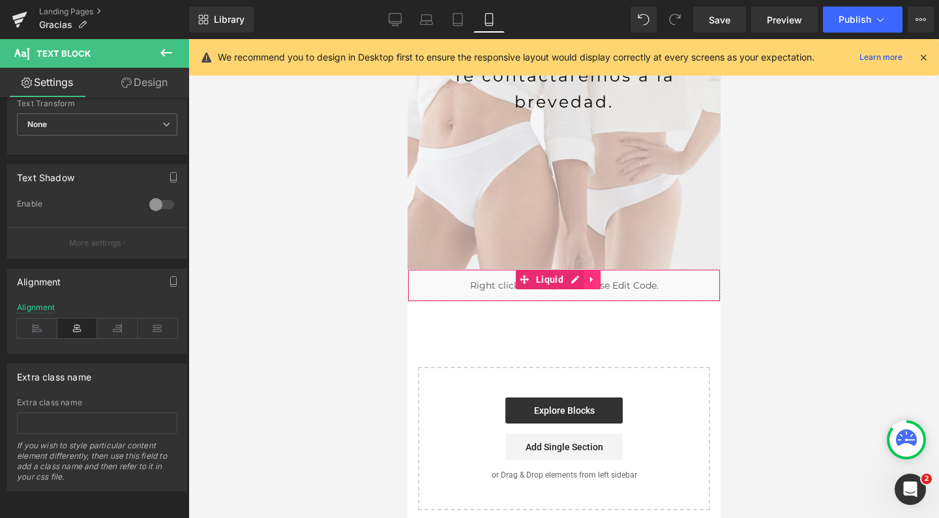
click at [596, 270] on link at bounding box center [591, 280] width 17 height 20
click at [596, 275] on icon at bounding box center [599, 279] width 9 height 9
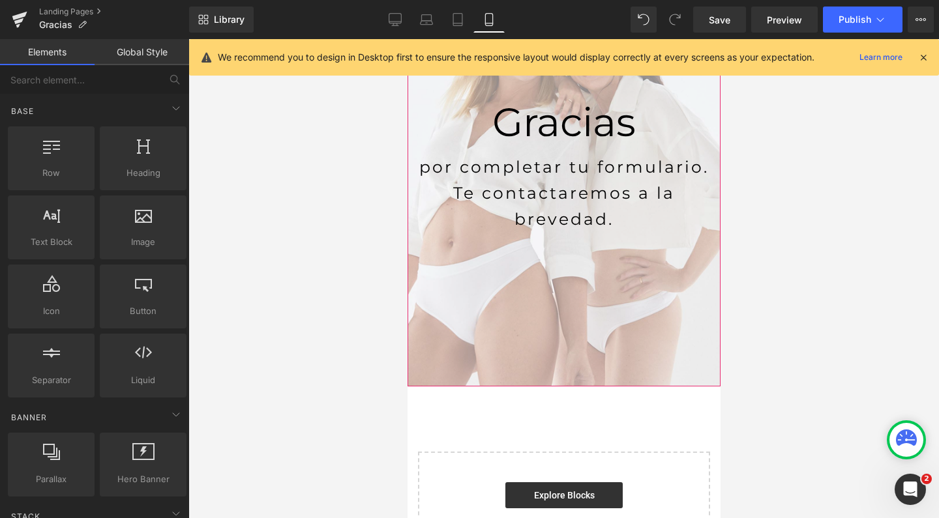
scroll to position [150, 0]
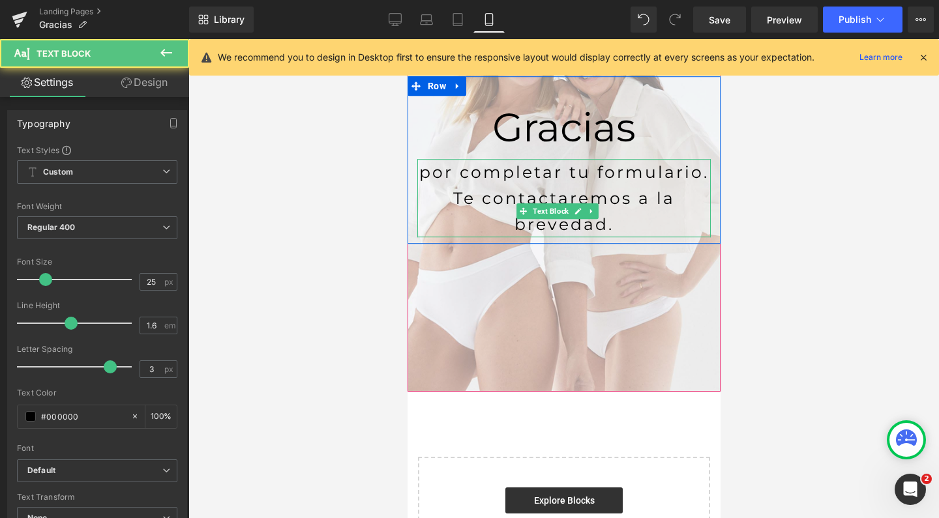
click at [552, 205] on p "Te contactaremos a la brevedad." at bounding box center [563, 211] width 293 height 52
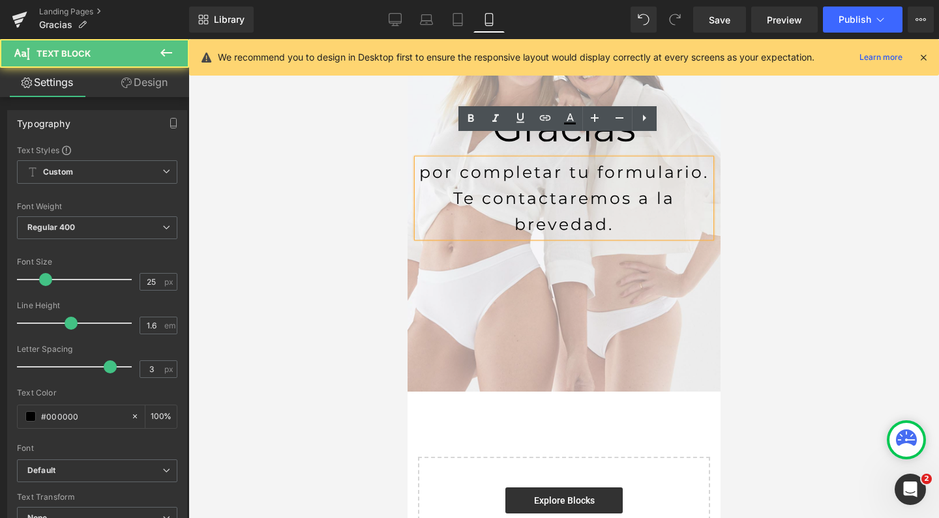
click at [630, 205] on p "Te contactaremos a la brevedad." at bounding box center [563, 211] width 293 height 52
click at [629, 175] on p "por completar tu formulario." at bounding box center [563, 172] width 293 height 26
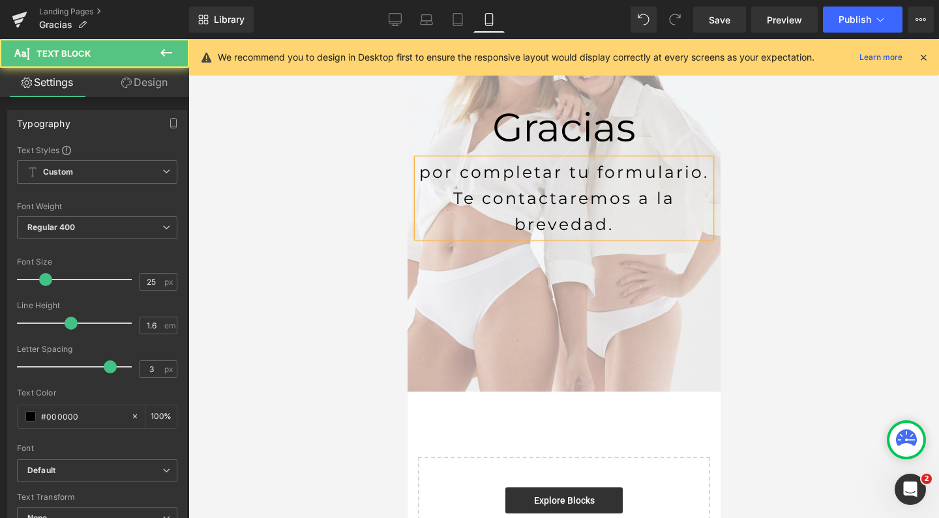
click at [452, 205] on p "Te contactaremos a la brevedad." at bounding box center [563, 211] width 293 height 52
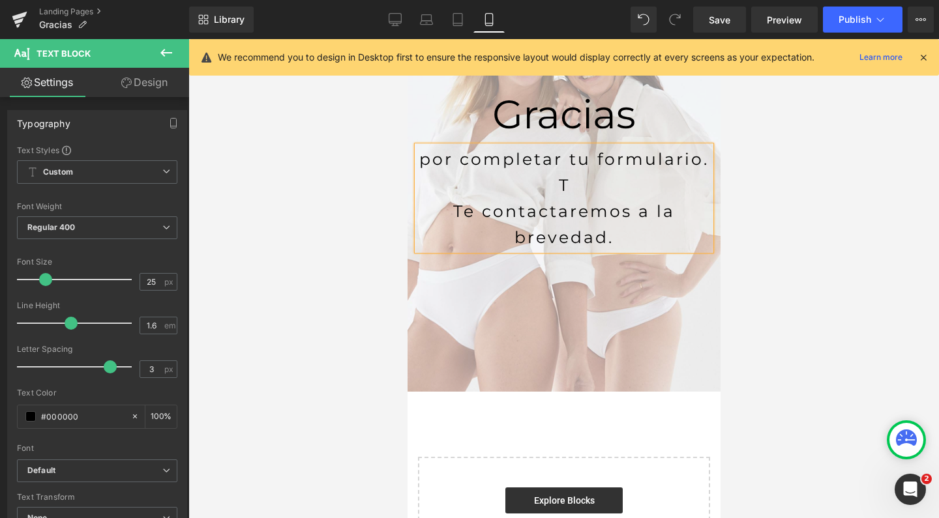
click at [574, 190] on p "T" at bounding box center [563, 185] width 293 height 26
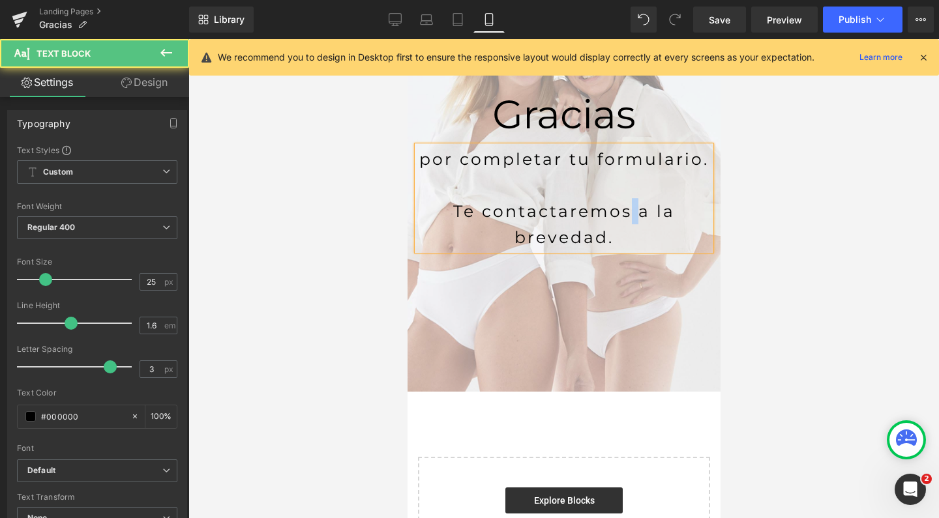
drag, startPoint x: 629, startPoint y: 217, endPoint x: 619, endPoint y: 217, distance: 10.4
click at [619, 217] on p "Te contactaremos a la brevedad." at bounding box center [563, 224] width 293 height 52
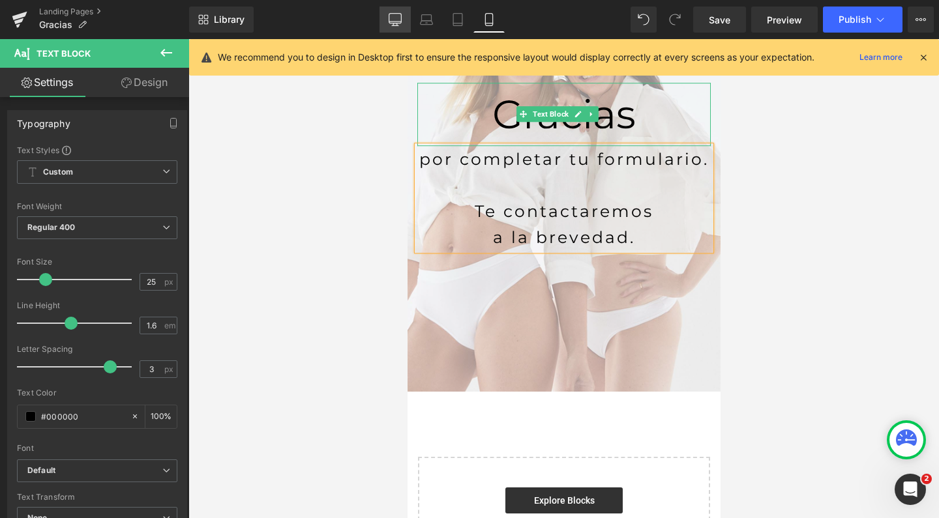
click at [397, 16] on icon at bounding box center [395, 19] width 13 height 13
type input "100"
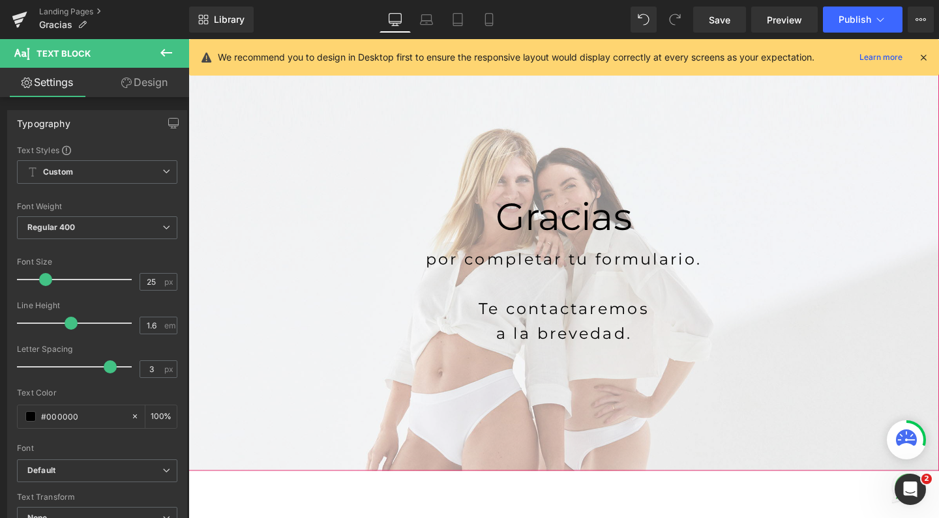
scroll to position [39, 0]
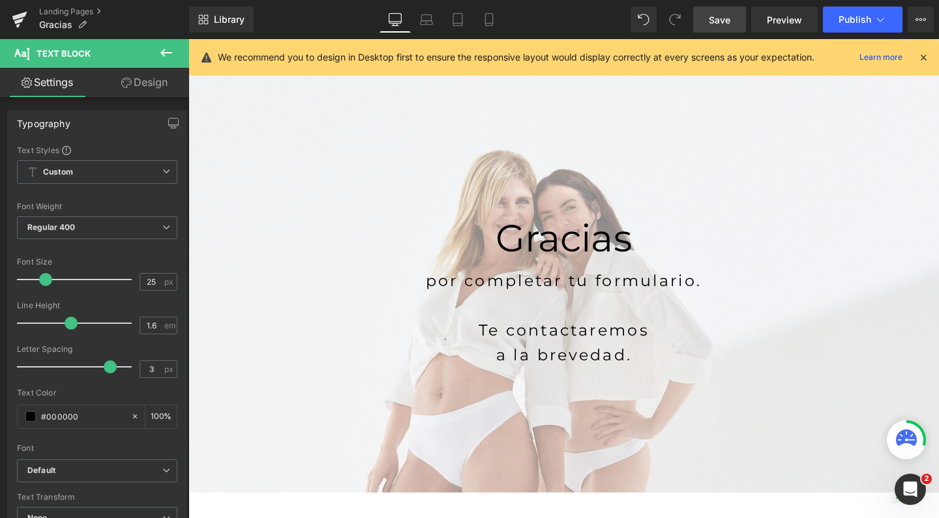
click at [725, 20] on span "Save" at bounding box center [720, 20] width 22 height 14
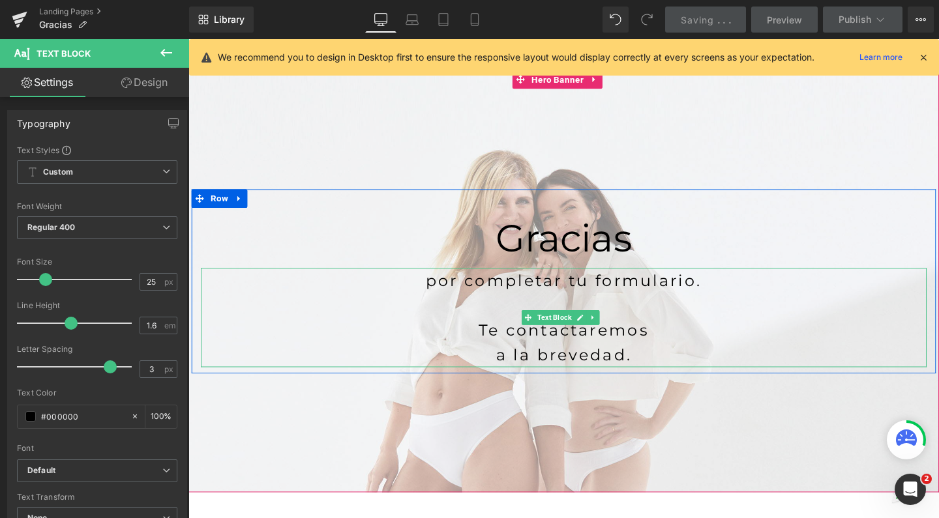
click at [721, 295] on p "por completar tu formulario." at bounding box center [582, 293] width 763 height 26
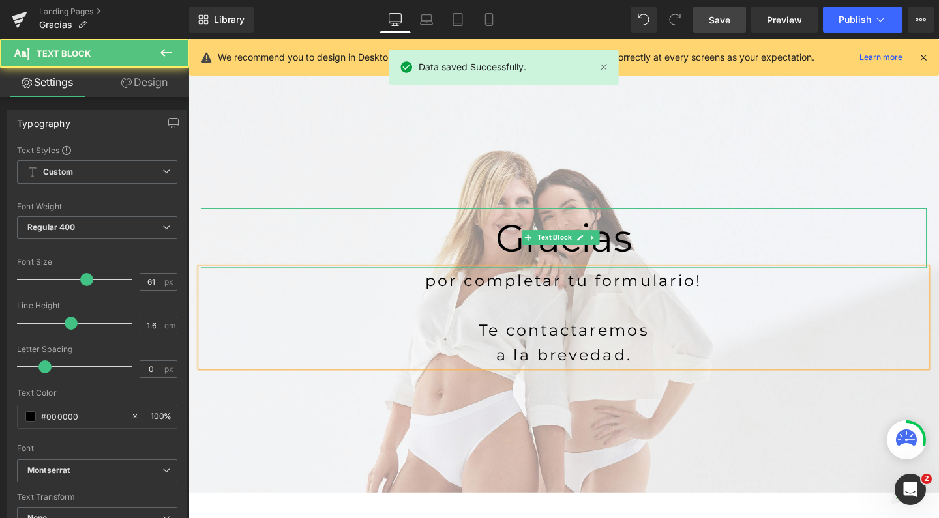
click at [239, 244] on p "Gracias" at bounding box center [582, 248] width 763 height 64
click at [204, 250] on p "Gracias" at bounding box center [582, 248] width 763 height 64
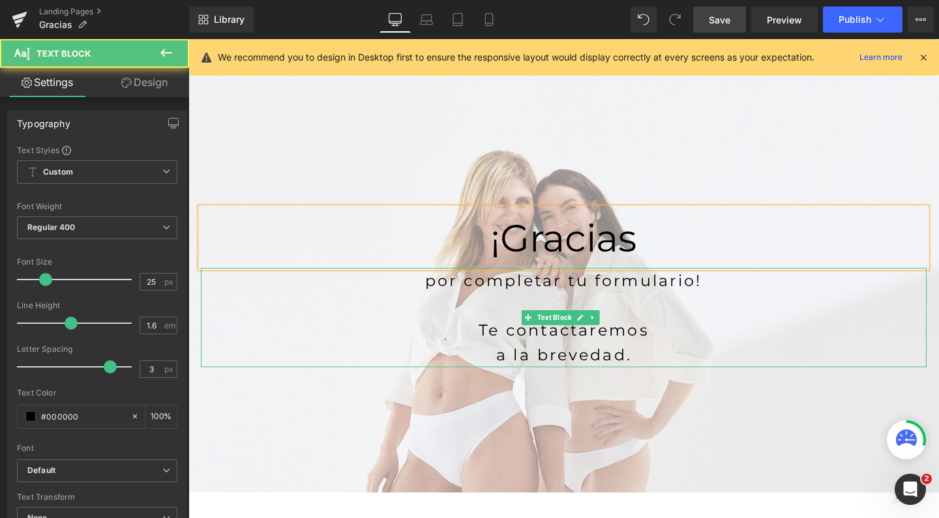
click at [500, 296] on p "por completar tu formulario!" at bounding box center [582, 293] width 763 height 26
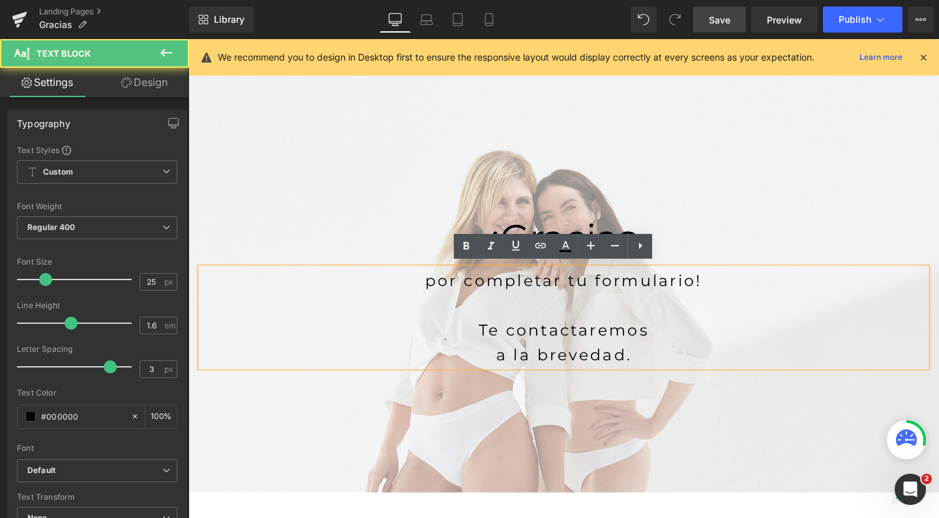
click at [497, 293] on p "por completar tu formulario!" at bounding box center [582, 293] width 763 height 26
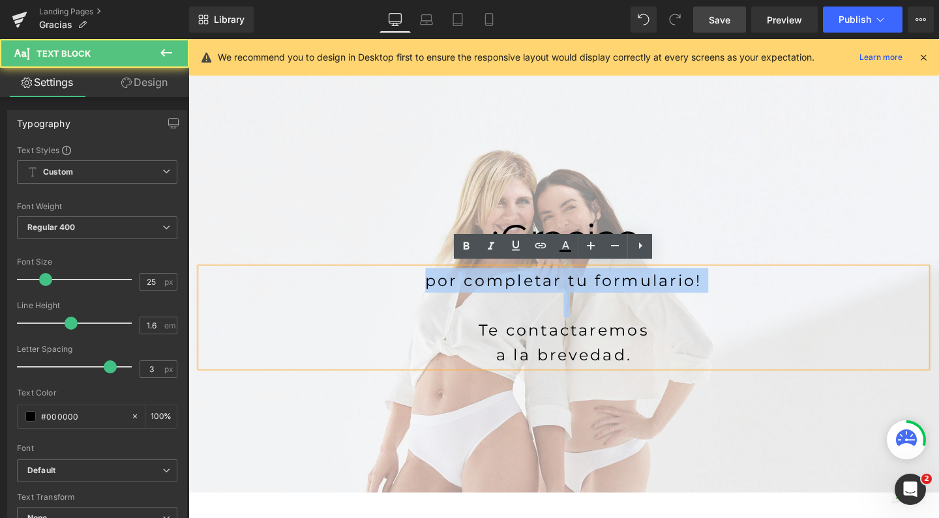
click at [497, 293] on p "por completar tu formulario!" at bounding box center [582, 293] width 763 height 26
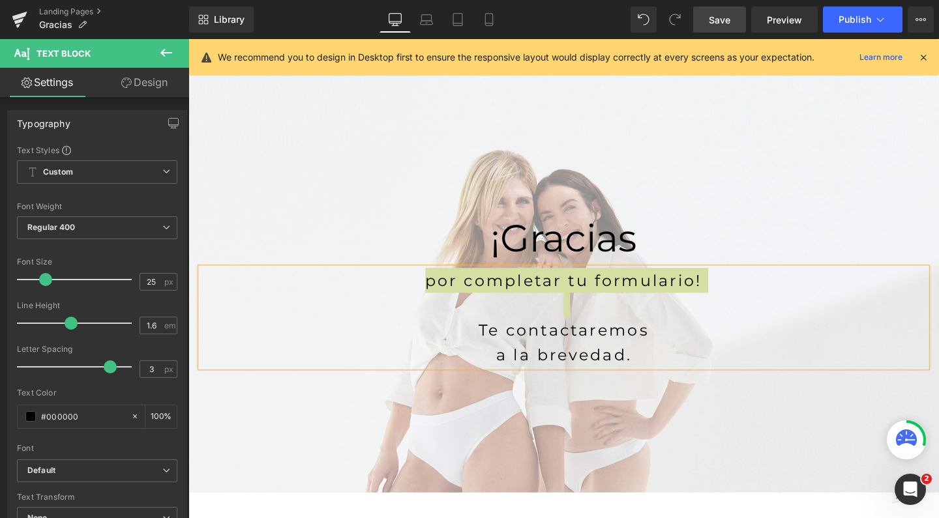
click at [727, 20] on span "Save" at bounding box center [720, 20] width 22 height 14
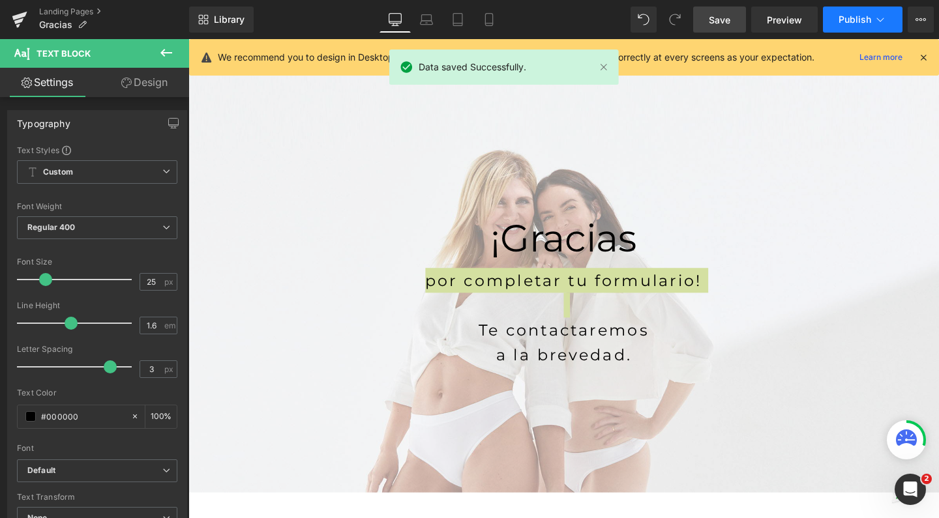
click at [840, 19] on span "Publish" at bounding box center [854, 19] width 33 height 10
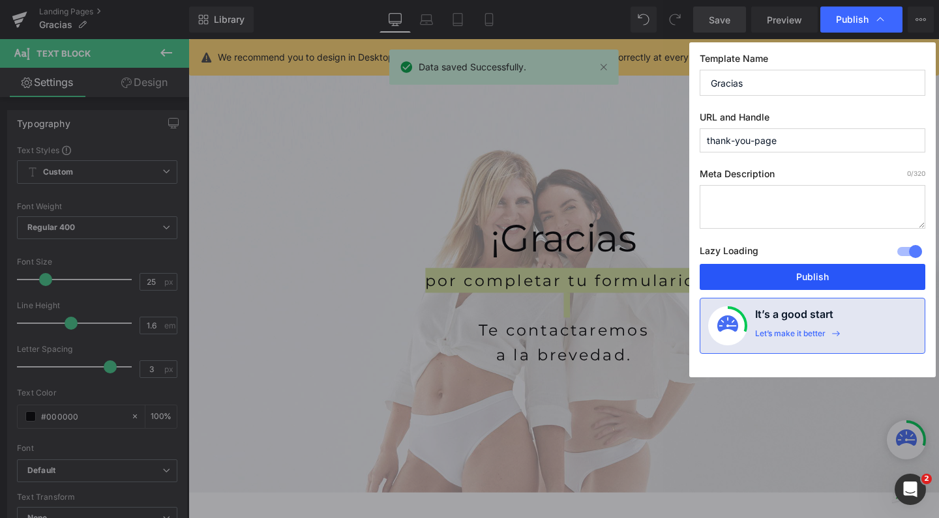
click at [794, 278] on button "Publish" at bounding box center [812, 277] width 226 height 26
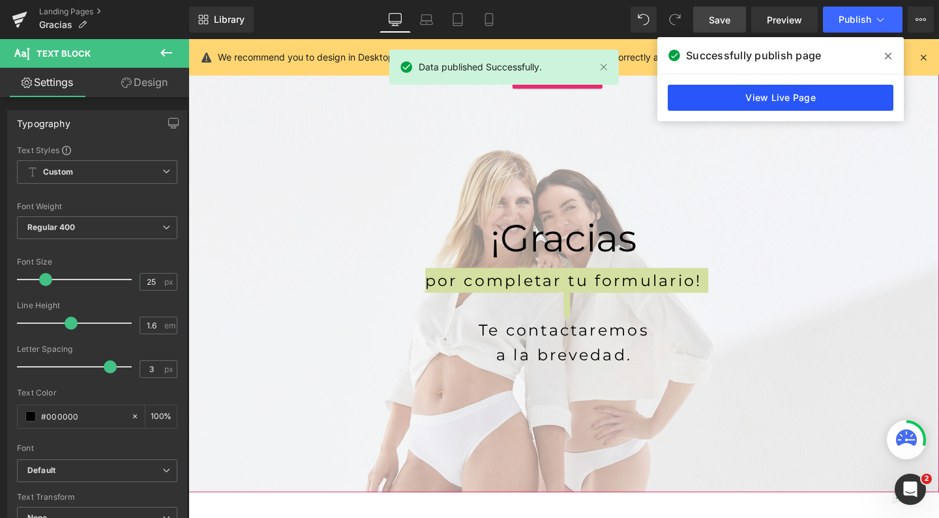
click at [740, 95] on link "View Live Page" at bounding box center [781, 98] width 226 height 26
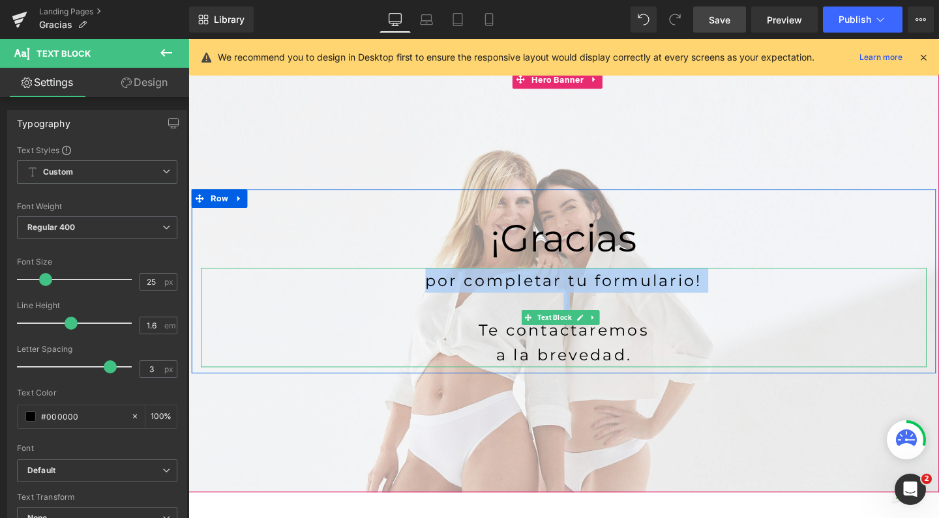
click at [514, 298] on p "por completar tu formulario!" at bounding box center [582, 293] width 763 height 26
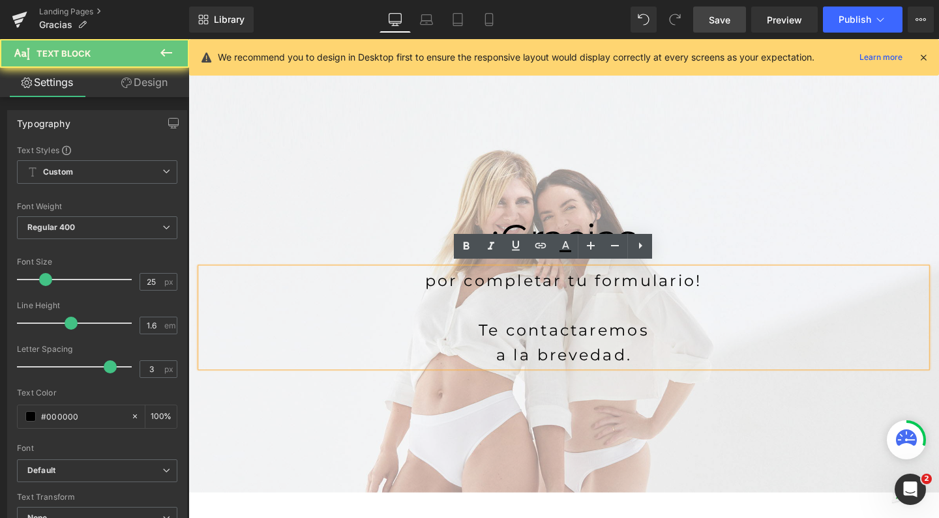
click at [748, 296] on p "por completar tu formulario!" at bounding box center [582, 293] width 763 height 26
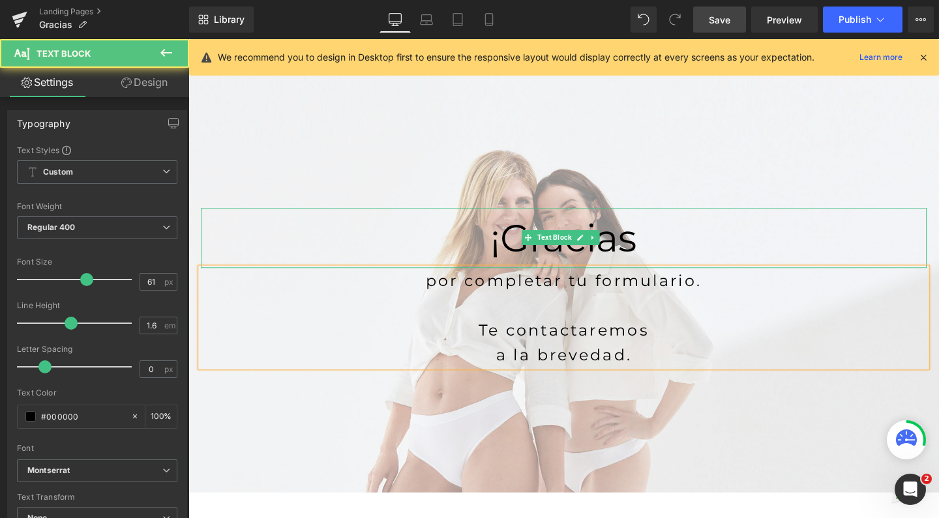
click at [225, 252] on p "¡Gracias" at bounding box center [582, 248] width 763 height 64
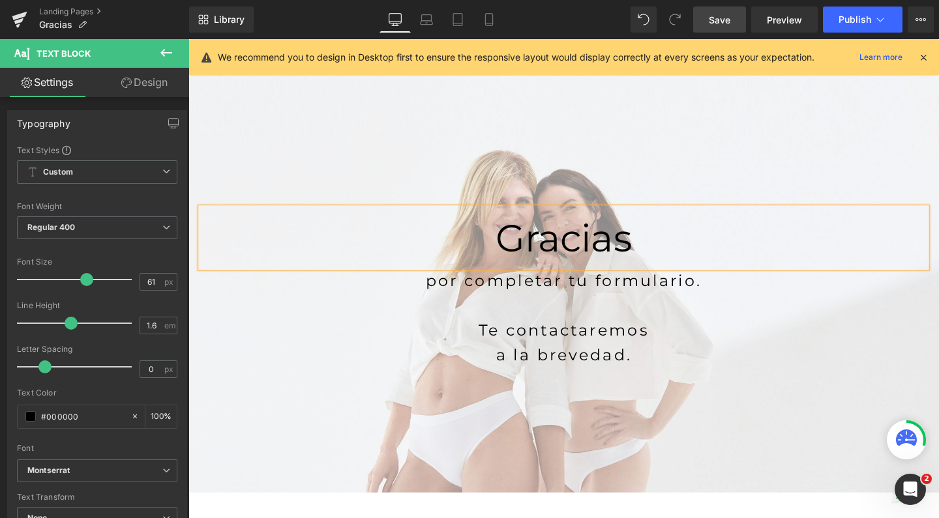
click at [735, 19] on link "Save" at bounding box center [719, 20] width 53 height 26
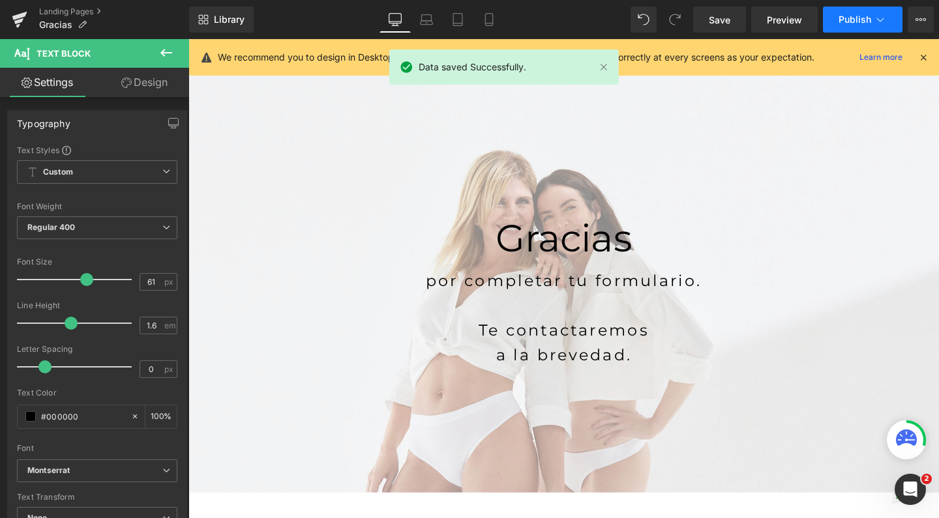
click at [860, 20] on span "Publish" at bounding box center [854, 19] width 33 height 10
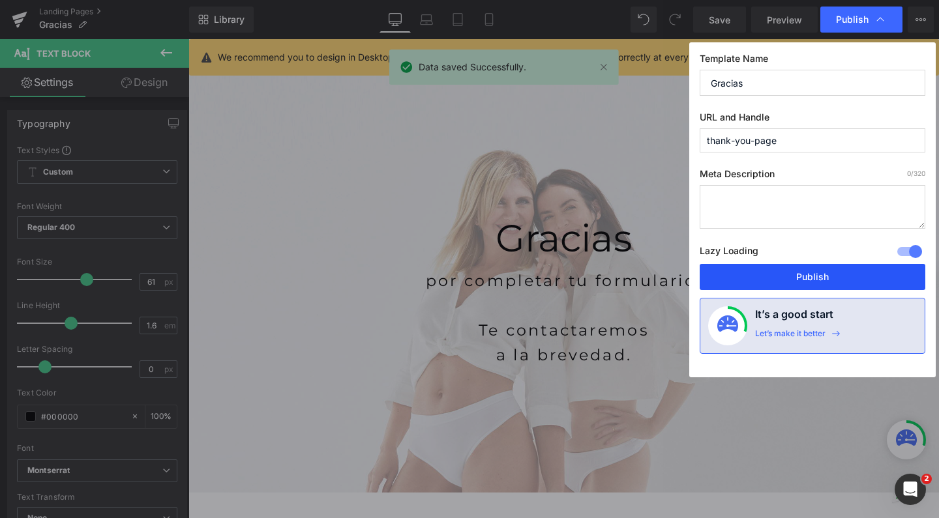
click at [789, 270] on button "Publish" at bounding box center [812, 277] width 226 height 26
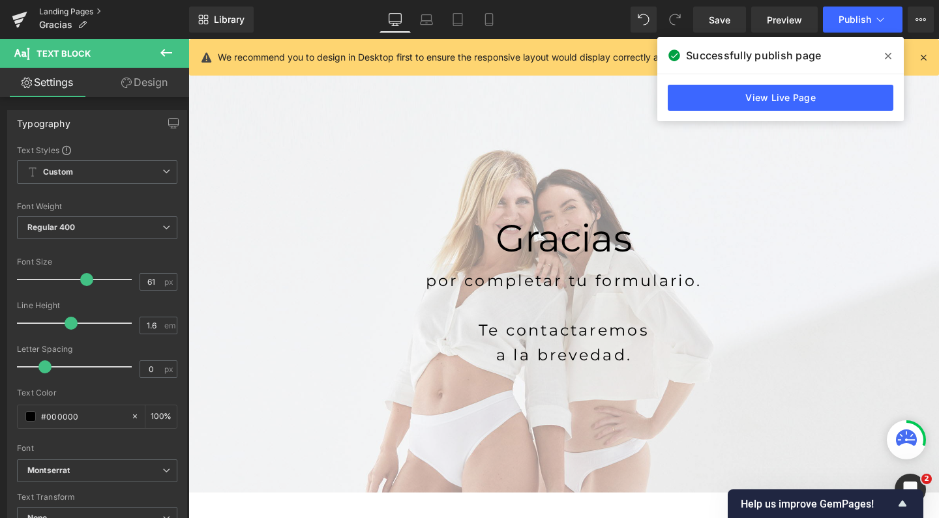
click at [68, 14] on link "Landing Pages" at bounding box center [114, 12] width 150 height 10
